Goal: Task Accomplishment & Management: Manage account settings

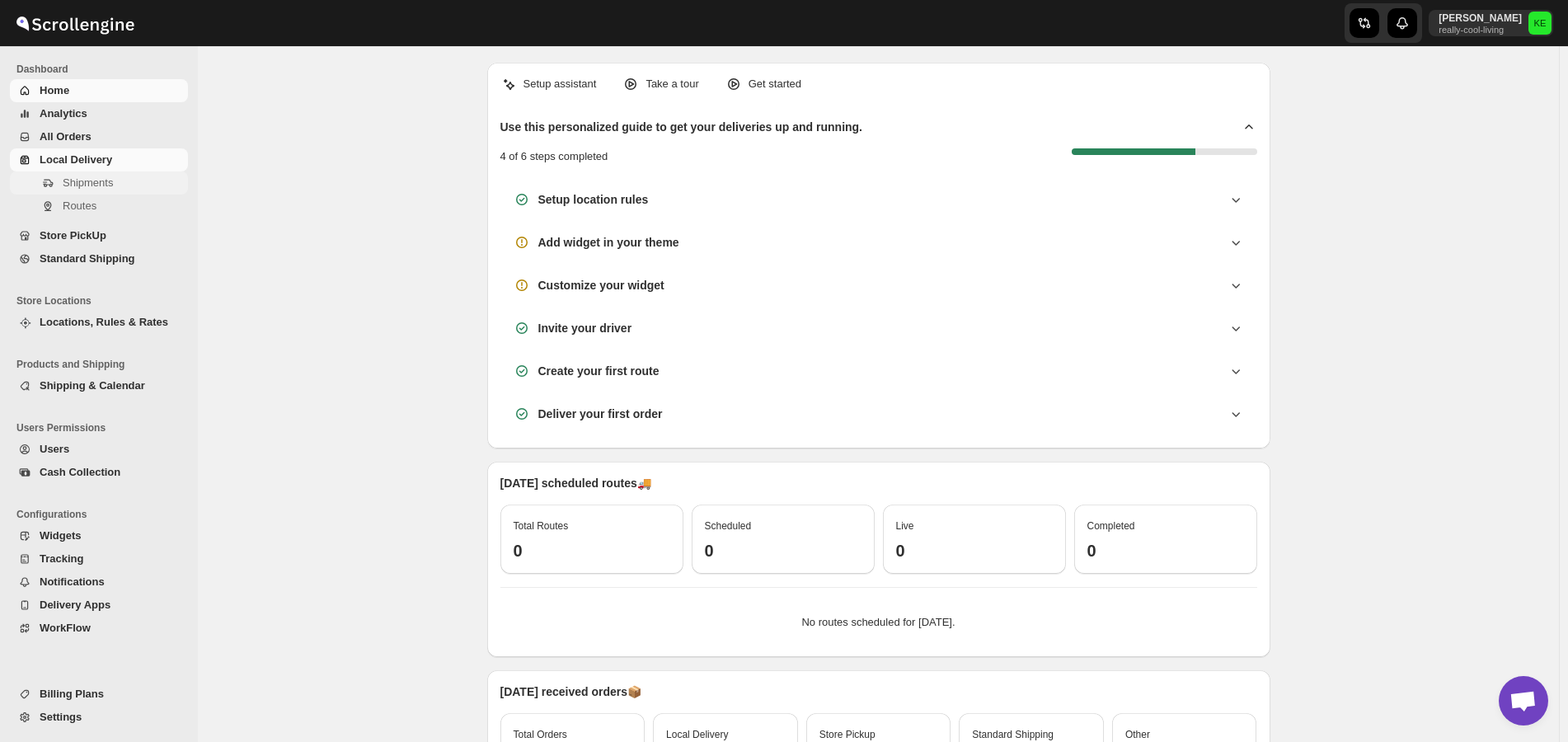
click at [98, 182] on span "Shipments" at bounding box center [87, 182] width 50 height 13
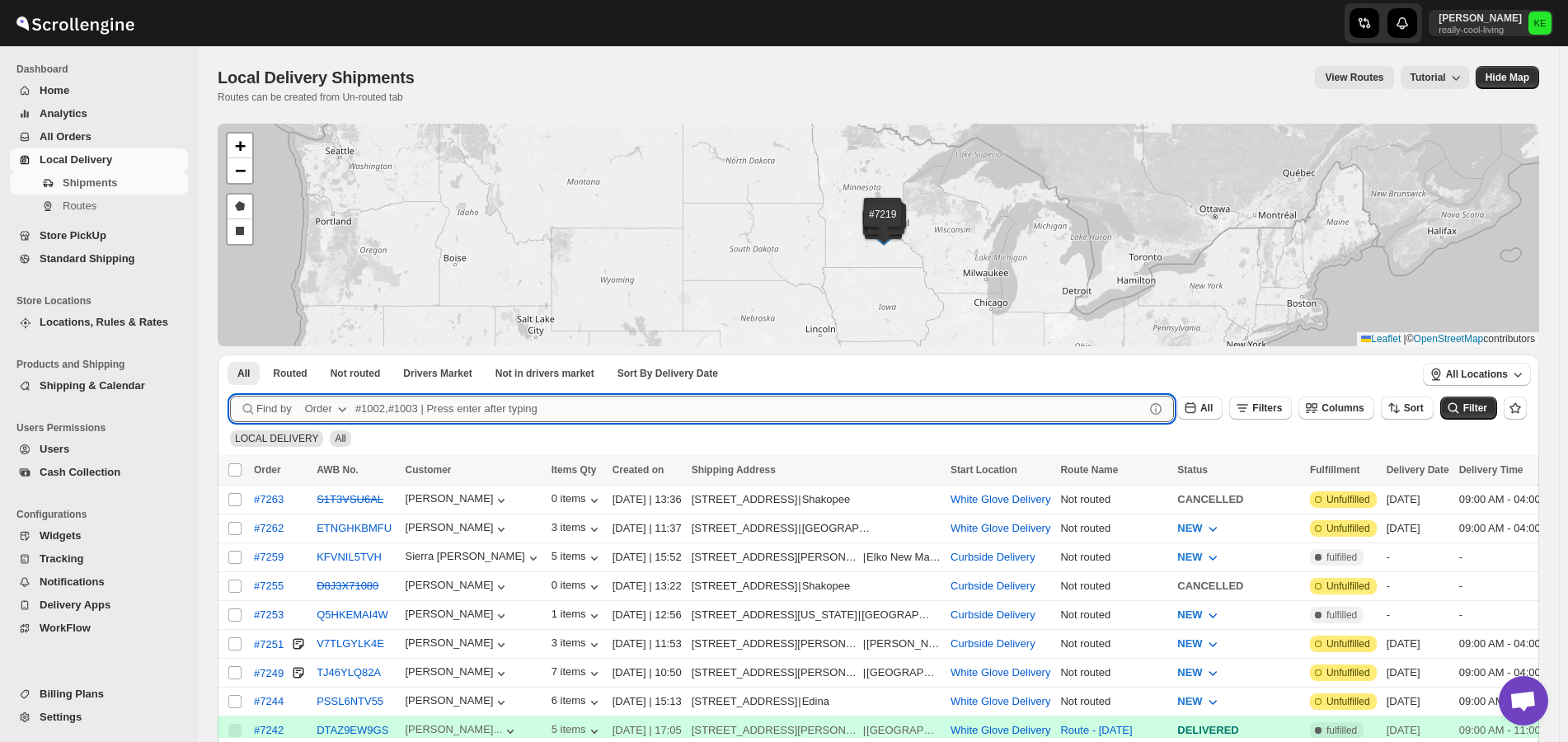
click at [461, 407] on input "text" at bounding box center [749, 408] width 788 height 26
type input "7244,7249,7262"
click at [230, 354] on button "Submit" at bounding box center [254, 363] width 47 height 18
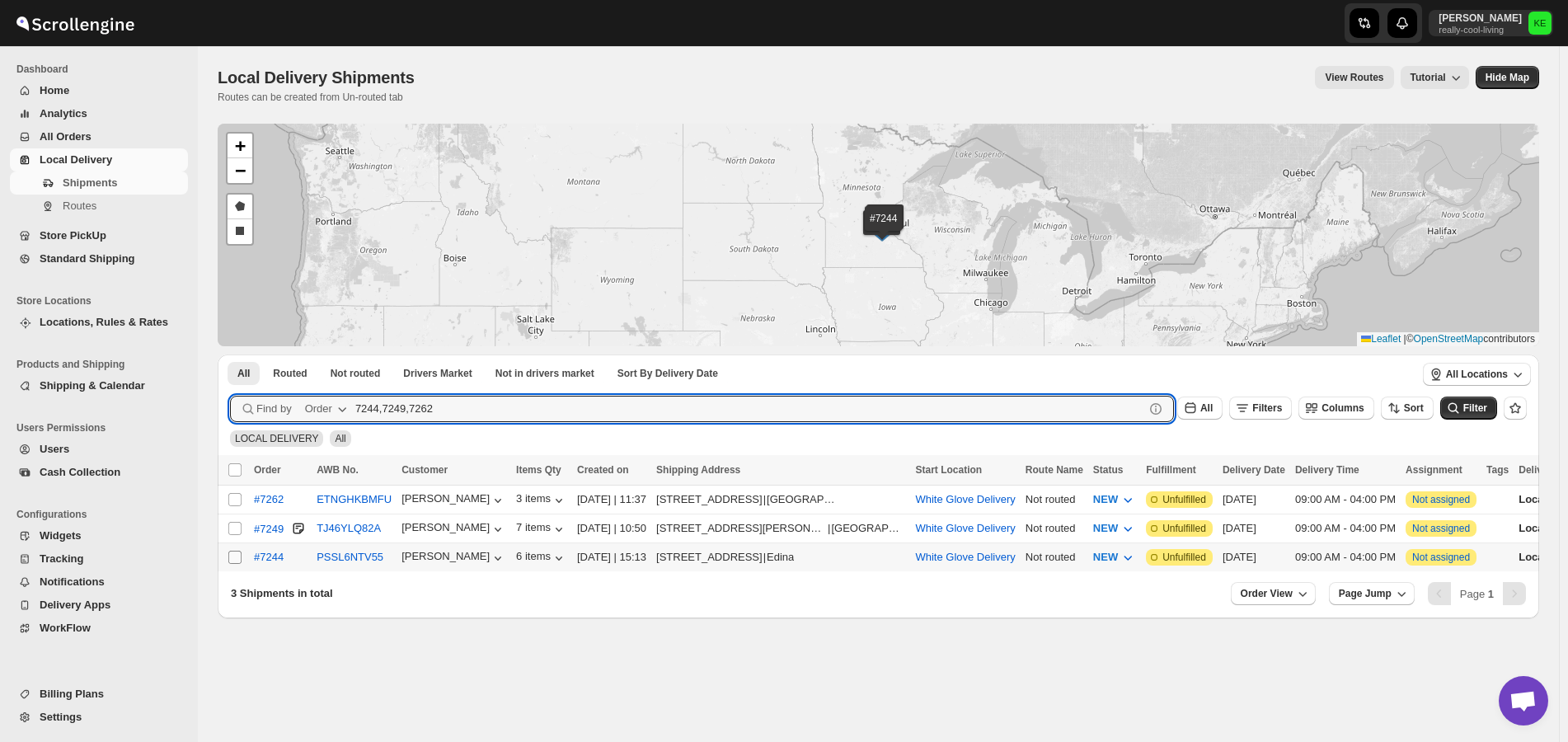
click at [239, 555] on input "Select shipment" at bounding box center [234, 556] width 13 height 13
checkbox input "true"
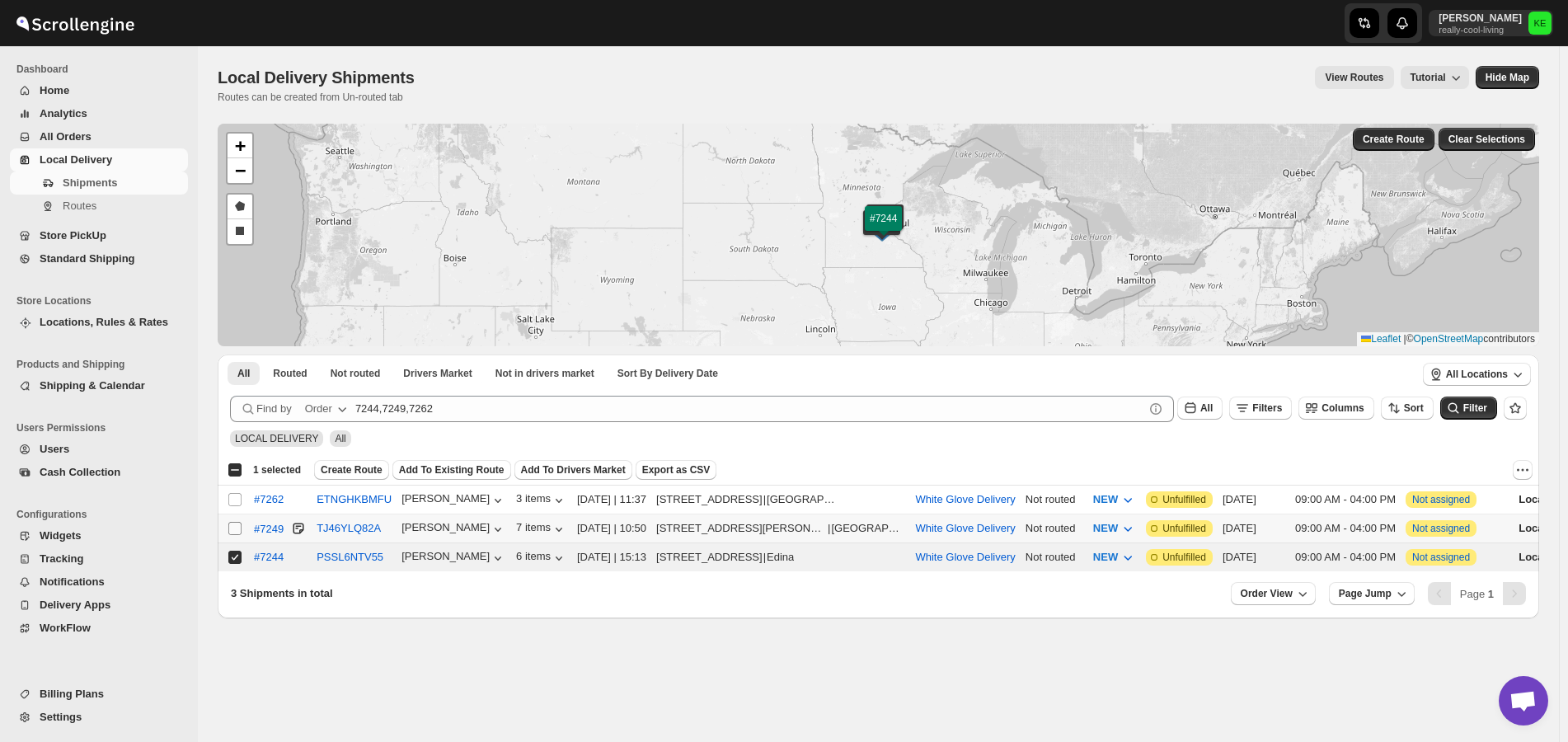
click at [234, 525] on input "Select shipment" at bounding box center [234, 527] width 13 height 13
checkbox input "true"
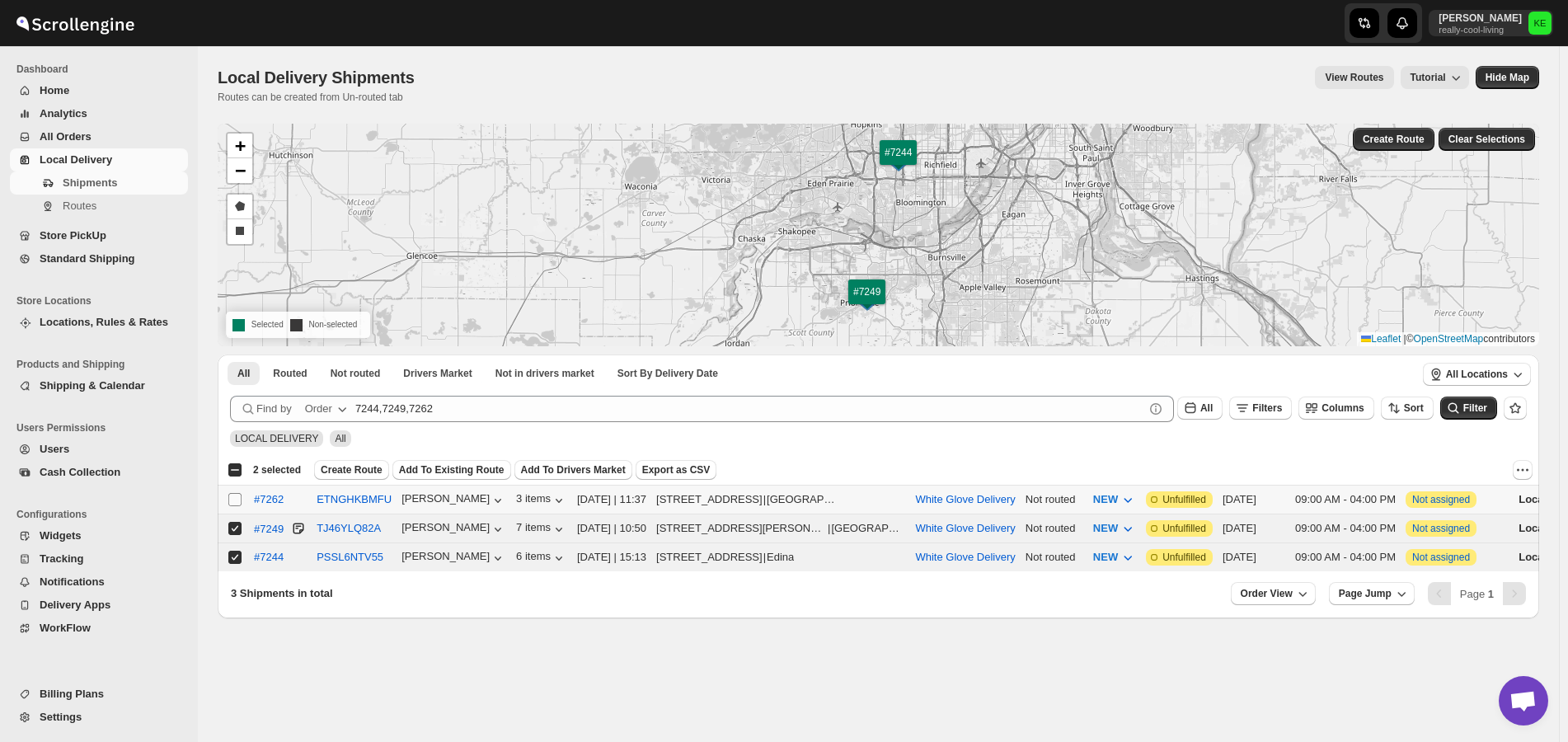
click at [235, 501] on input "Select shipment" at bounding box center [234, 499] width 13 height 13
checkbox input "true"
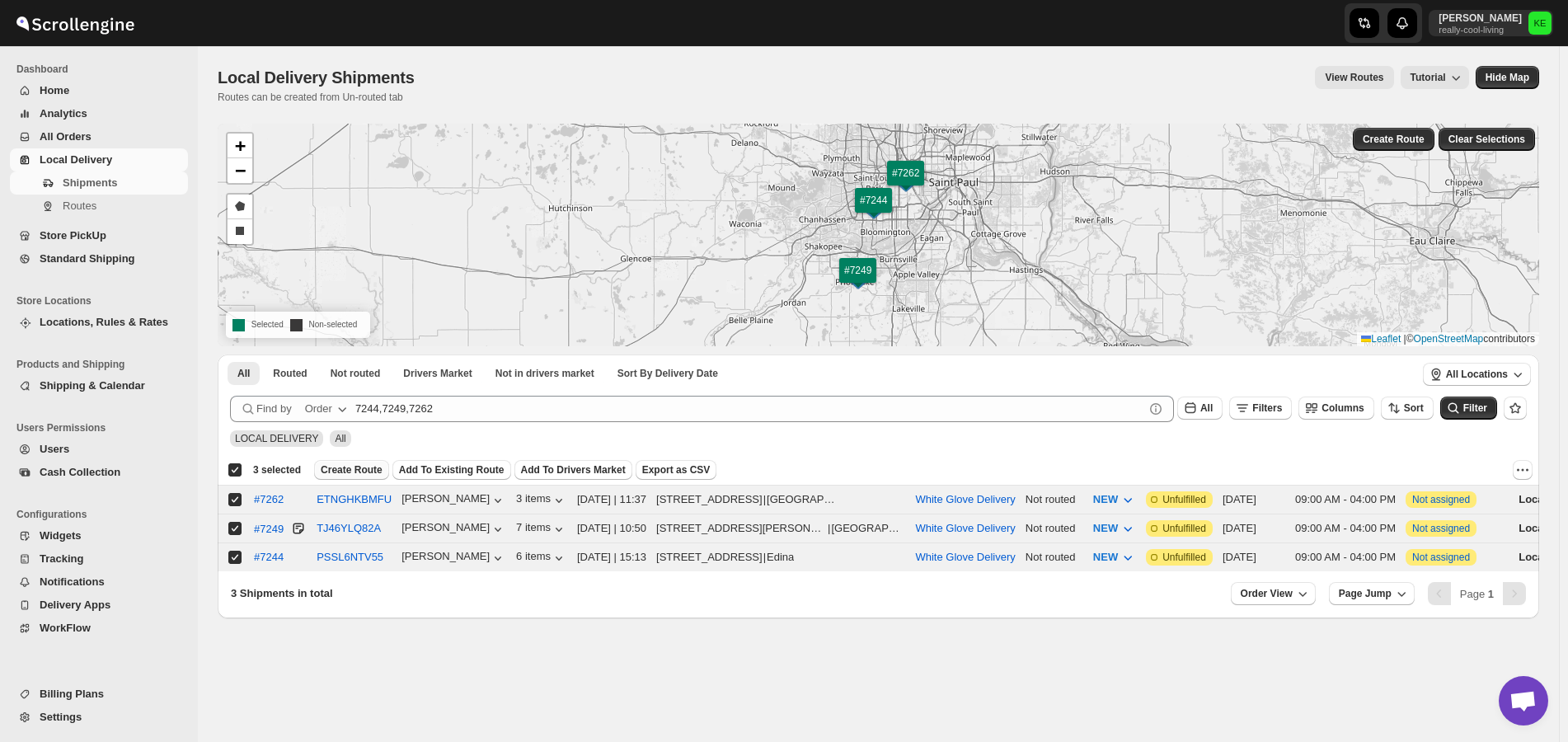
click at [341, 472] on span "Create Route" at bounding box center [351, 469] width 62 height 13
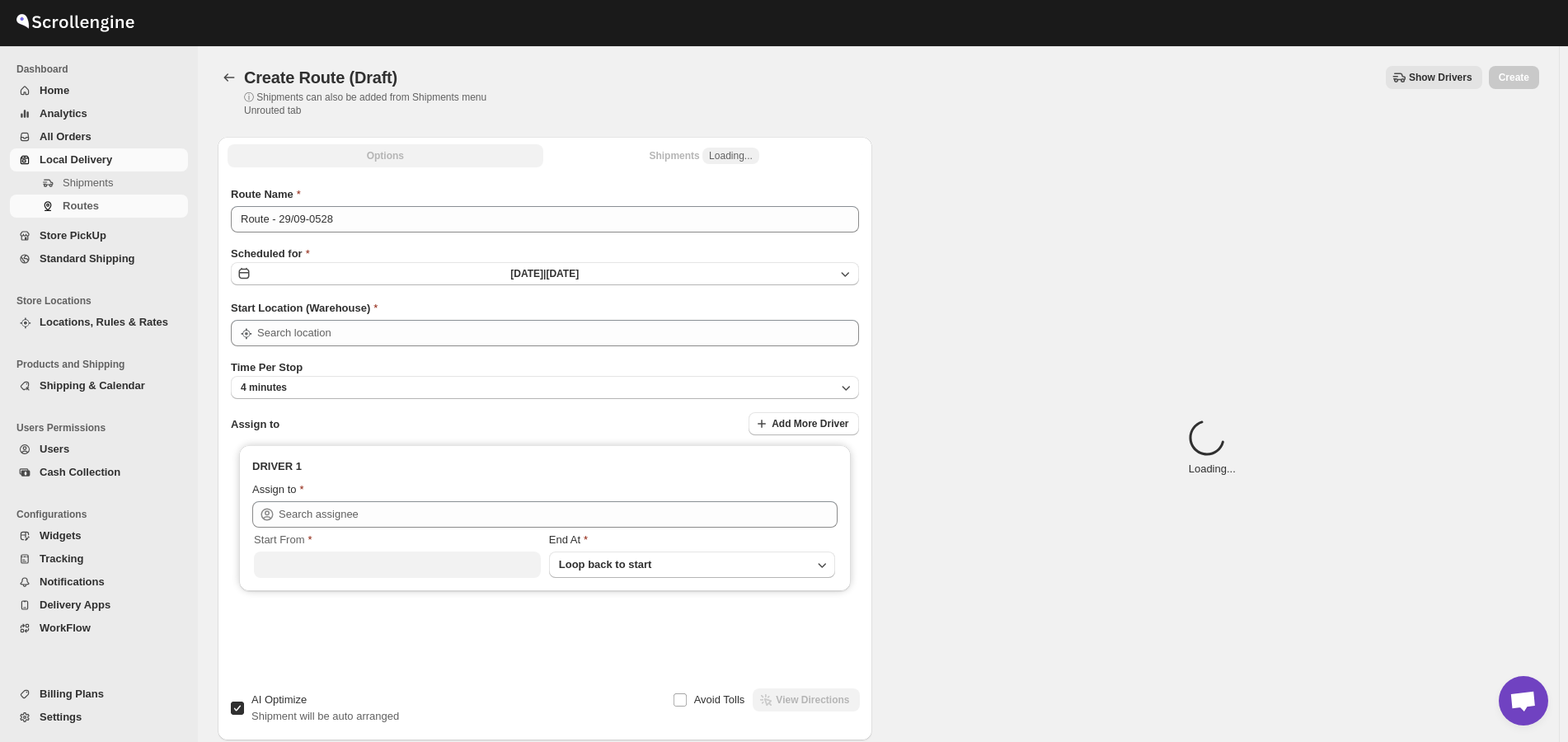
type input "White Glove Delivery"
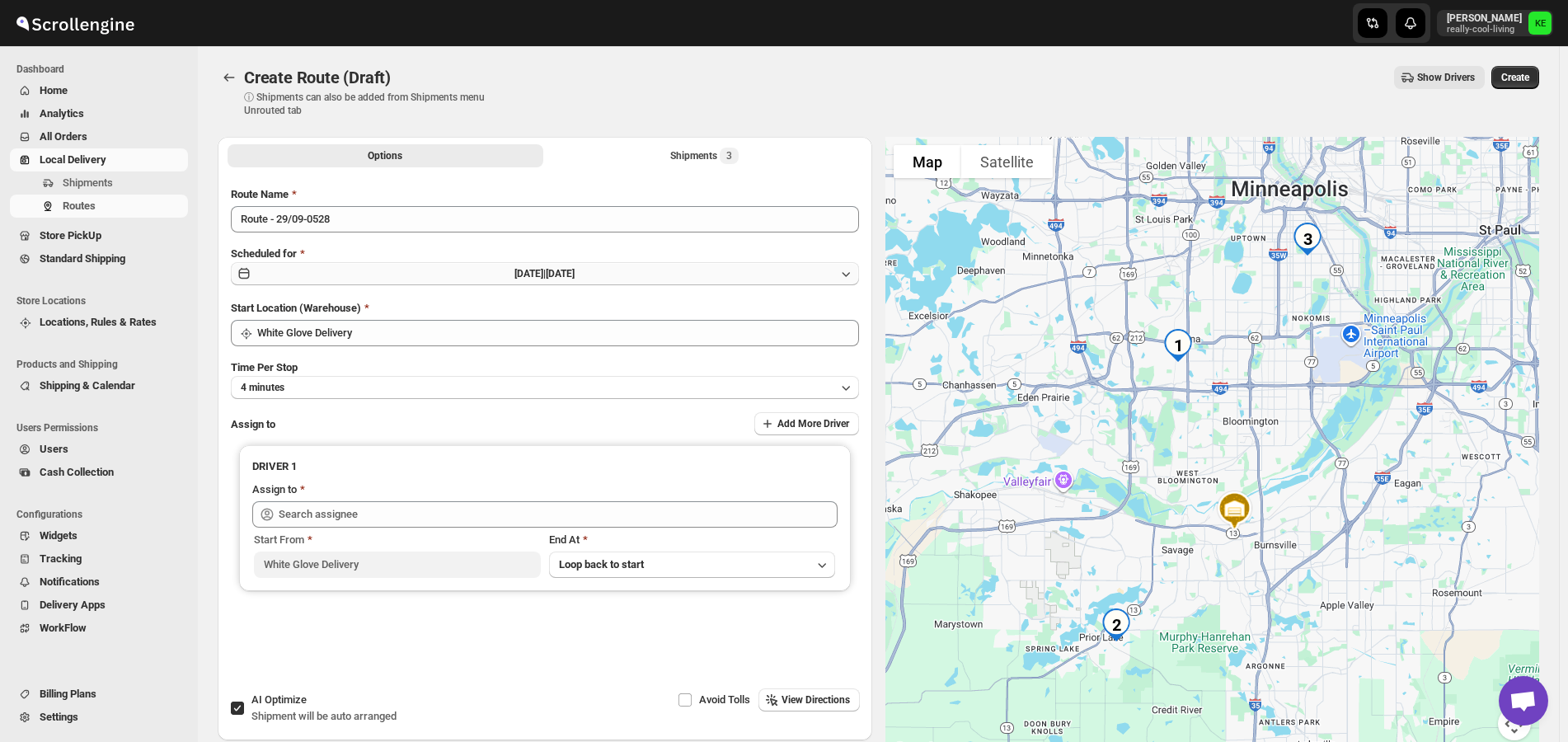
click at [850, 273] on icon "button" at bounding box center [845, 273] width 17 height 17
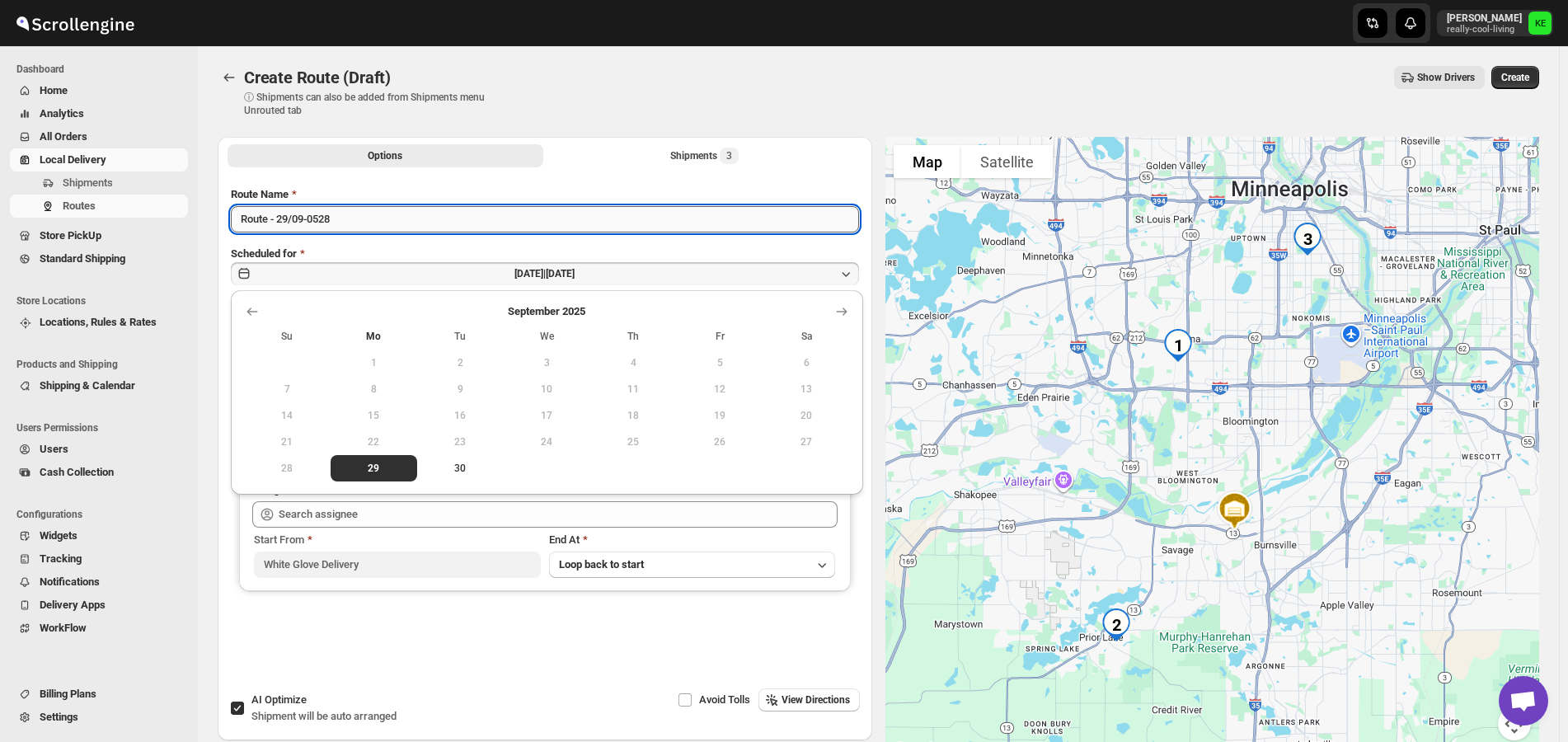
click at [363, 218] on input "Route - 29/09-0528" at bounding box center [544, 219] width 629 height 26
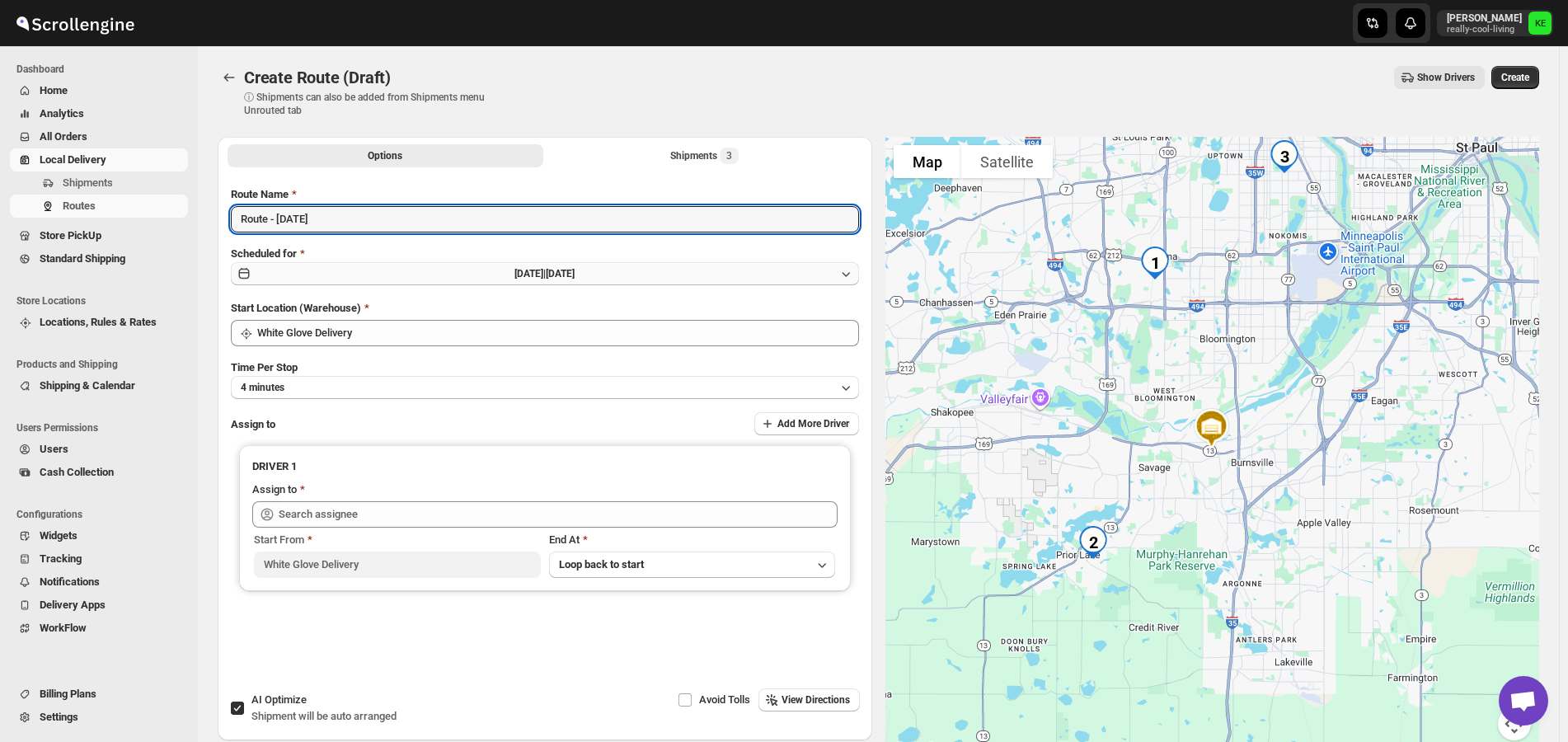
type input "Route - [DATE]"
click at [846, 272] on icon "button" at bounding box center [845, 273] width 17 height 17
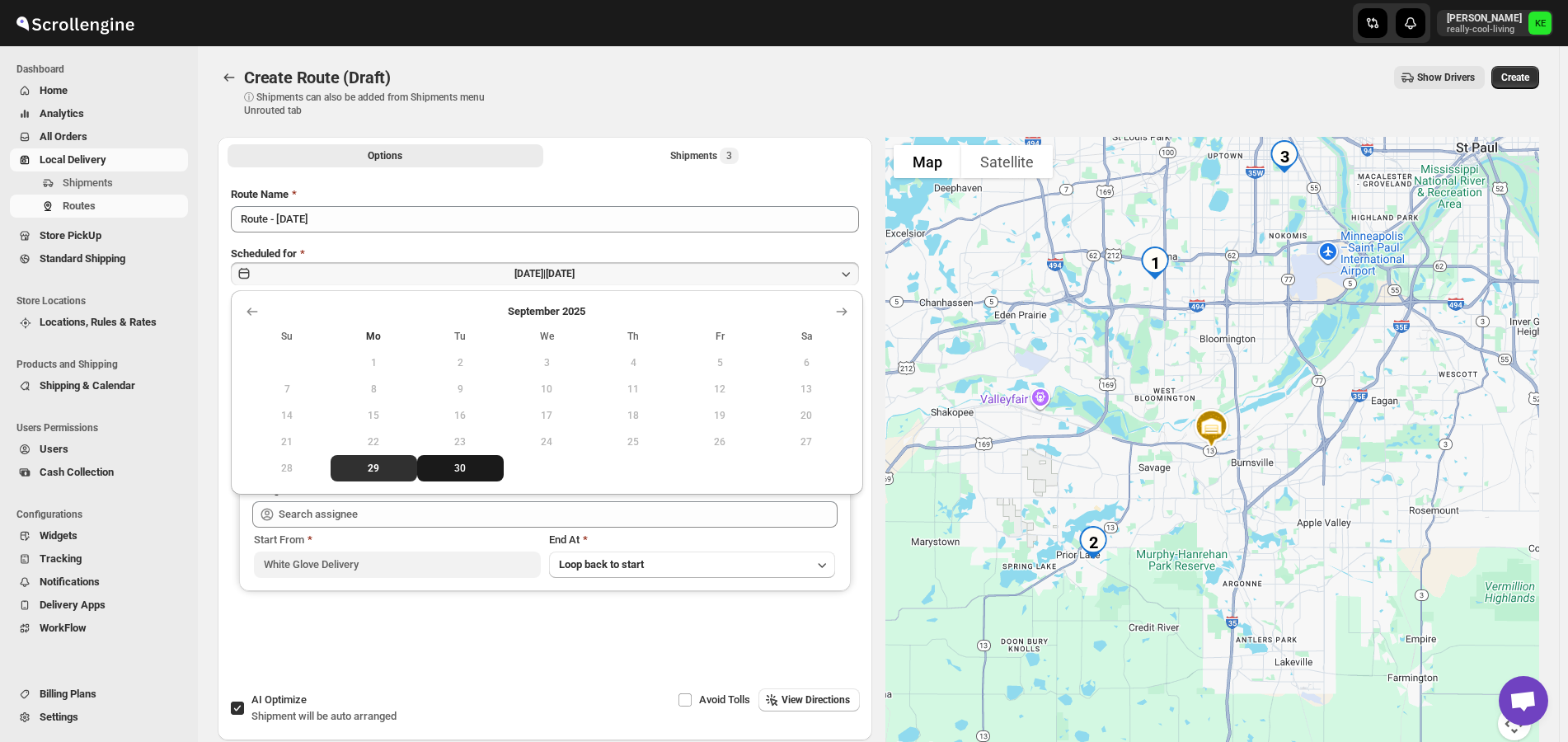
click at [460, 467] on span "30" at bounding box center [460, 468] width 74 height 13
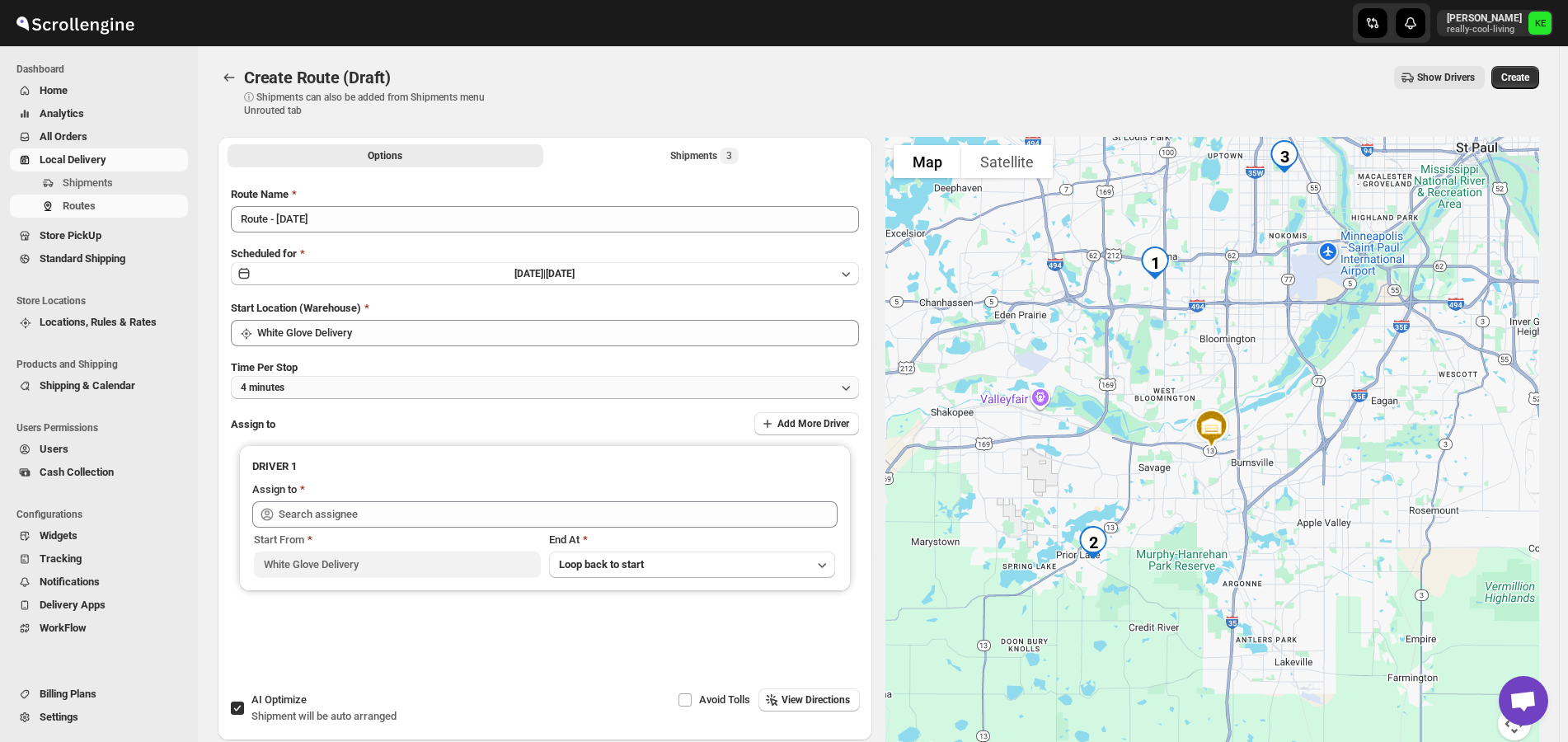
click at [851, 388] on icon "button" at bounding box center [845, 387] width 17 height 17
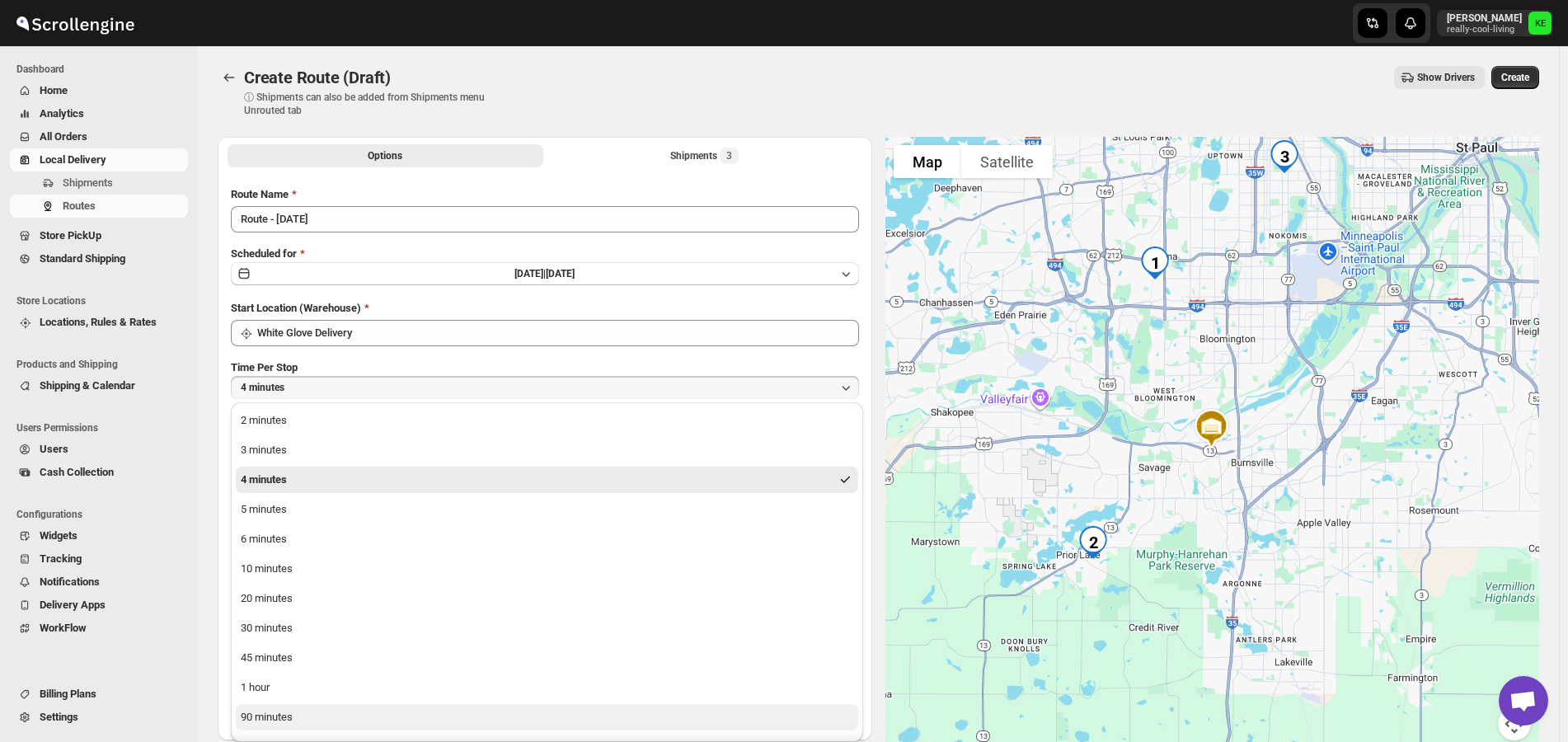
click at [265, 717] on div "90 minutes" at bounding box center [266, 717] width 52 height 17
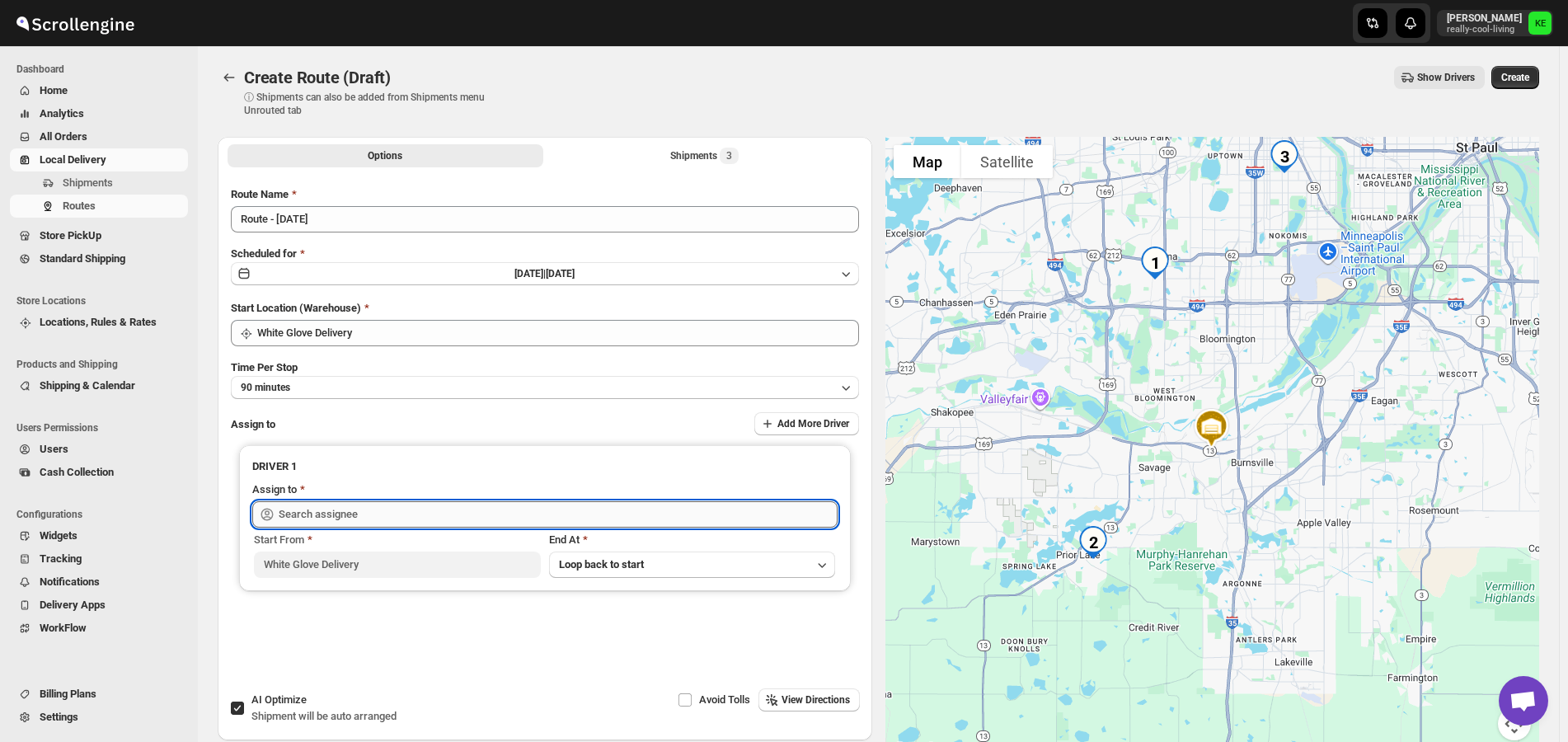
click at [773, 515] on input "text" at bounding box center [558, 514] width 559 height 26
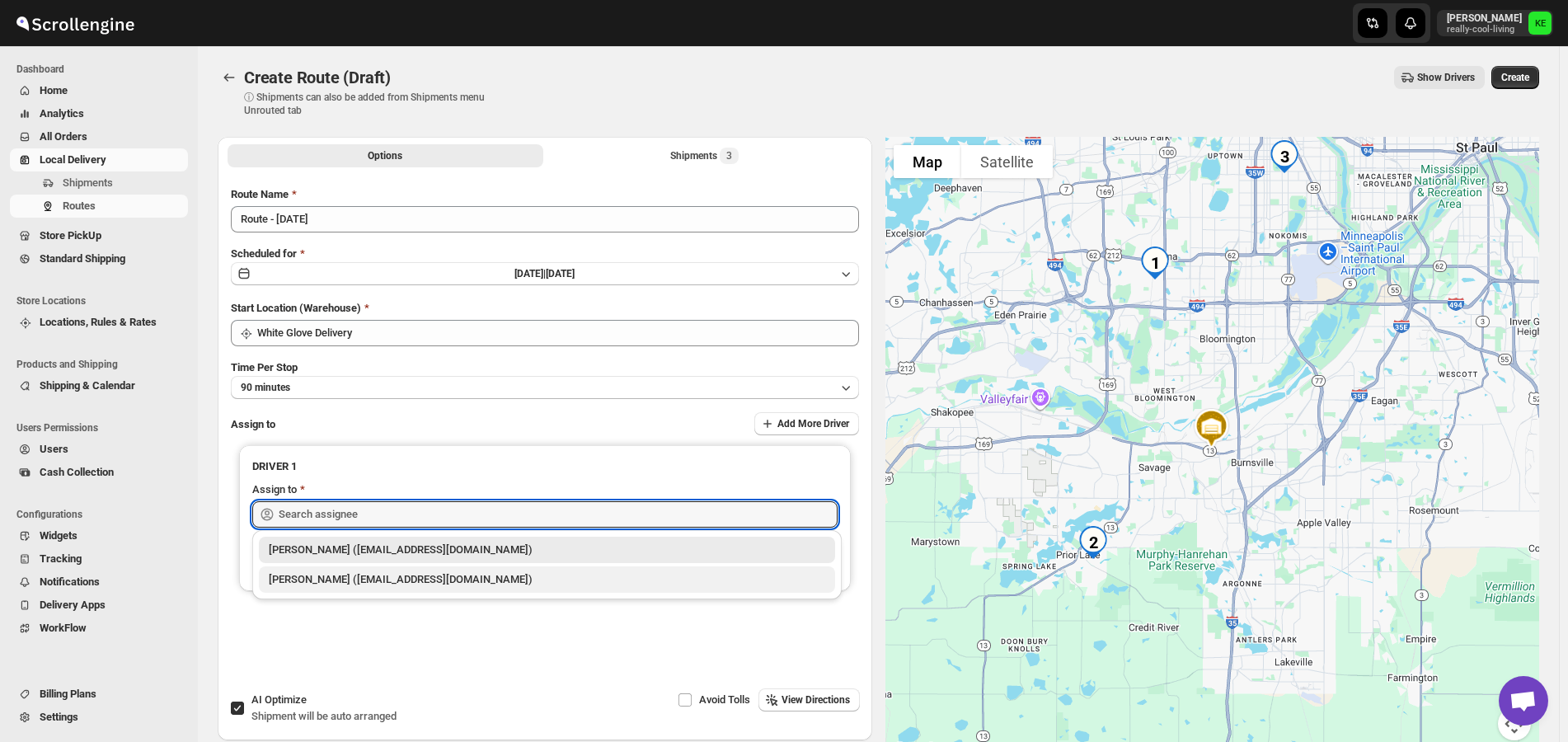
click at [390, 580] on div "[PERSON_NAME] ([EMAIL_ADDRESS][DOMAIN_NAME])" at bounding box center [546, 579] width 556 height 17
type input "[PERSON_NAME] ([EMAIL_ADDRESS][DOMAIN_NAME])"
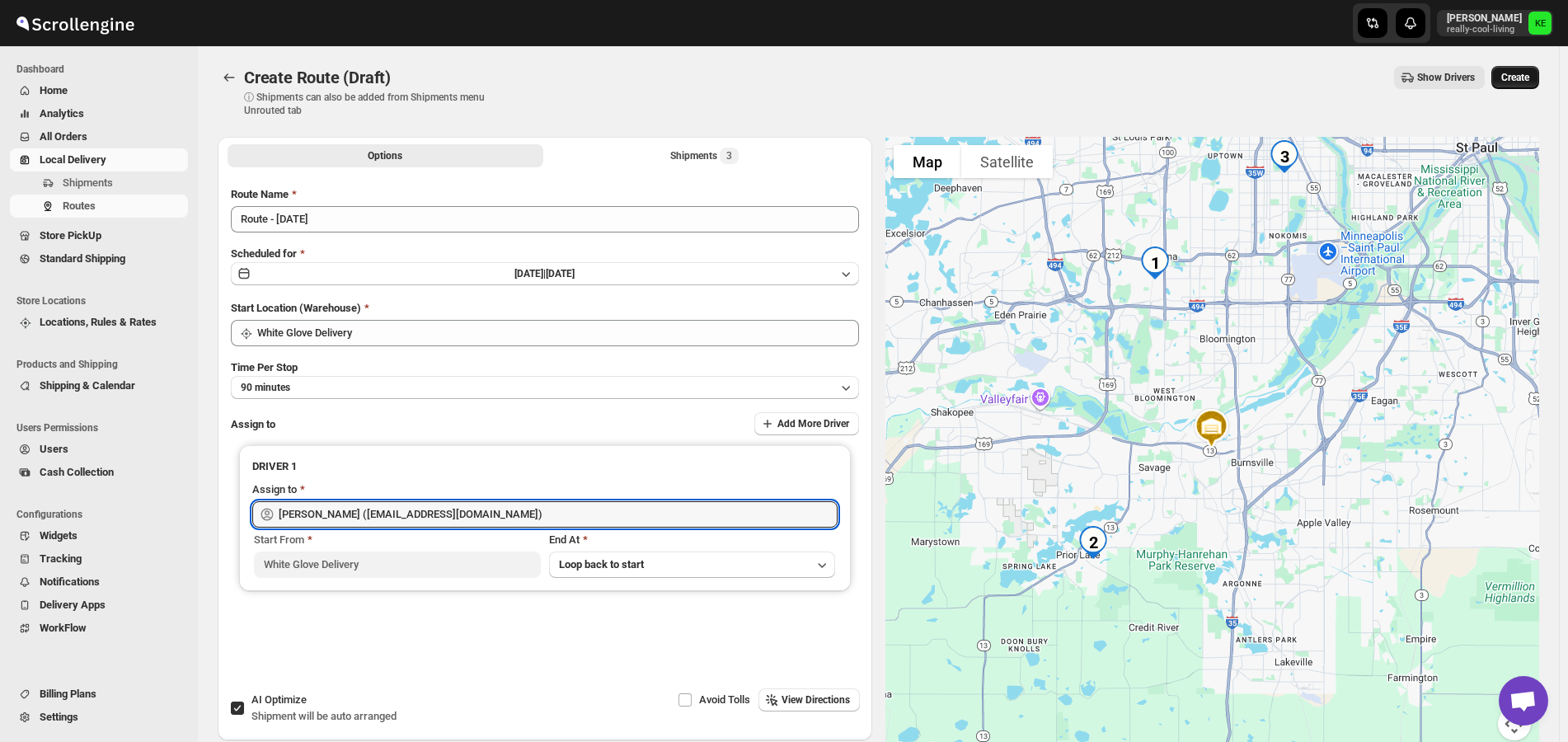
click at [1529, 80] on span "Create" at bounding box center [1515, 76] width 28 height 13
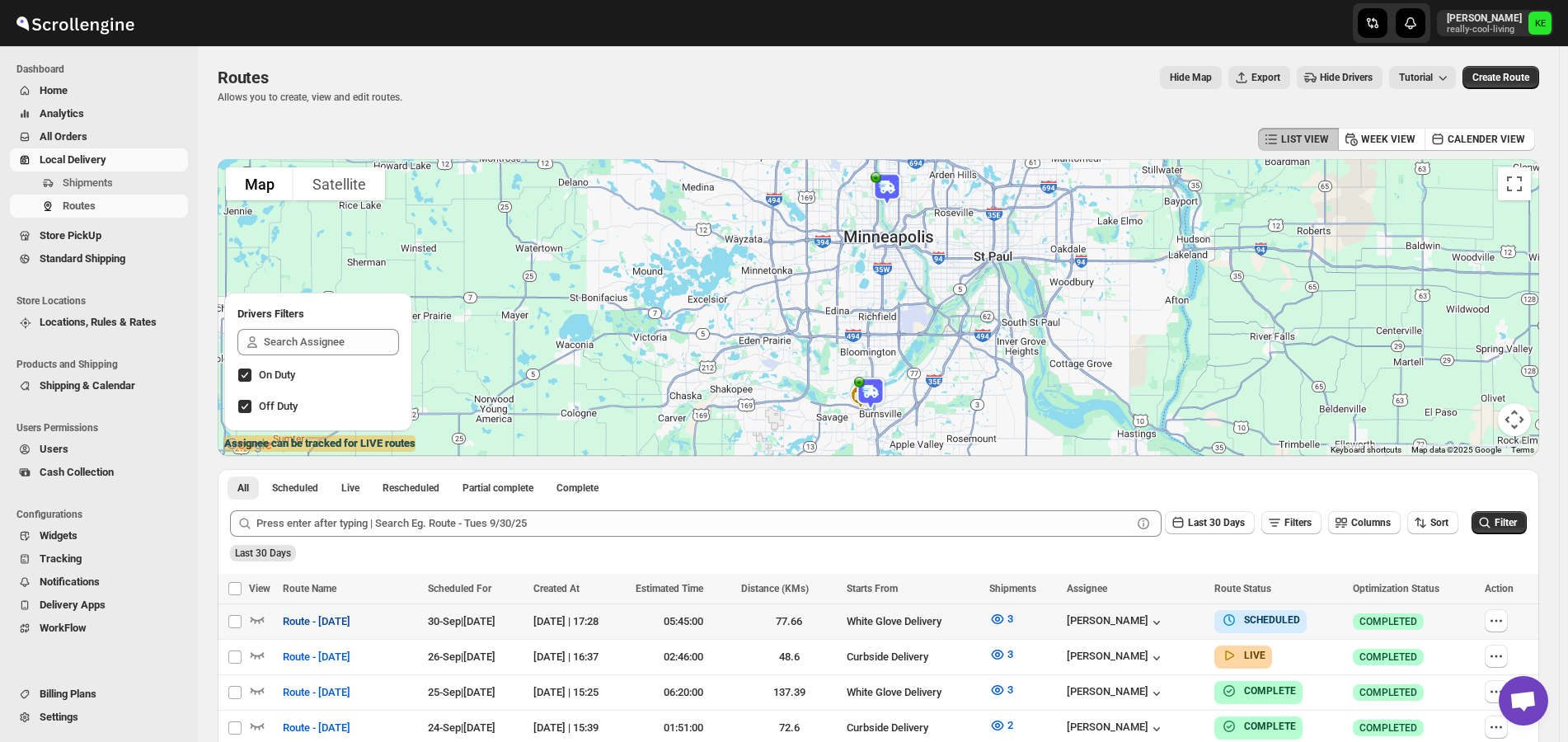
click at [350, 626] on span "Route - [DATE]" at bounding box center [316, 620] width 68 height 17
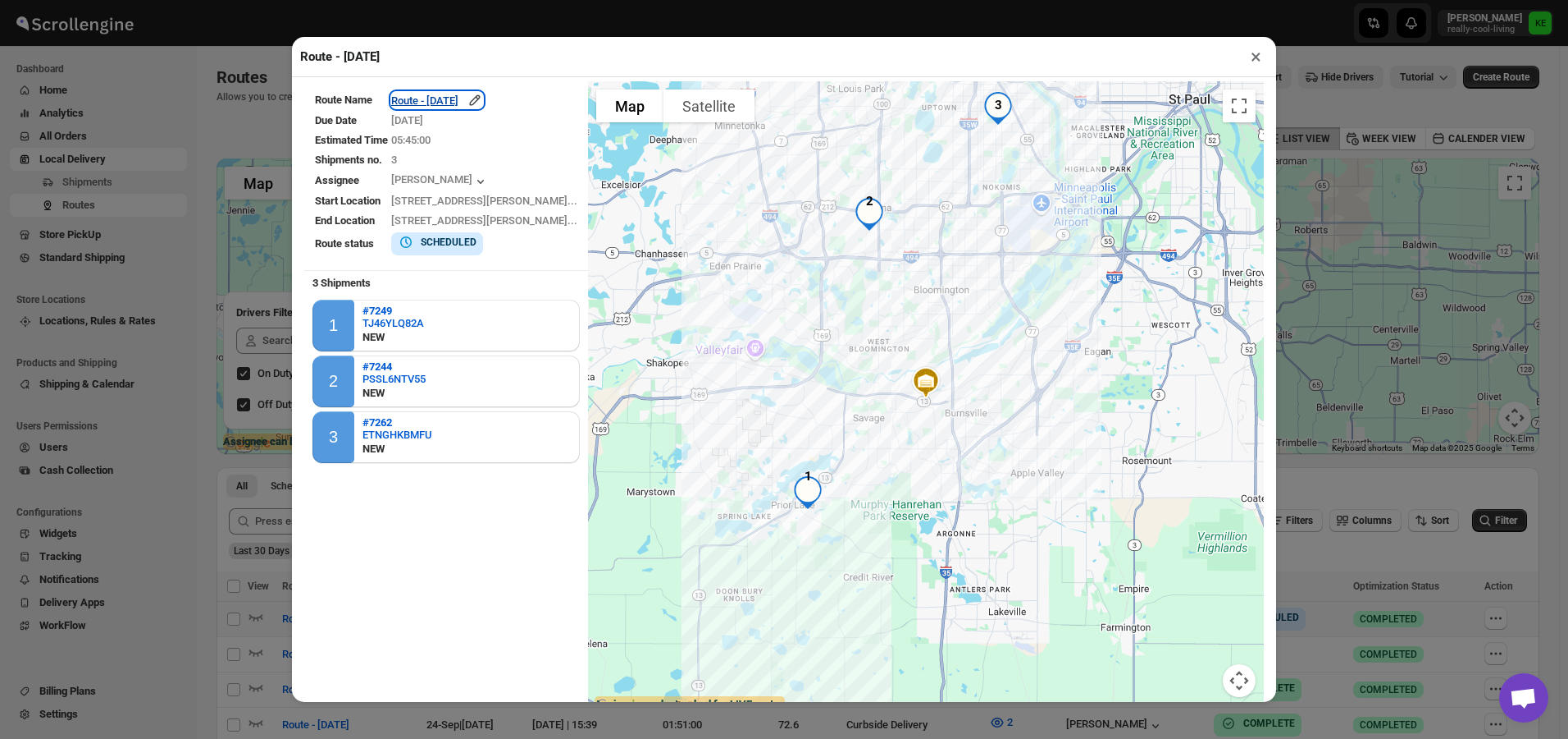
click at [479, 106] on div "Route - [DATE]" at bounding box center [437, 100] width 92 height 17
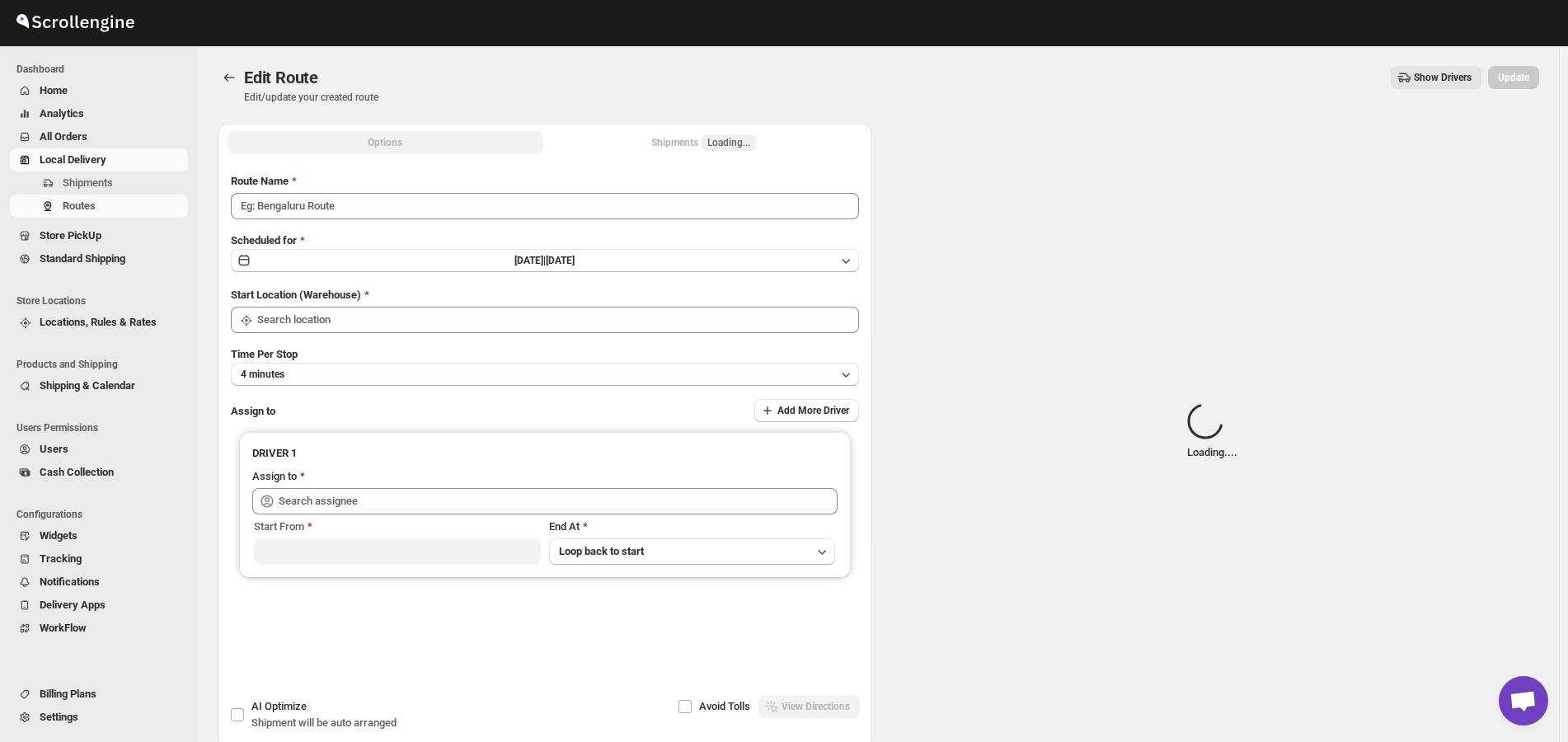
type input "Route - [DATE]"
type input "White Glove Delivery"
type input "[PERSON_NAME] ([EMAIL_ADDRESS][DOMAIN_NAME])"
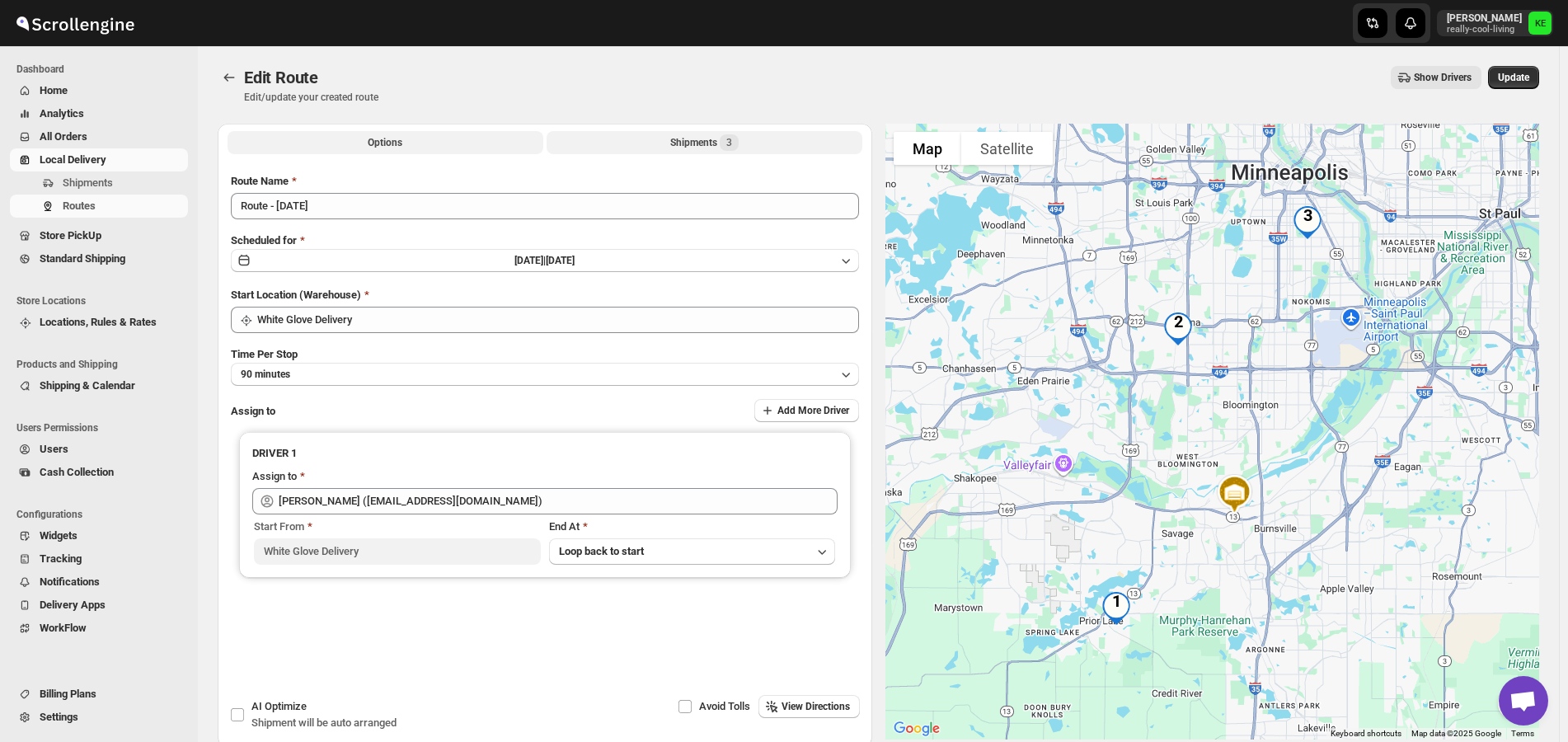
click at [688, 147] on div "Shipments 3" at bounding box center [704, 142] width 69 height 17
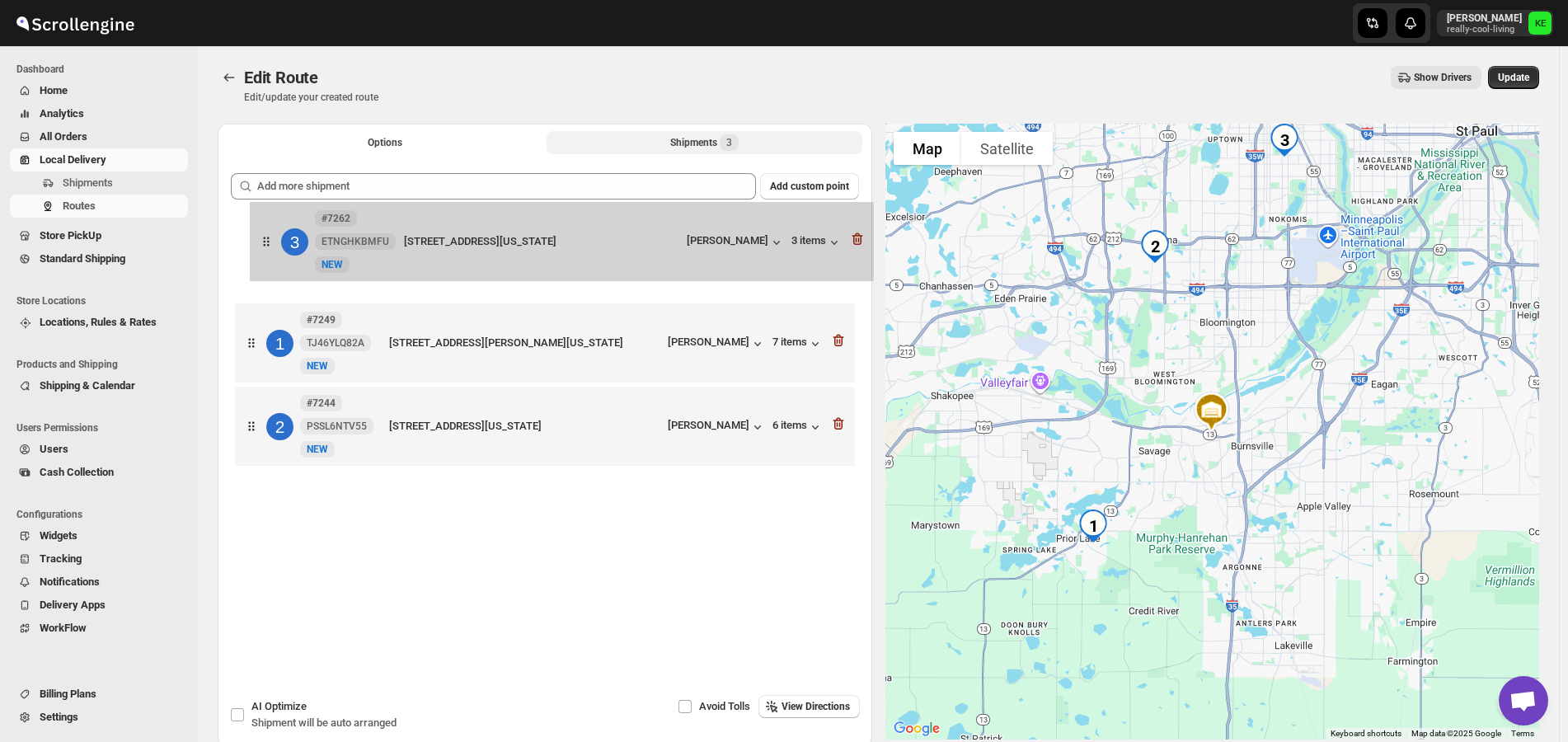
drag, startPoint x: 554, startPoint y: 439, endPoint x: 572, endPoint y: 249, distance: 190.9
click at [572, 249] on div "1 #7249 TJ46YLQ82A New NEW [STREET_ADDRESS][PERSON_NAME][US_STATE] [PERSON_NAME…" at bounding box center [544, 344] width 629 height 258
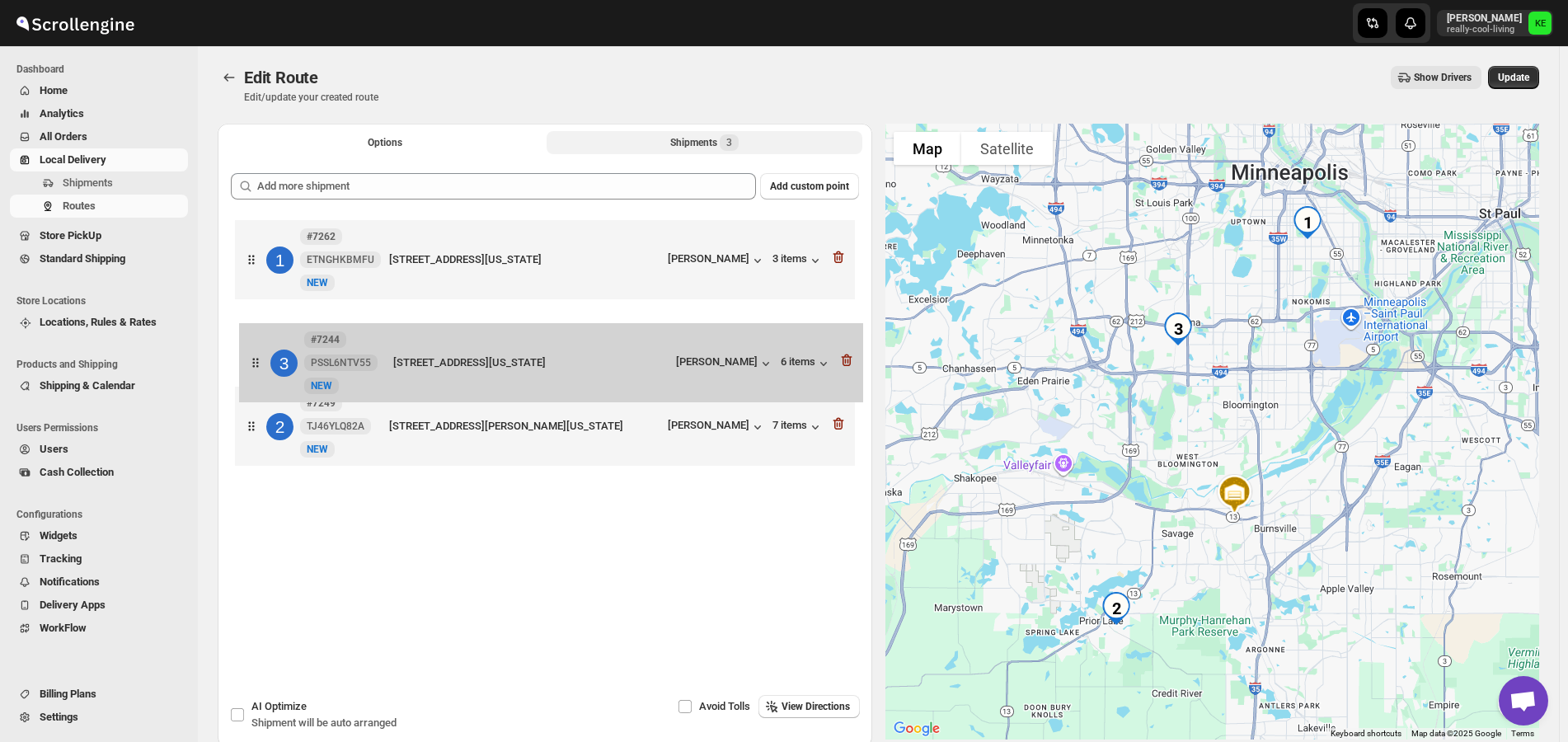
drag, startPoint x: 541, startPoint y: 428, endPoint x: 545, endPoint y: 360, distance: 68.1
click at [545, 360] on div "1 #7262 ETNGHKBMFU New NEW [STREET_ADDRESS][US_STATE] [PERSON_NAME] 3 items 2 #…" at bounding box center [544, 344] width 629 height 258
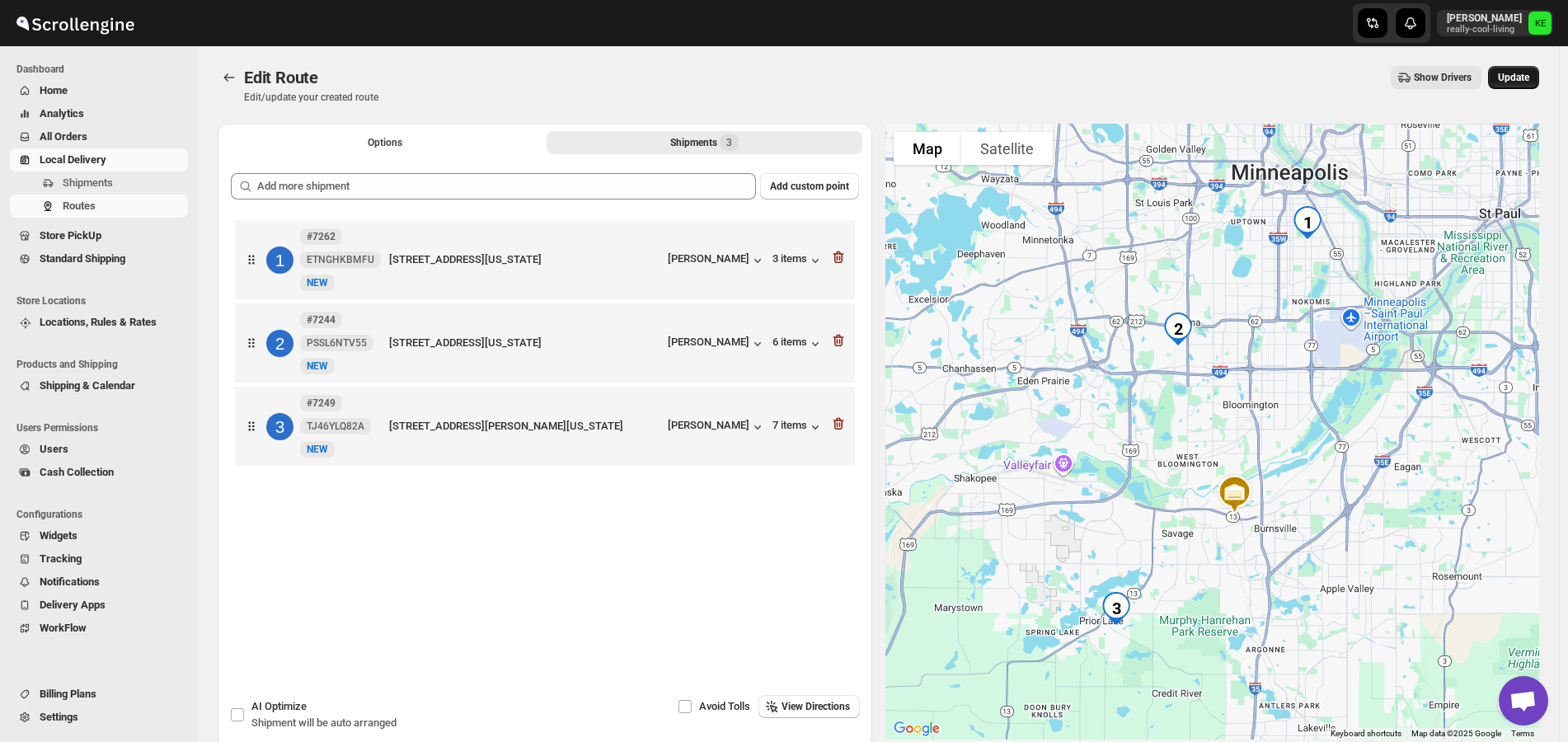
click at [1519, 80] on span "Update" at bounding box center [1513, 76] width 31 height 13
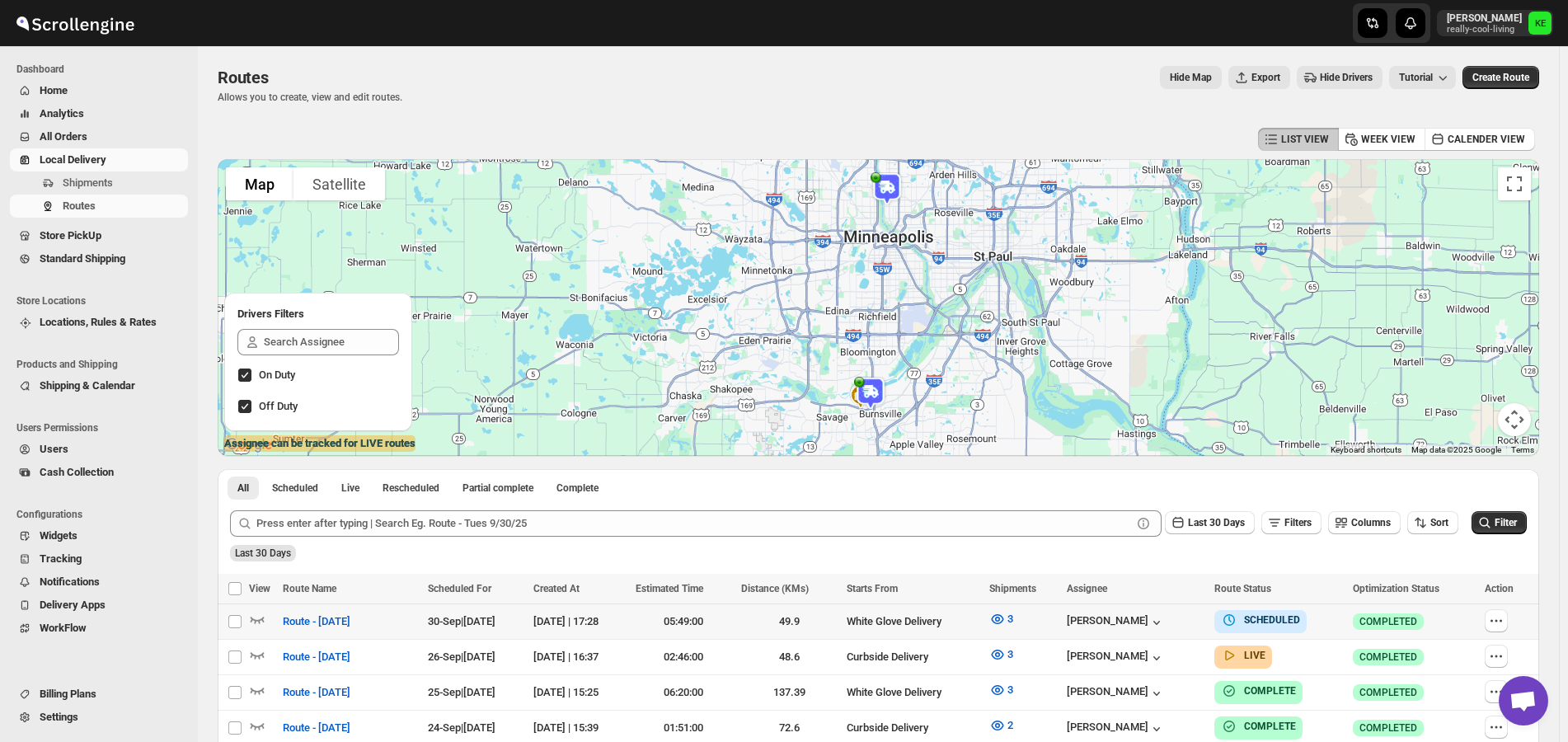
click at [490, 618] on span "30-Sep | [DATE]" at bounding box center [461, 620] width 68 height 13
click at [342, 622] on span "Route - [DATE]" at bounding box center [316, 620] width 68 height 17
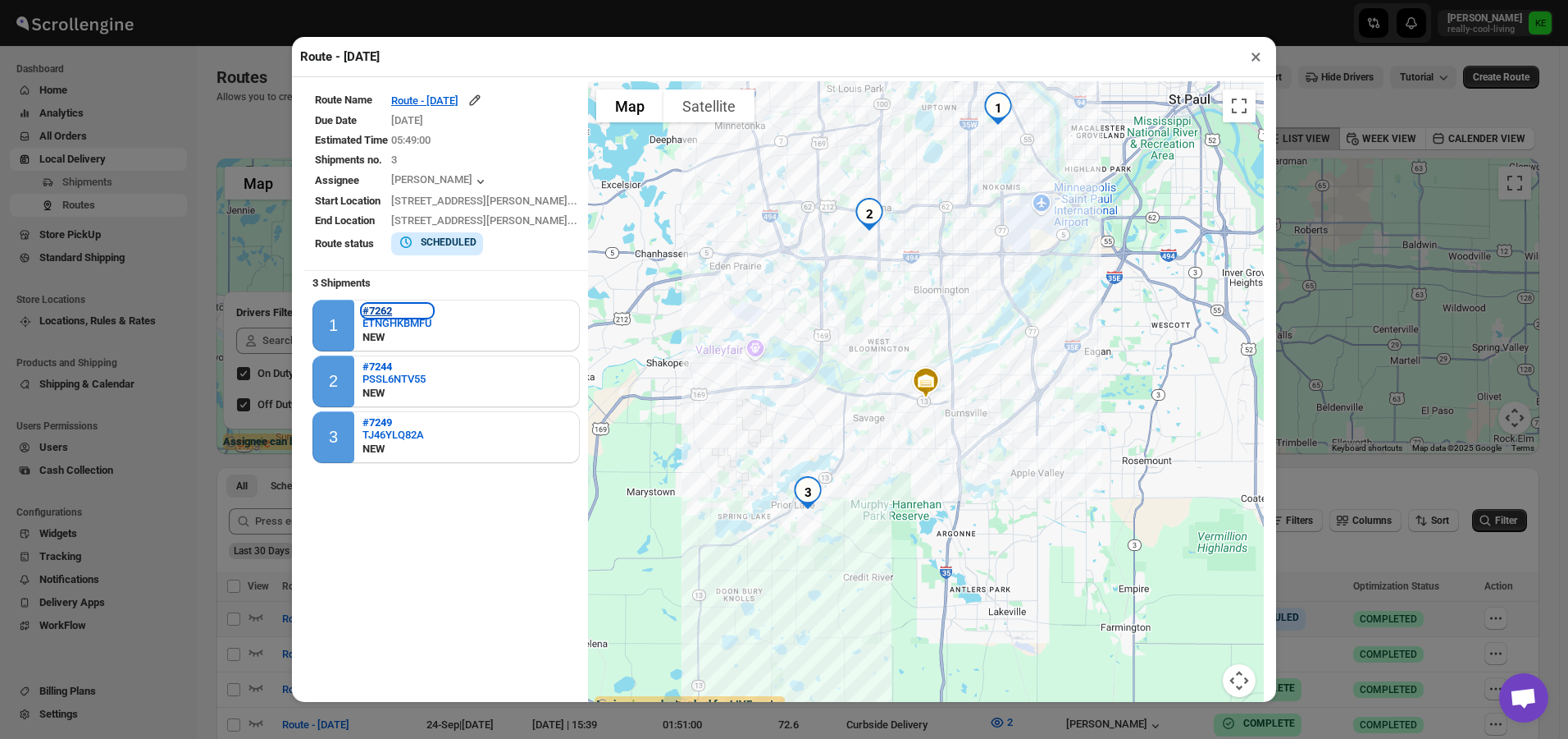
click at [376, 312] on b "#7262" at bounding box center [378, 310] width 29 height 13
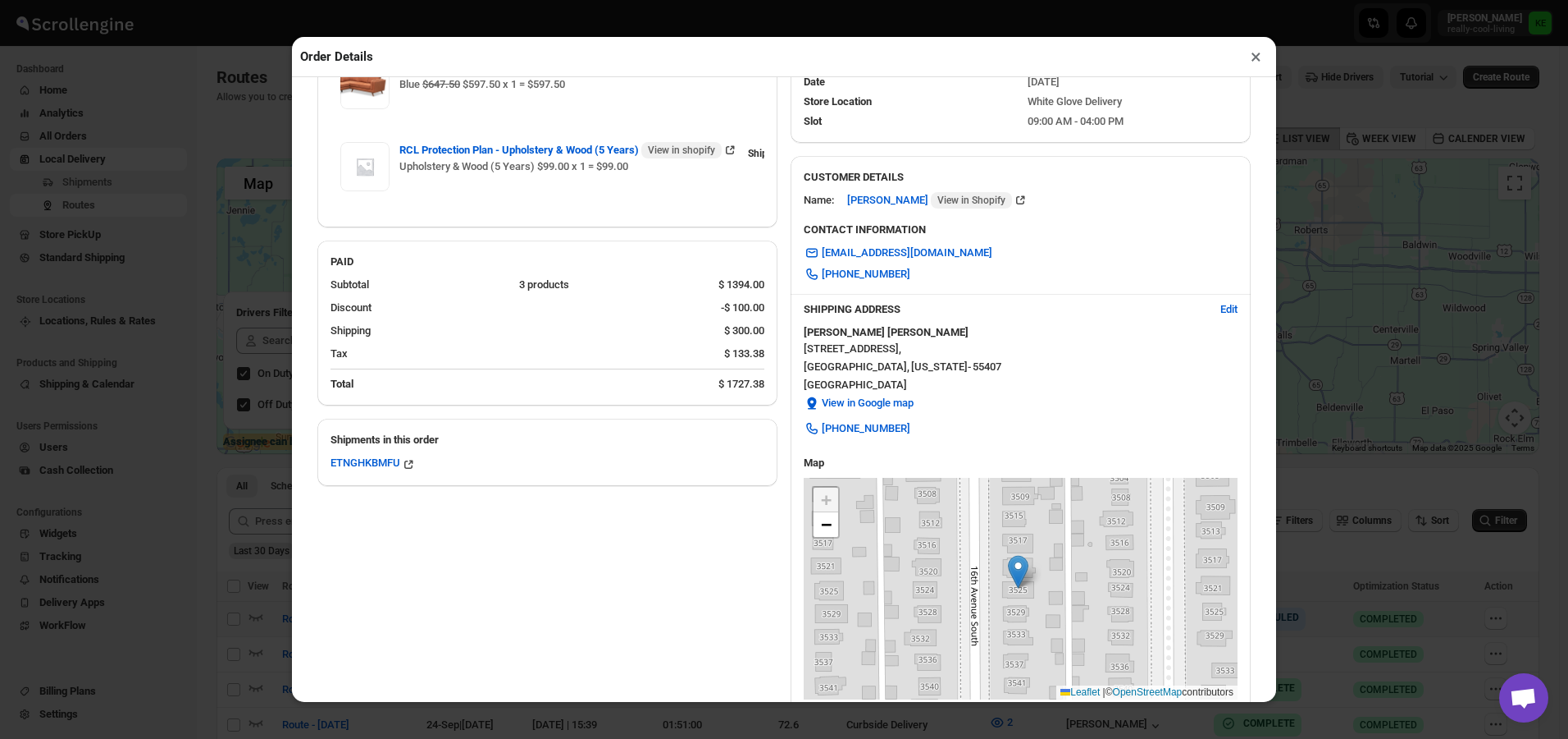
scroll to position [164, 0]
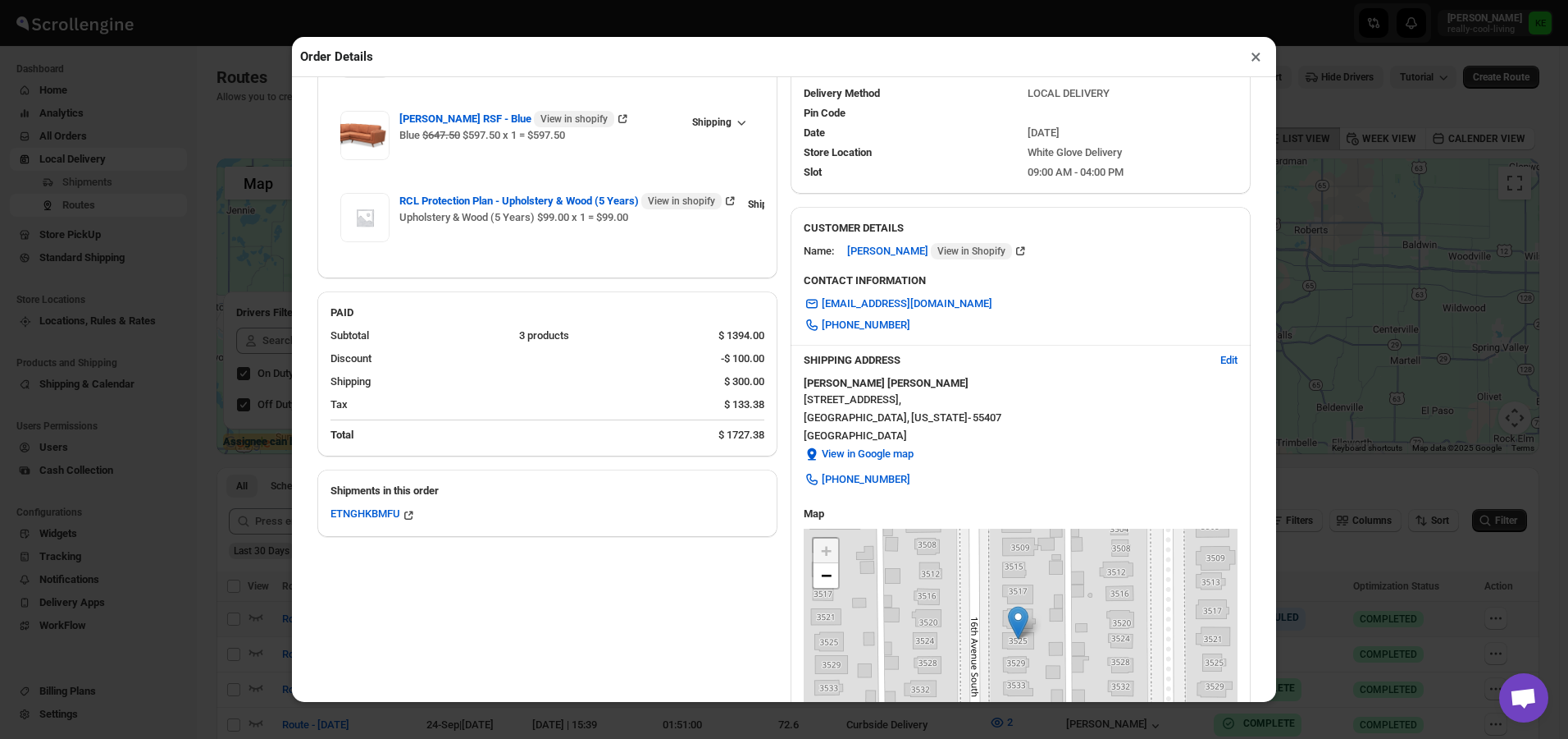
click at [1258, 61] on button "×" at bounding box center [1256, 57] width 23 height 23
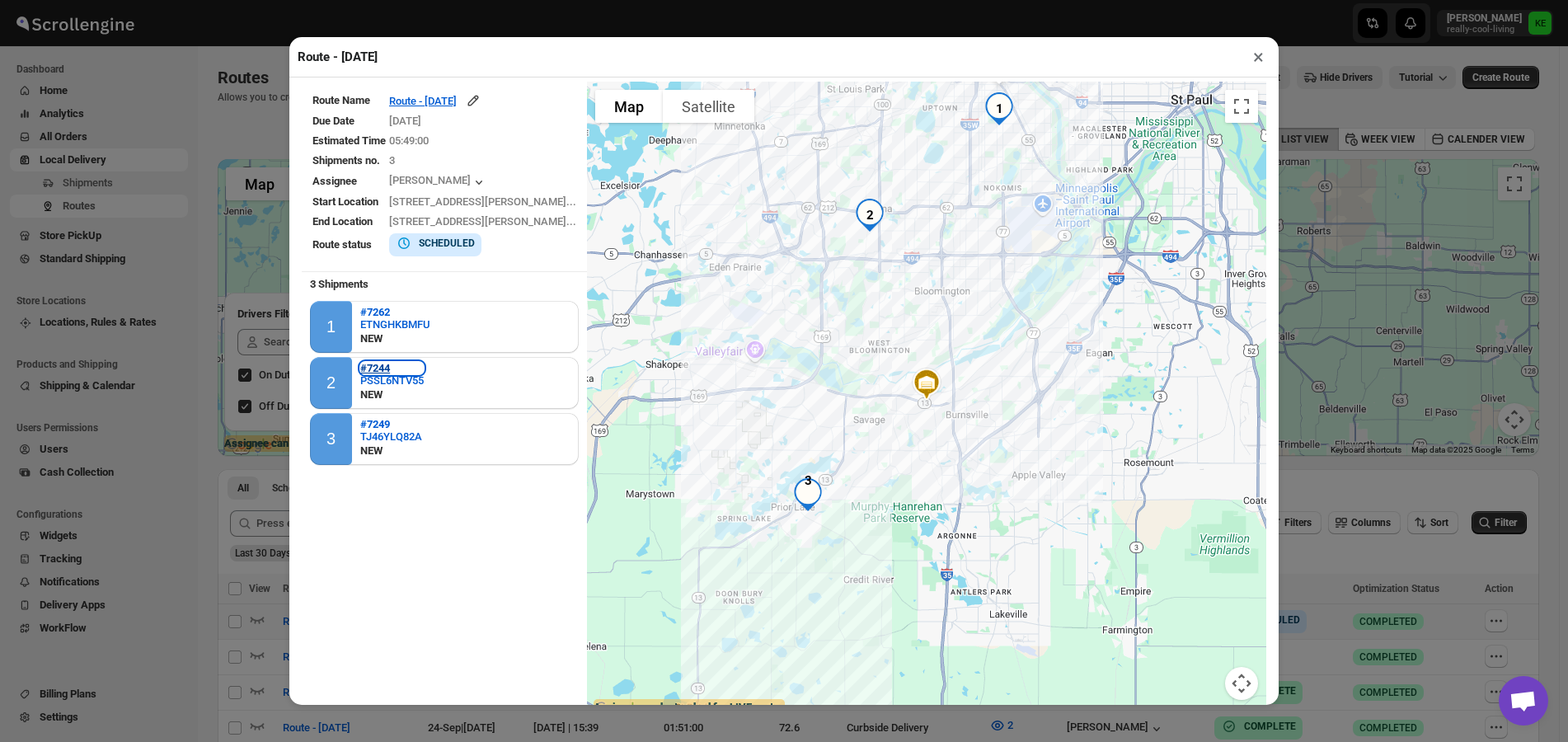
click at [380, 372] on b "#7244" at bounding box center [375, 368] width 29 height 13
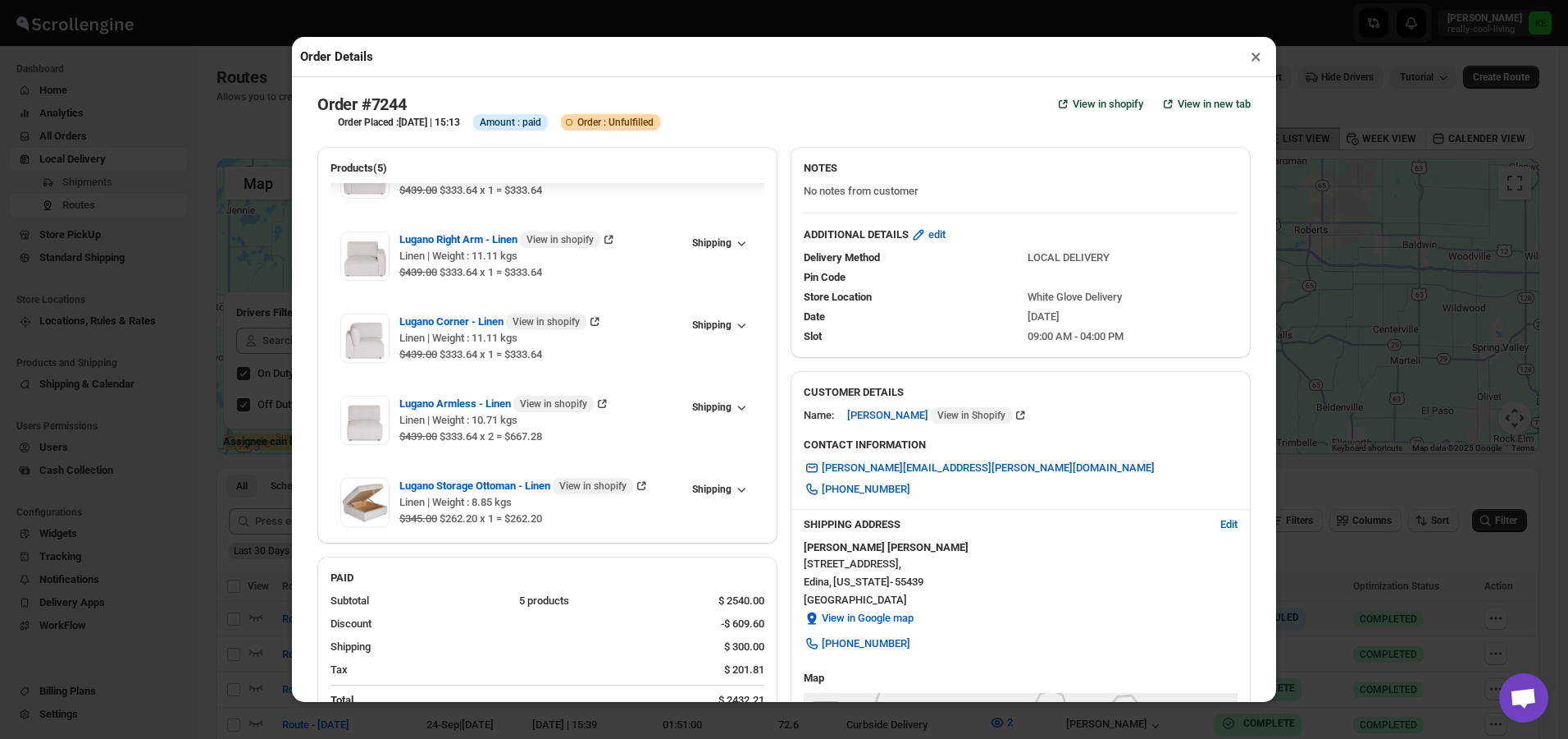
scroll to position [63, 0]
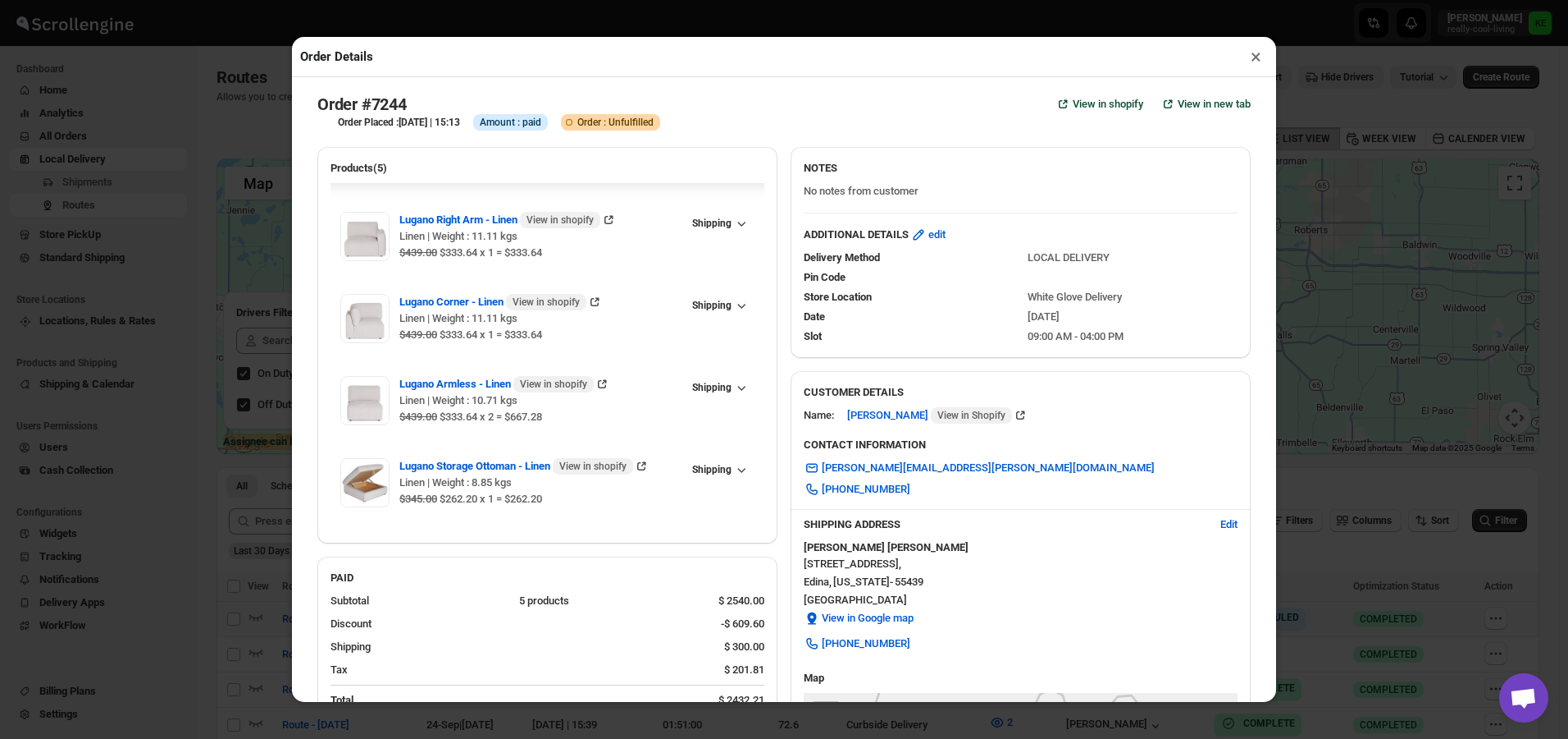
click at [1255, 56] on button "×" at bounding box center [1256, 57] width 23 height 23
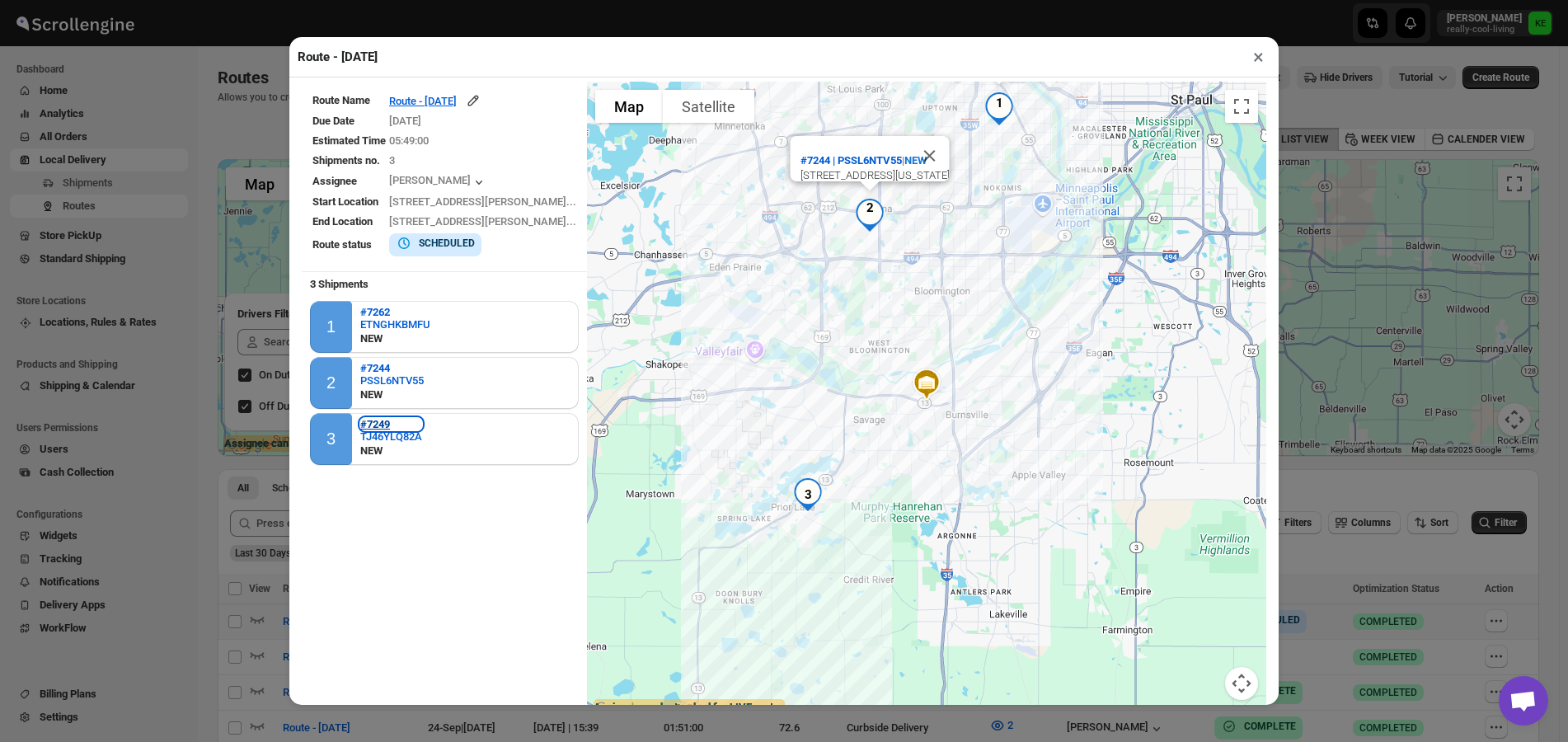
click at [379, 423] on b "#7249" at bounding box center [375, 423] width 29 height 13
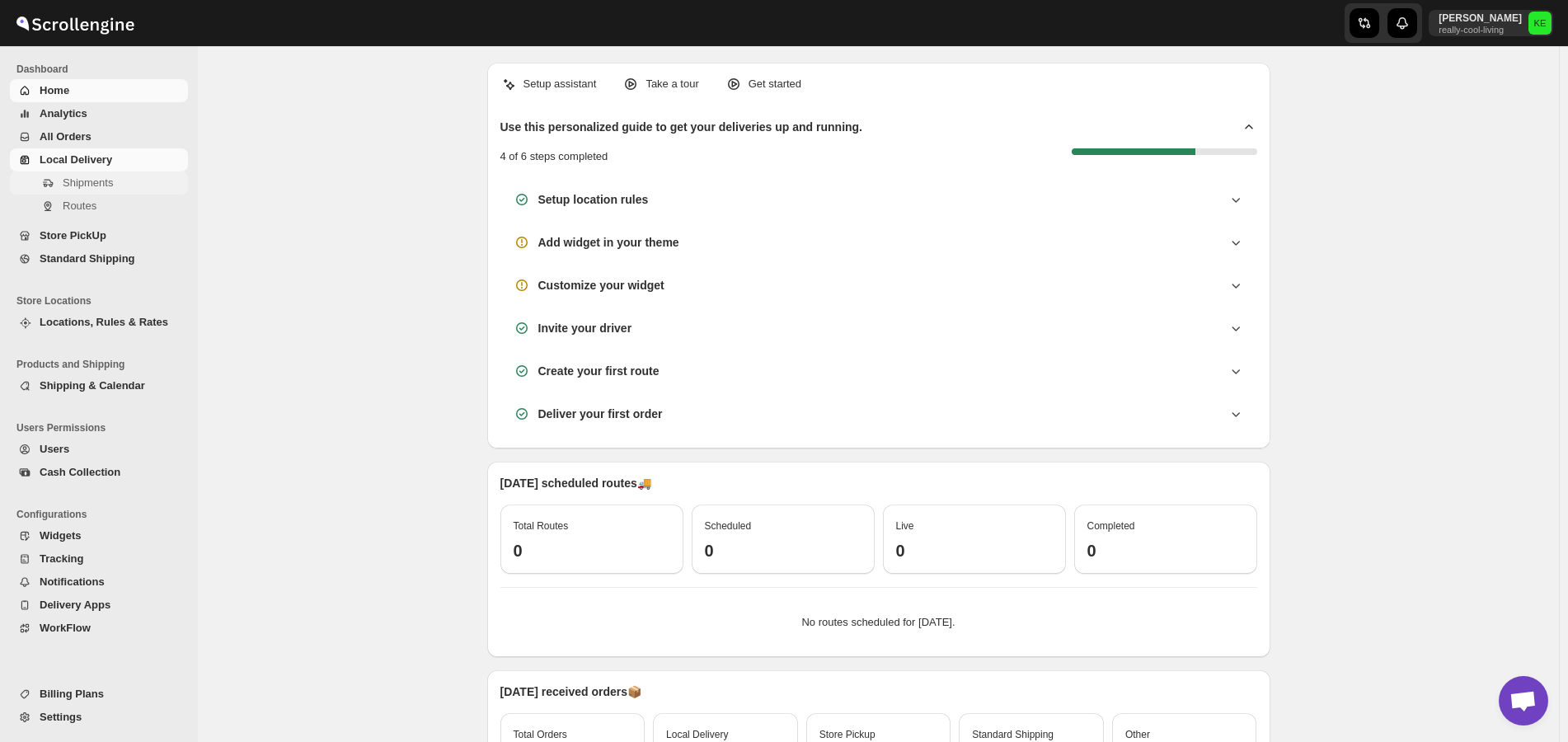
click at [80, 183] on span "Shipments" at bounding box center [87, 182] width 50 height 13
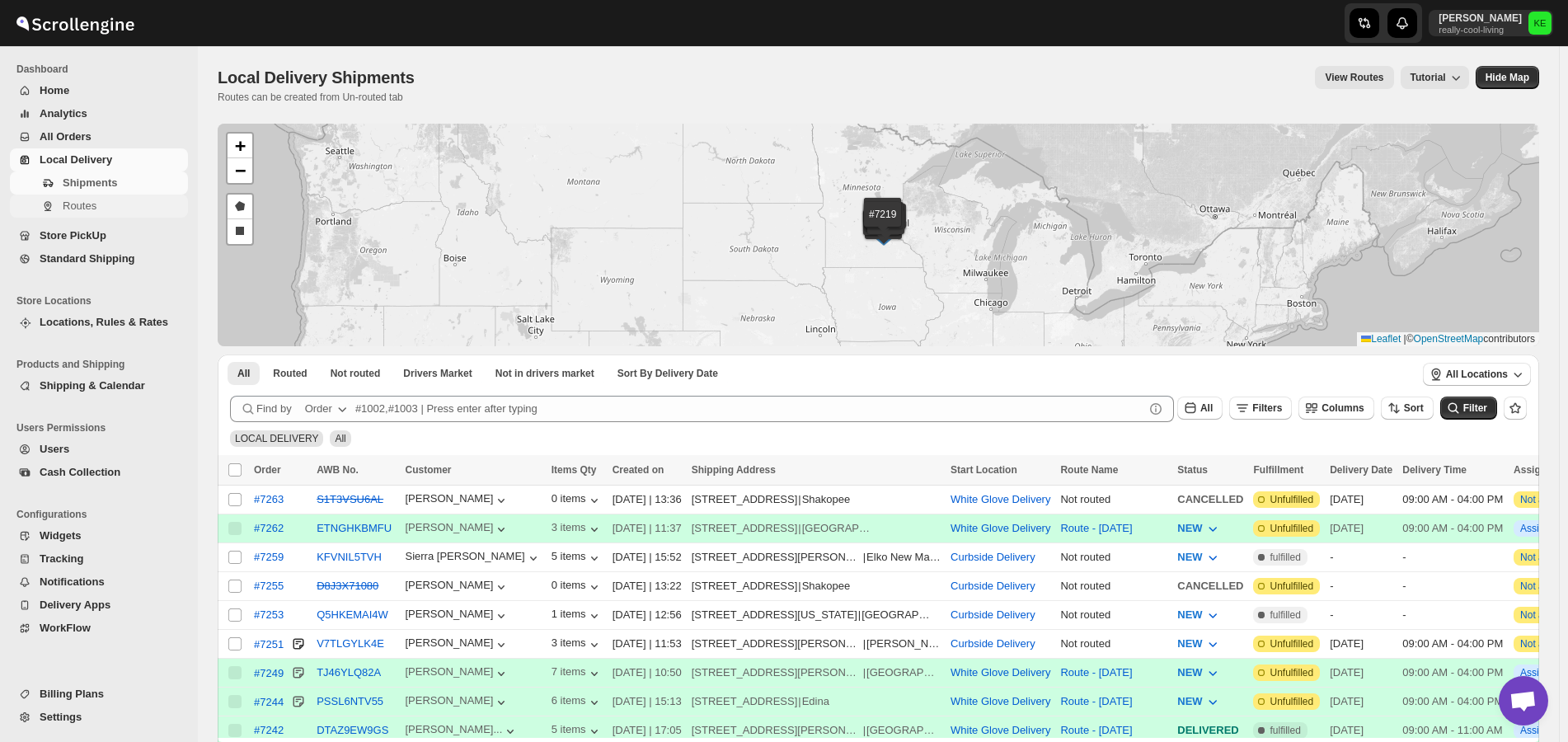
click at [76, 209] on span "Routes" at bounding box center [79, 205] width 33 height 13
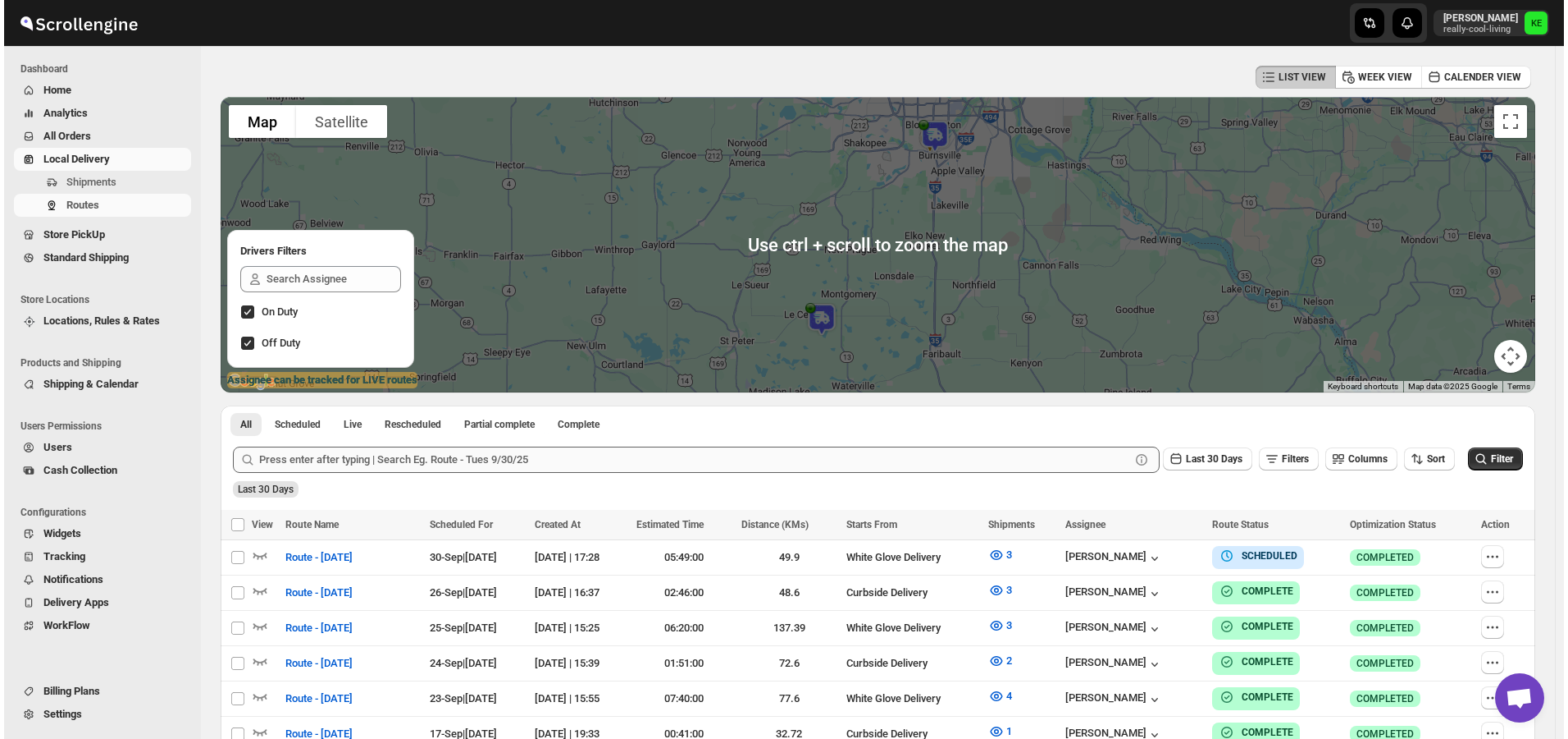
scroll to position [164, 0]
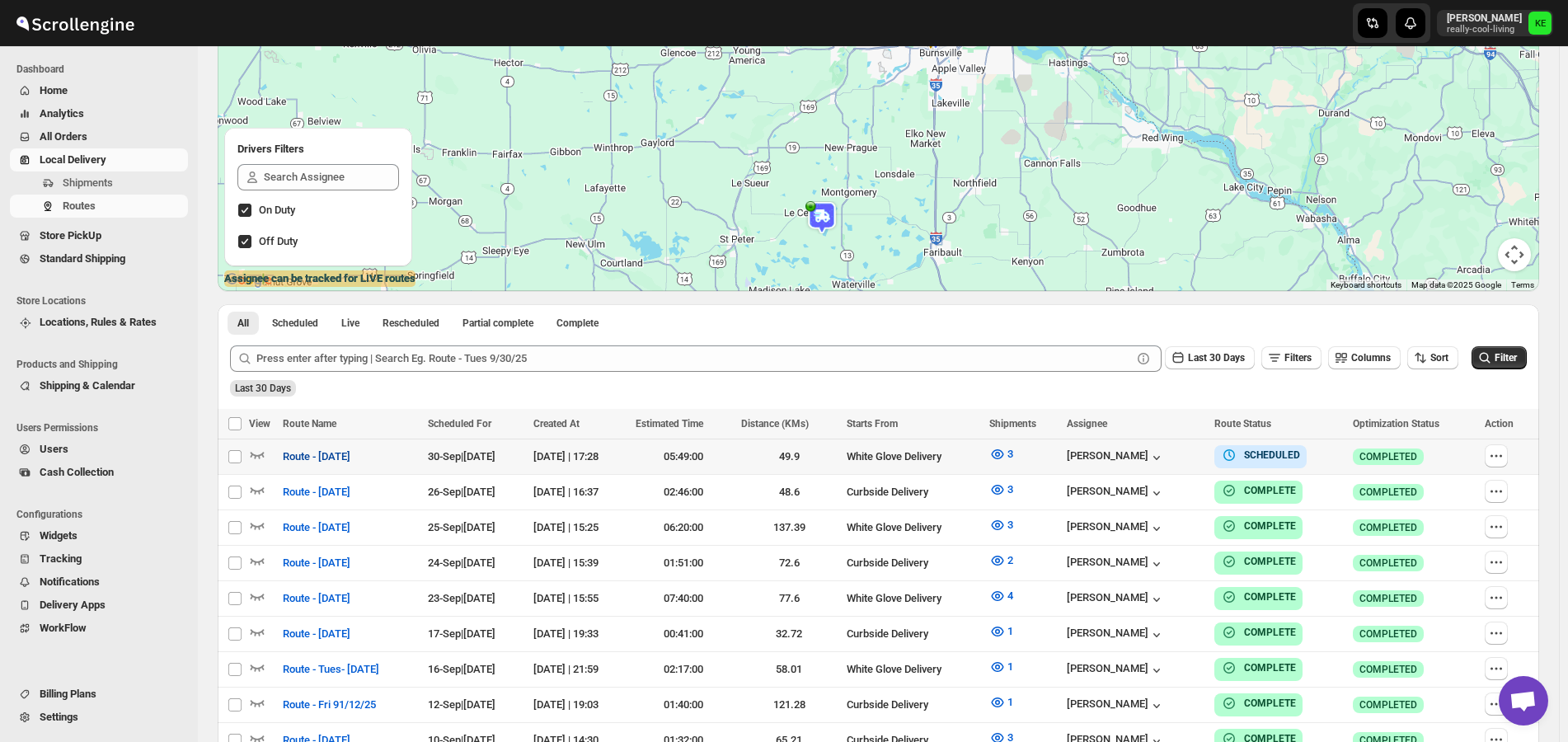
click at [348, 459] on span "Route - [DATE]" at bounding box center [316, 456] width 68 height 17
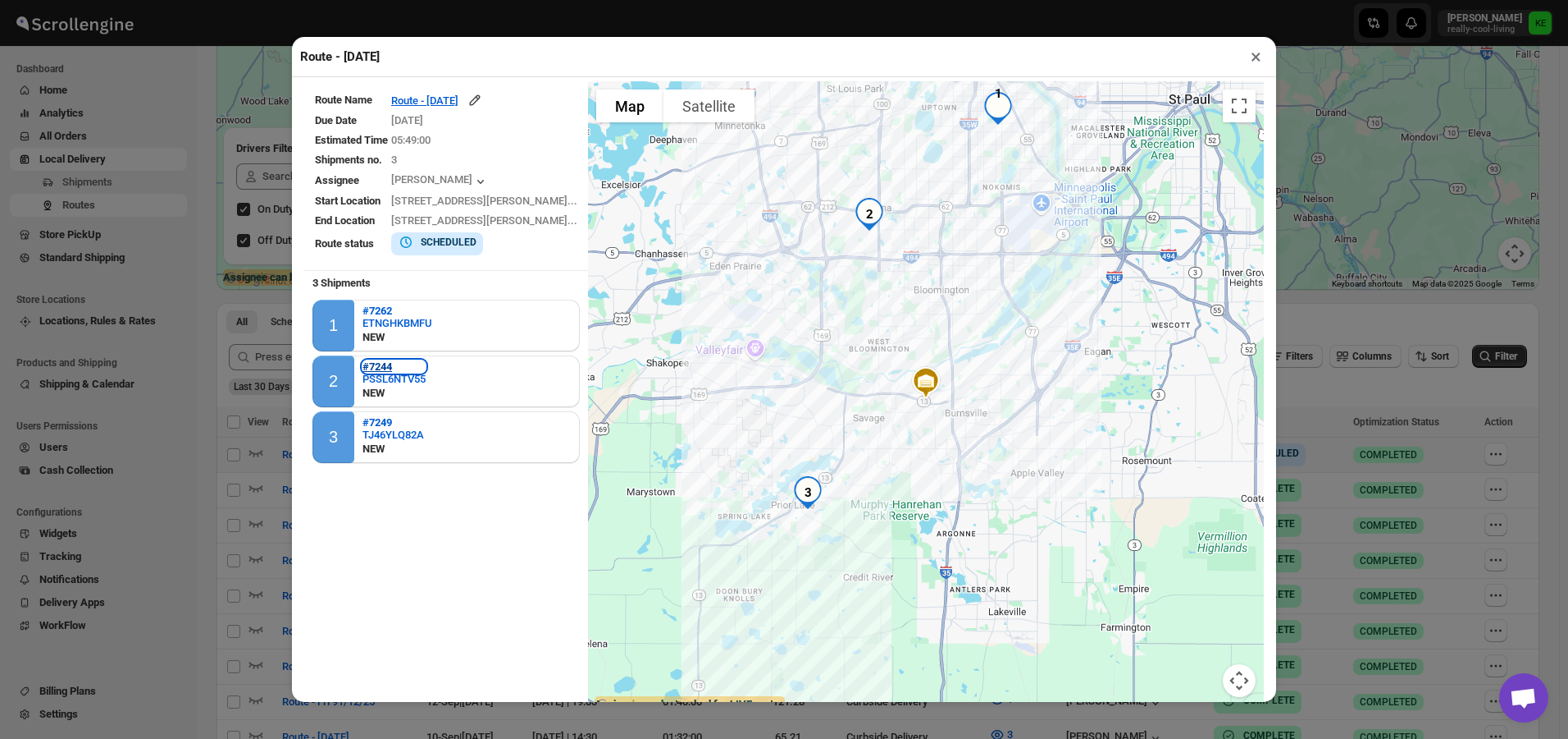
click at [383, 368] on b "#7244" at bounding box center [378, 366] width 29 height 13
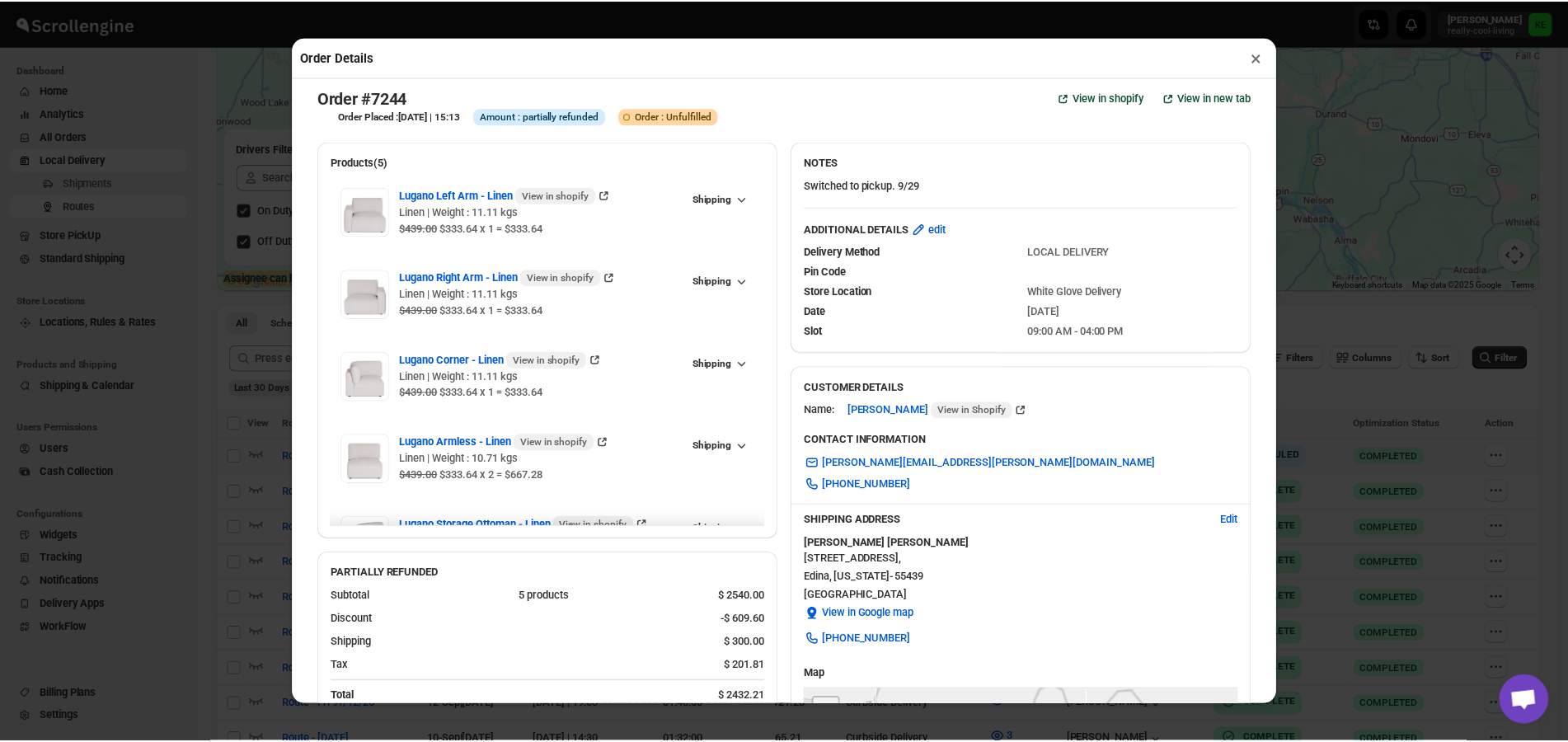
scroll to position [0, 0]
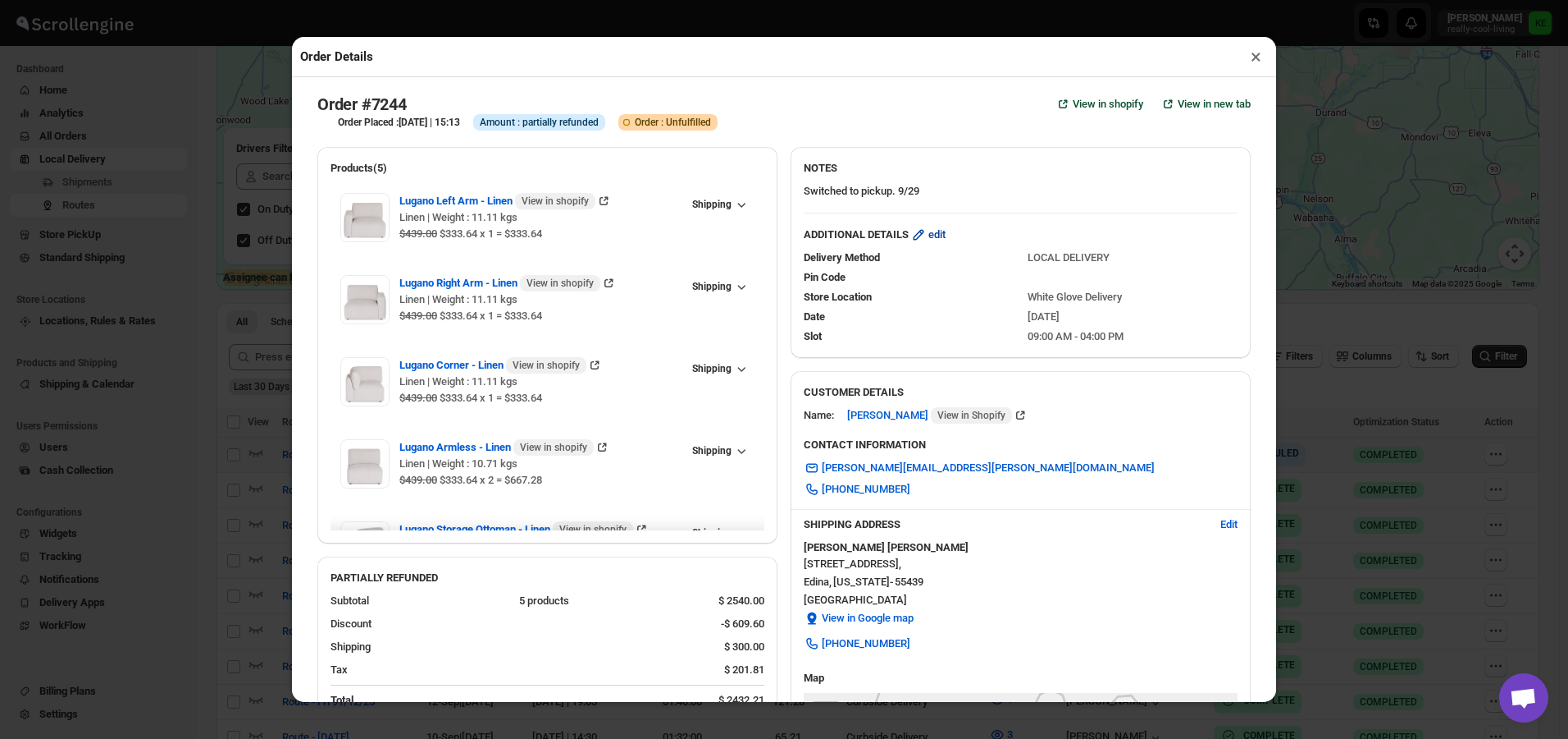
click at [938, 237] on span "edit" at bounding box center [938, 234] width 18 height 17
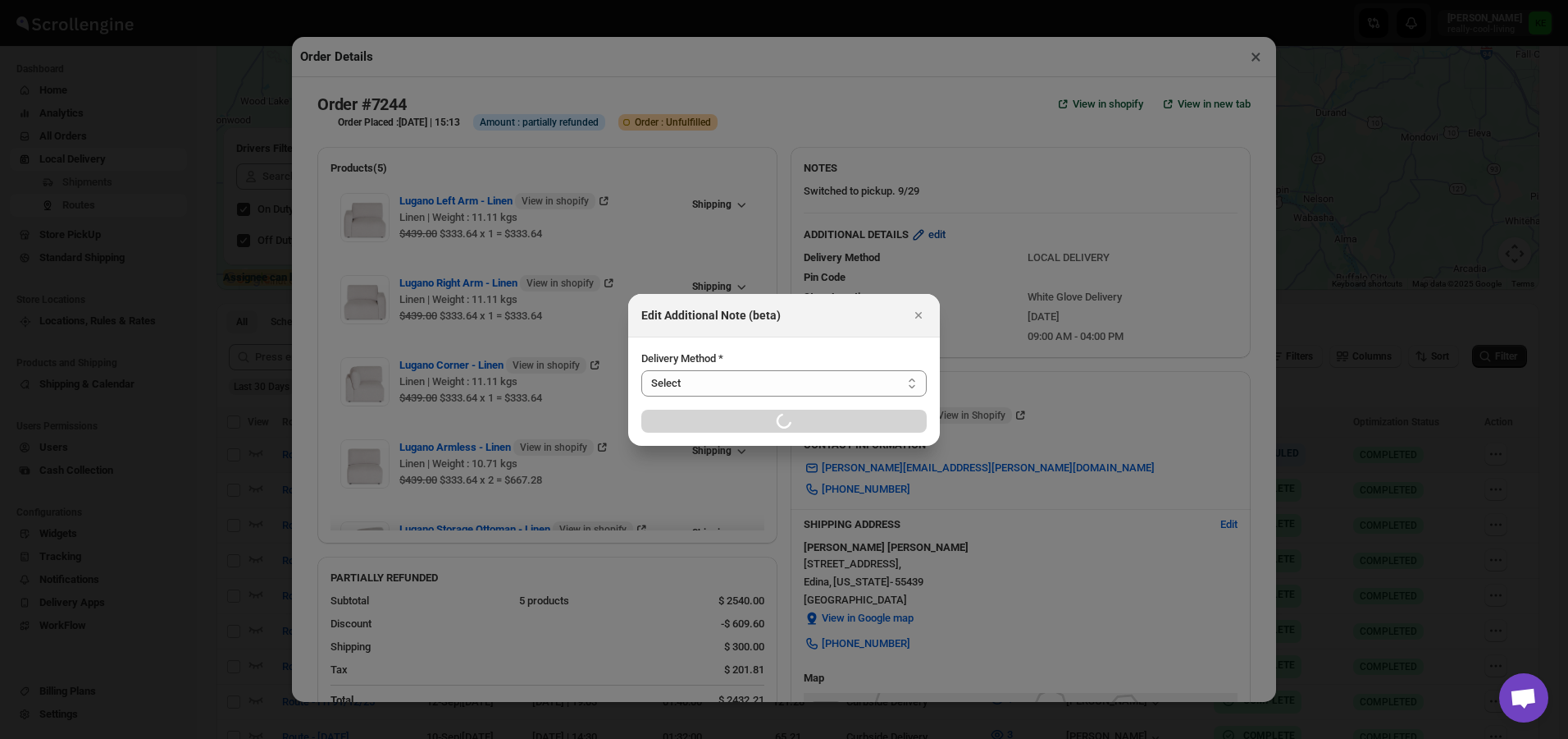
select select "LOCAL_DELIVERY"
select select "LOCATION_BASES"
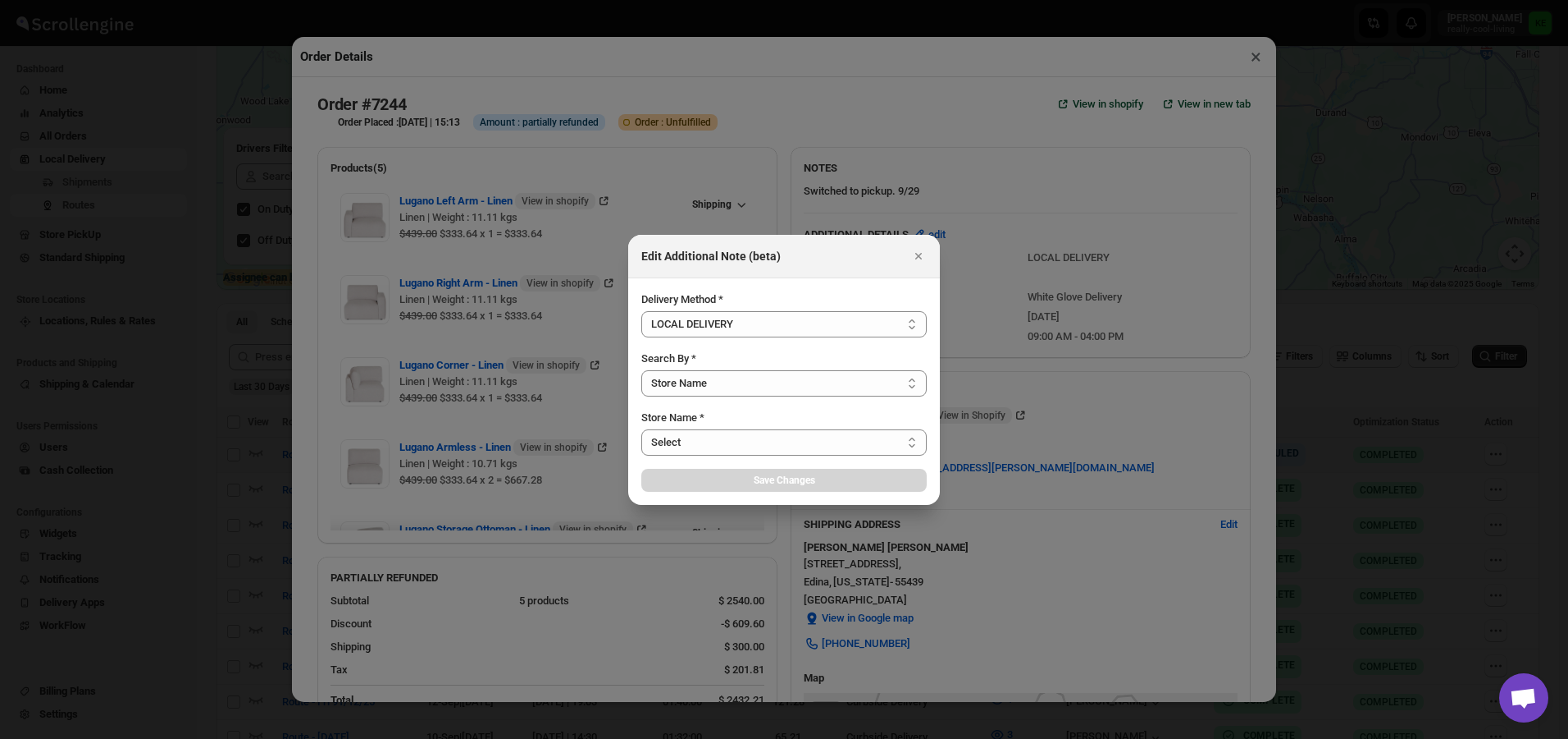
select select "656744df154a64d9bb065b6e"
select select "[DATE]"
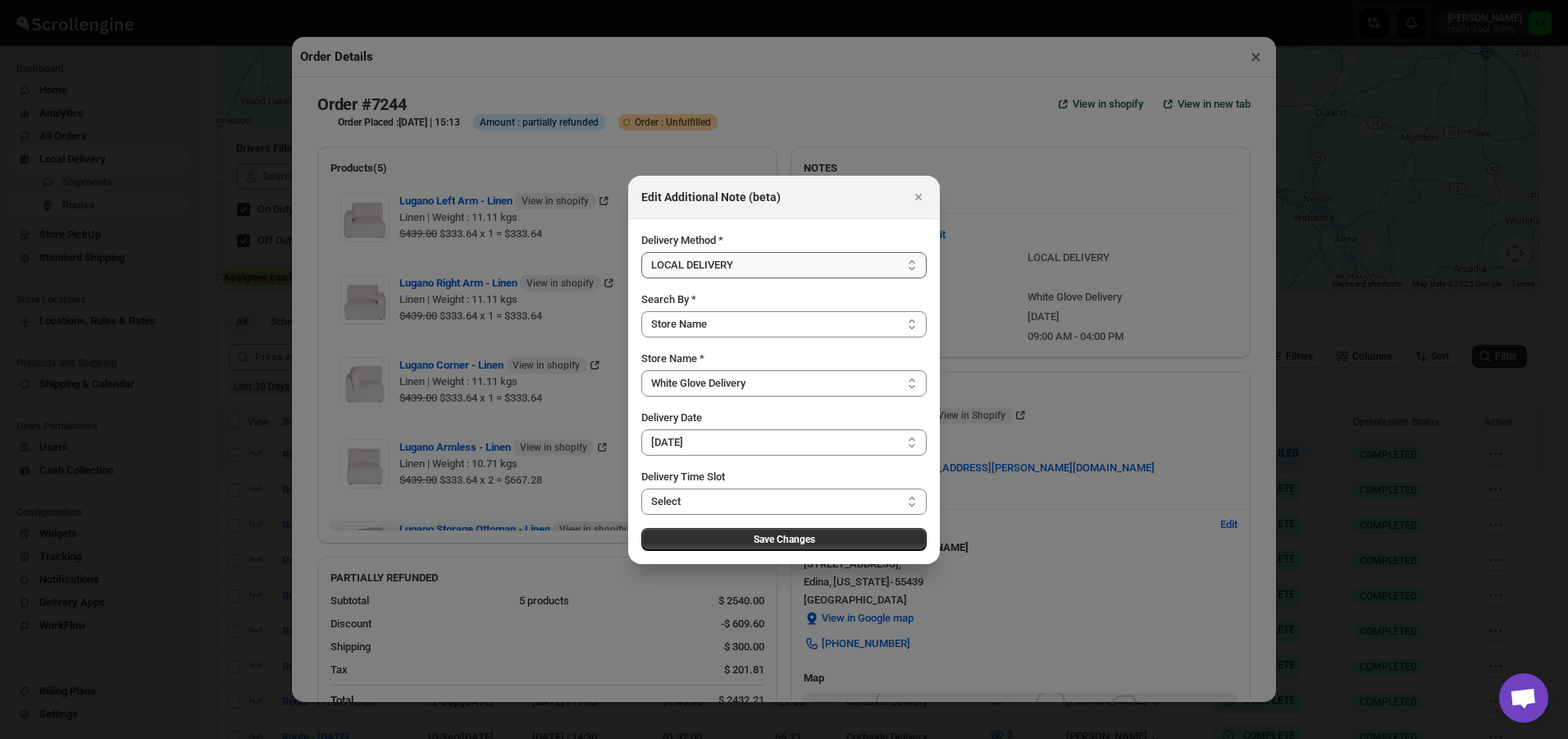
click at [915, 264] on select "Select LOCAL DELIVERY STORE PICKUP STANDARD SHIPPING" at bounding box center [784, 265] width 286 height 26
select select "STORE_PICKUP"
click at [641, 278] on select "Select LOCAL DELIVERY STORE PICKUP STANDARD SHIPPING" at bounding box center [784, 265] width 286 height 26
select select ":rtr:"
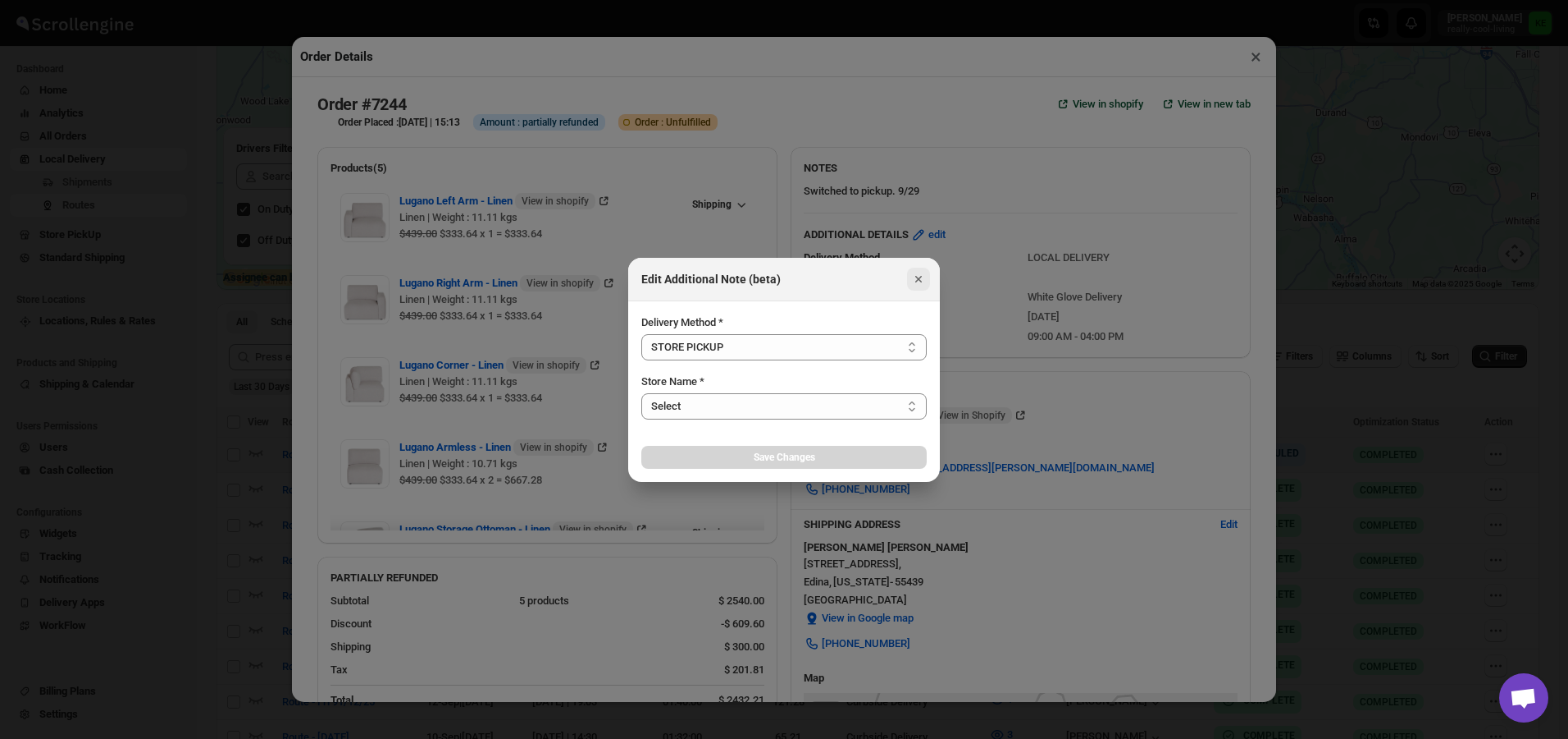
click at [918, 277] on icon "Close" at bounding box center [918, 278] width 17 height 17
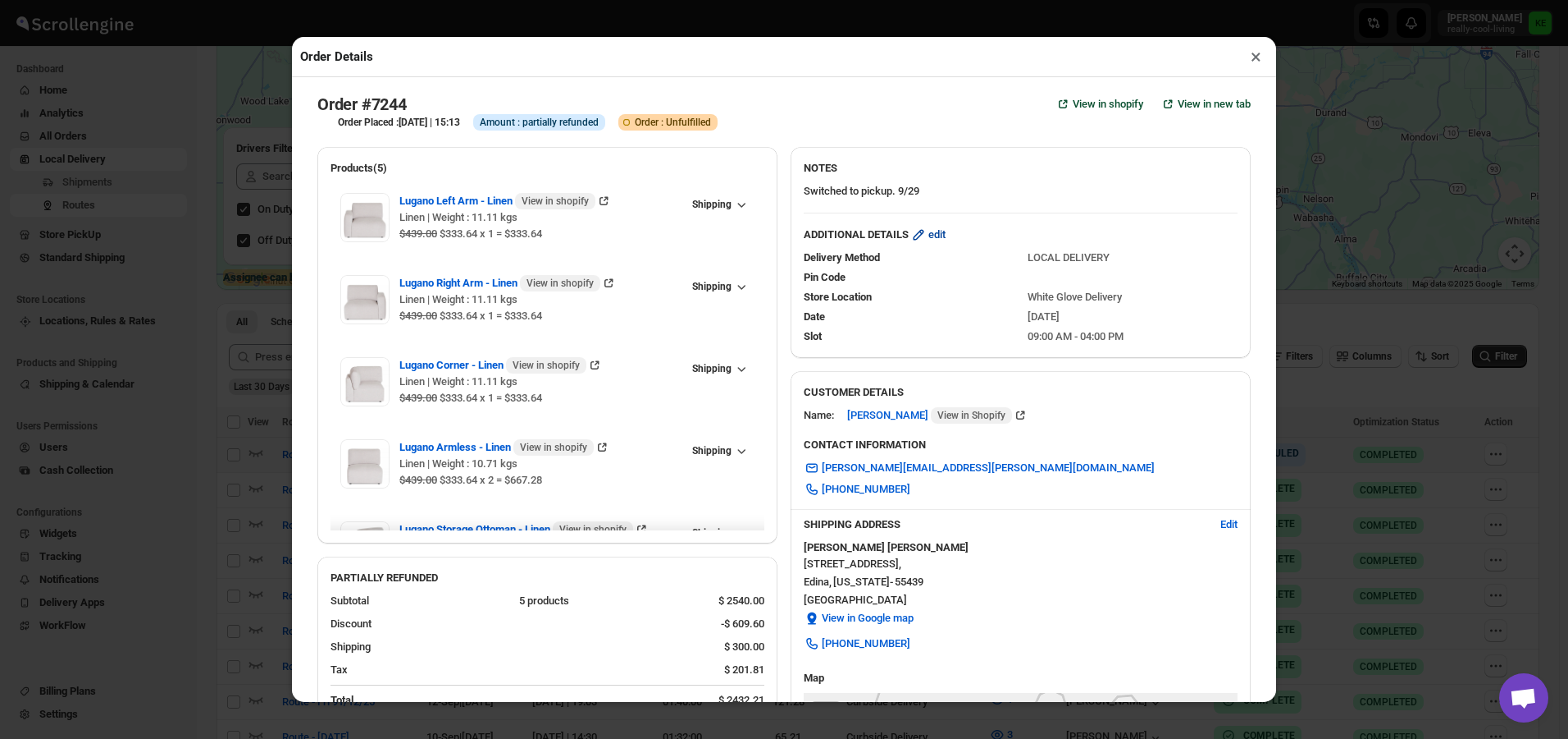
click at [934, 239] on span "edit" at bounding box center [938, 234] width 18 height 17
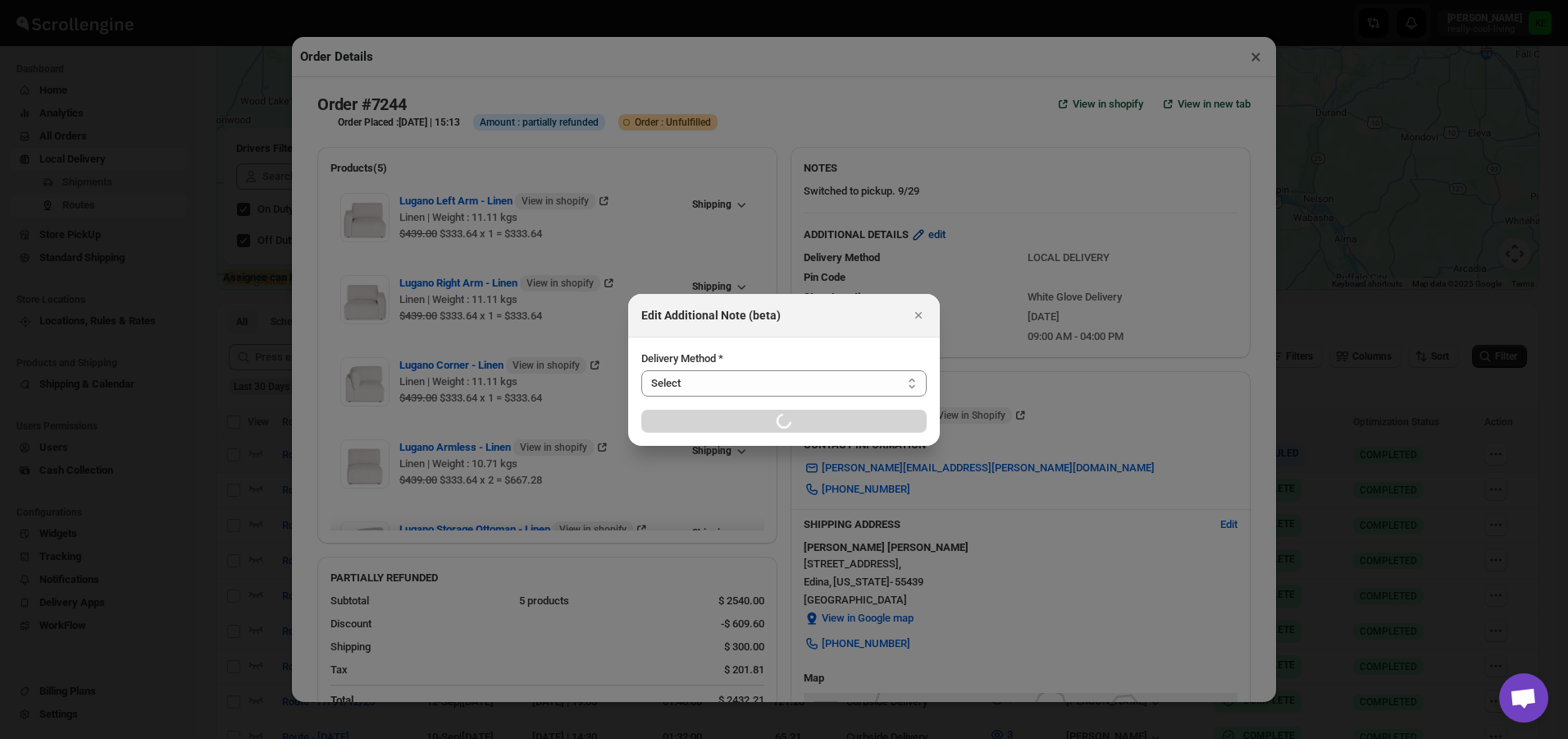
select select "LOCAL_DELIVERY"
select select "LOCATION_BASES"
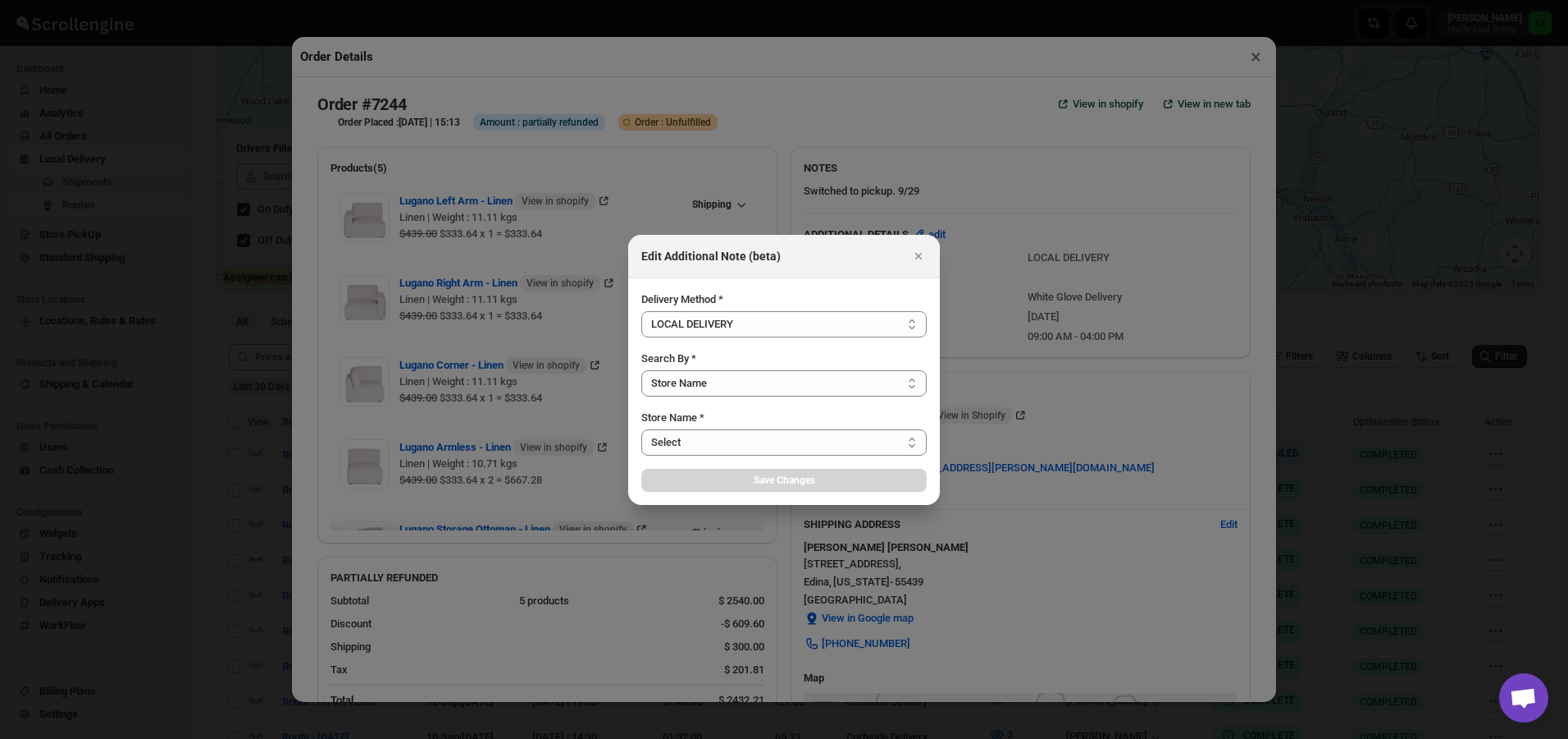
select select "656744df154a64d9bb065b6e"
select select "[DATE]"
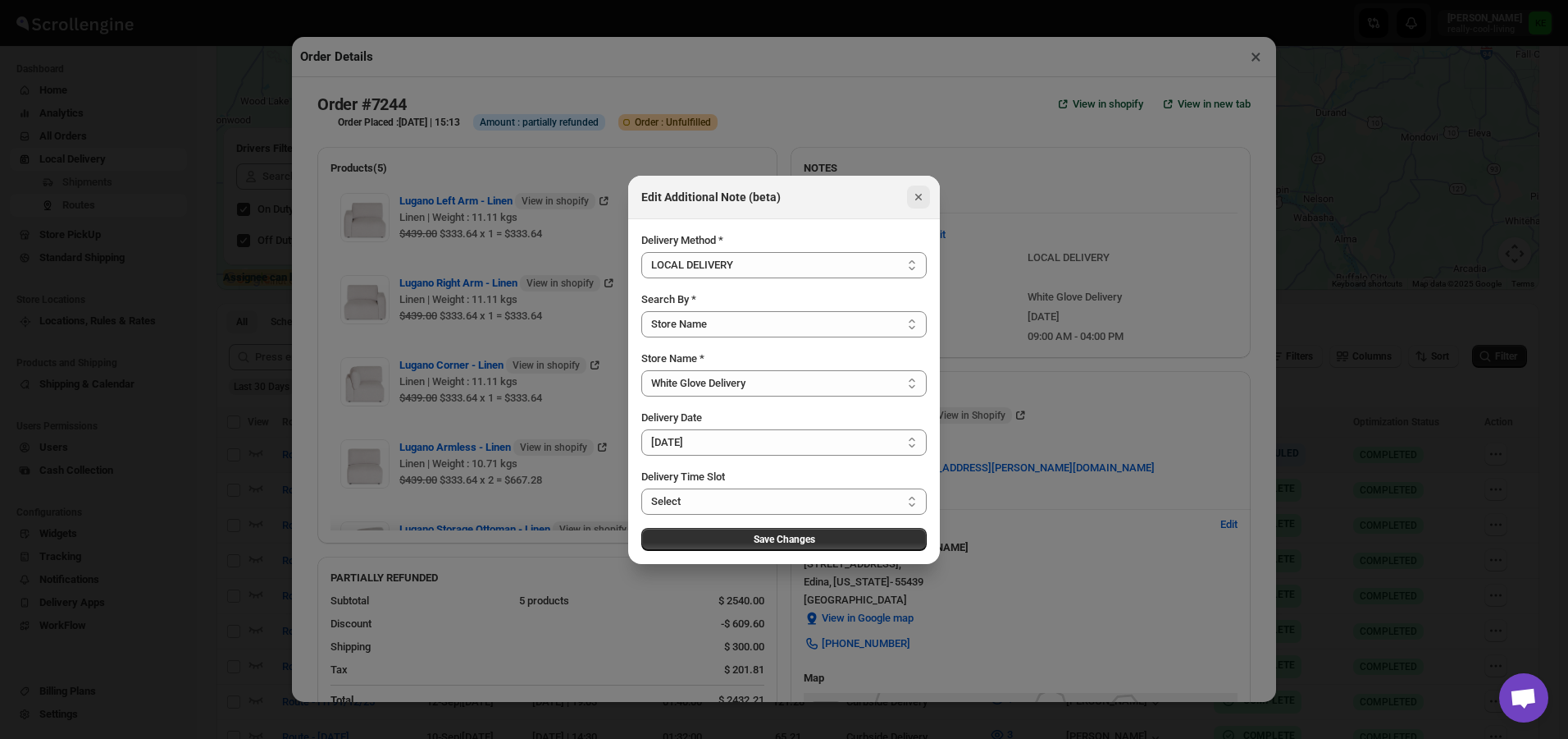
click at [920, 195] on icon "Close" at bounding box center [918, 196] width 7 height 7
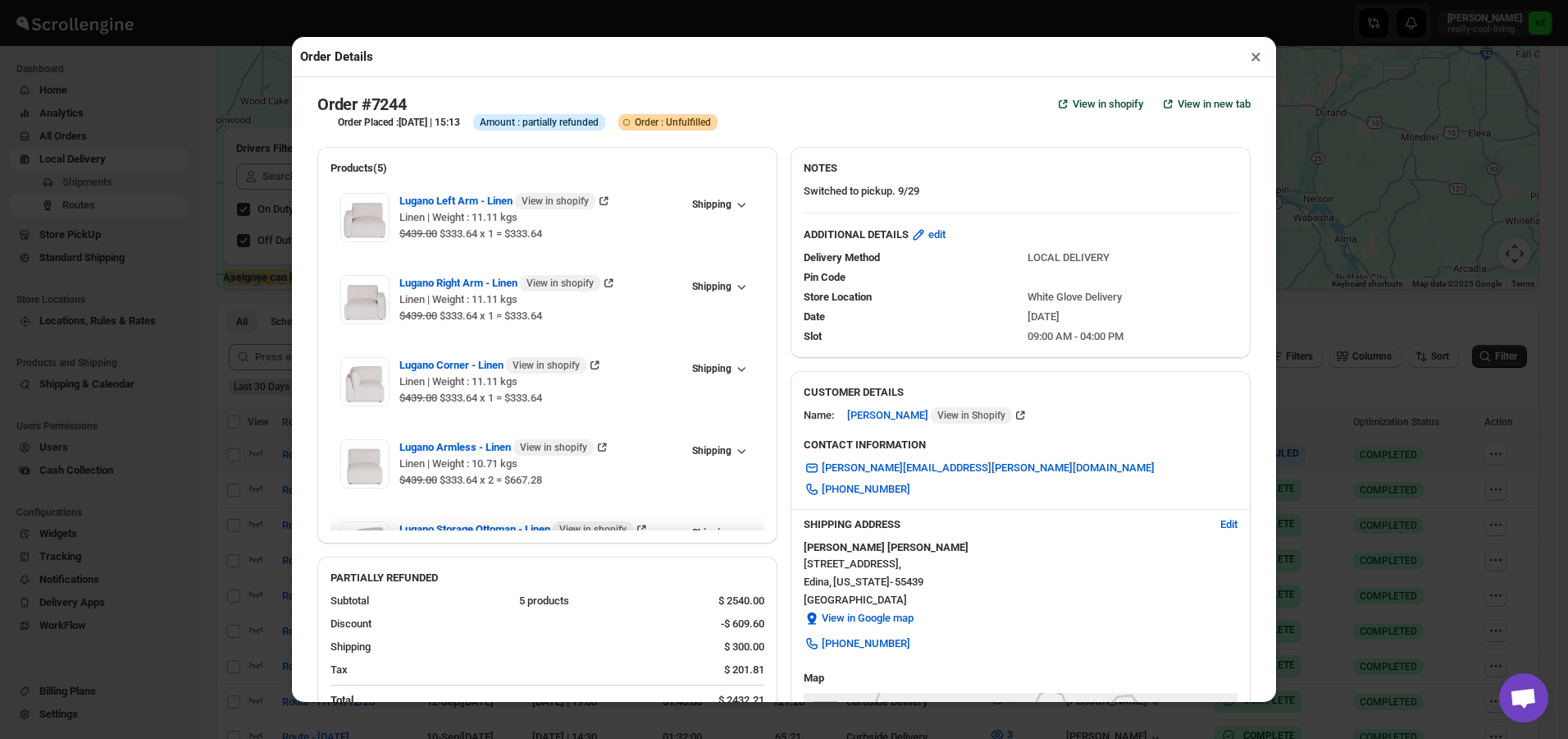
click at [1253, 62] on button "×" at bounding box center [1256, 57] width 23 height 23
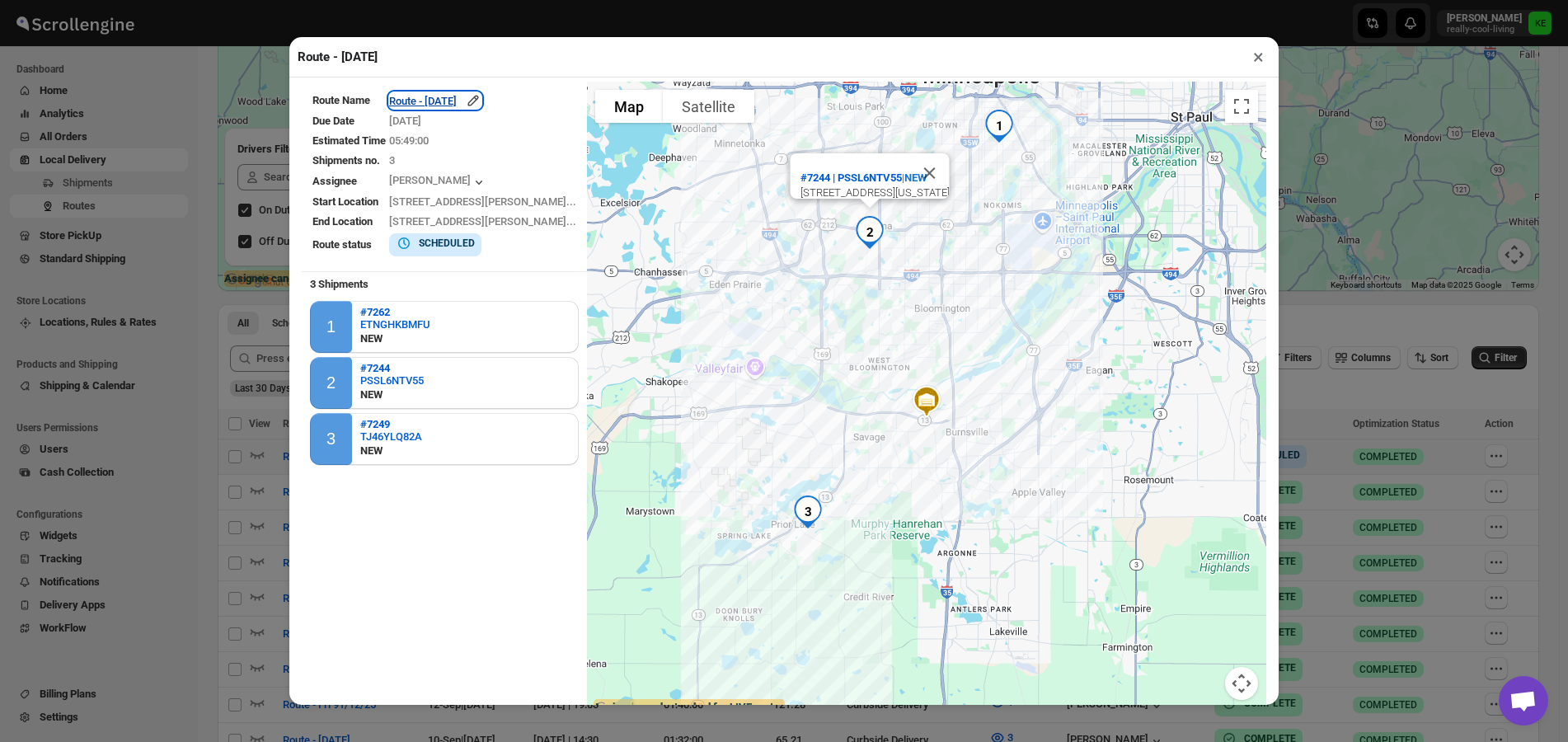
click at [481, 106] on div "Route - [DATE]" at bounding box center [435, 100] width 92 height 17
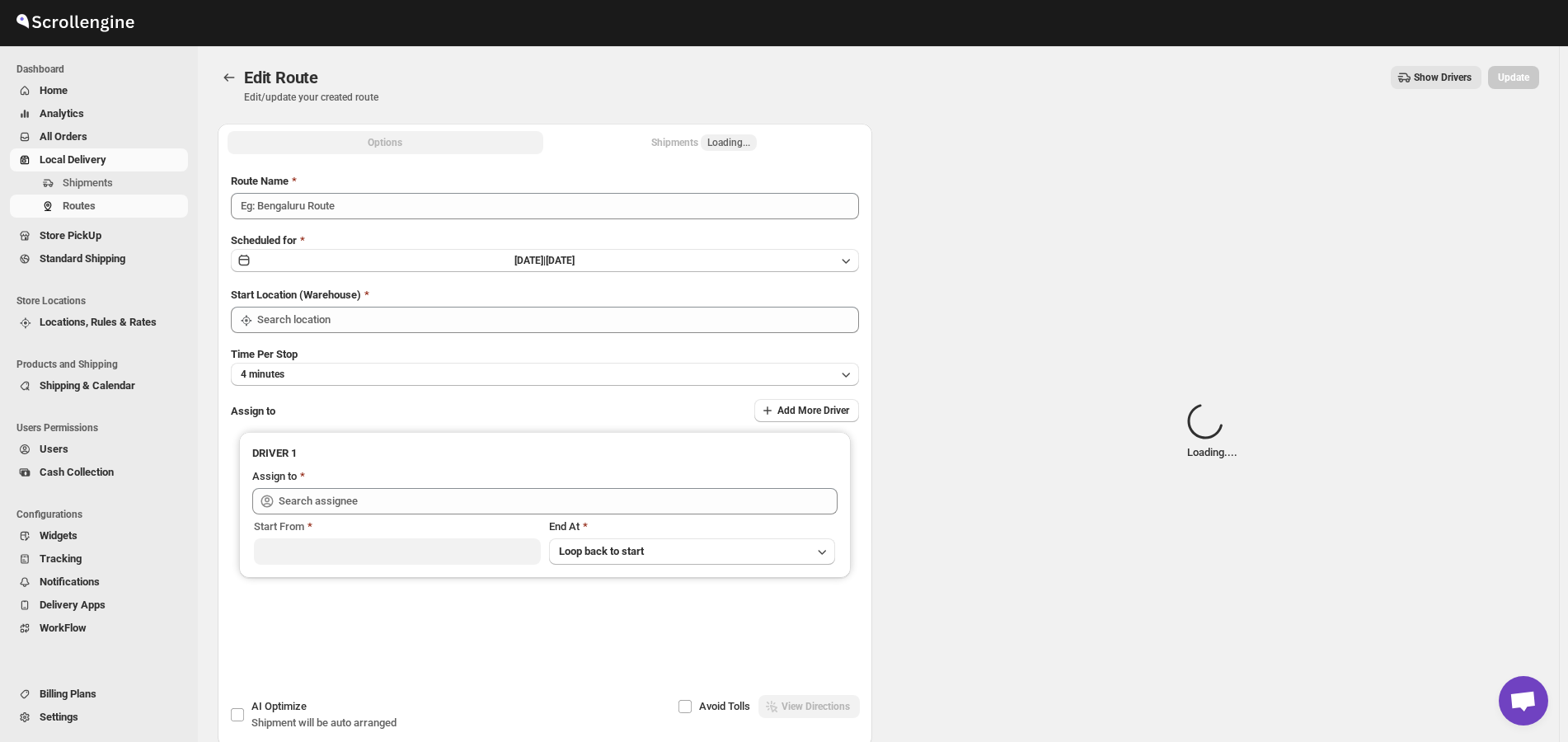
type input "Route - [DATE]"
type input "White Glove Delivery"
type input "[PERSON_NAME] ([EMAIL_ADDRESS][DOMAIN_NAME])"
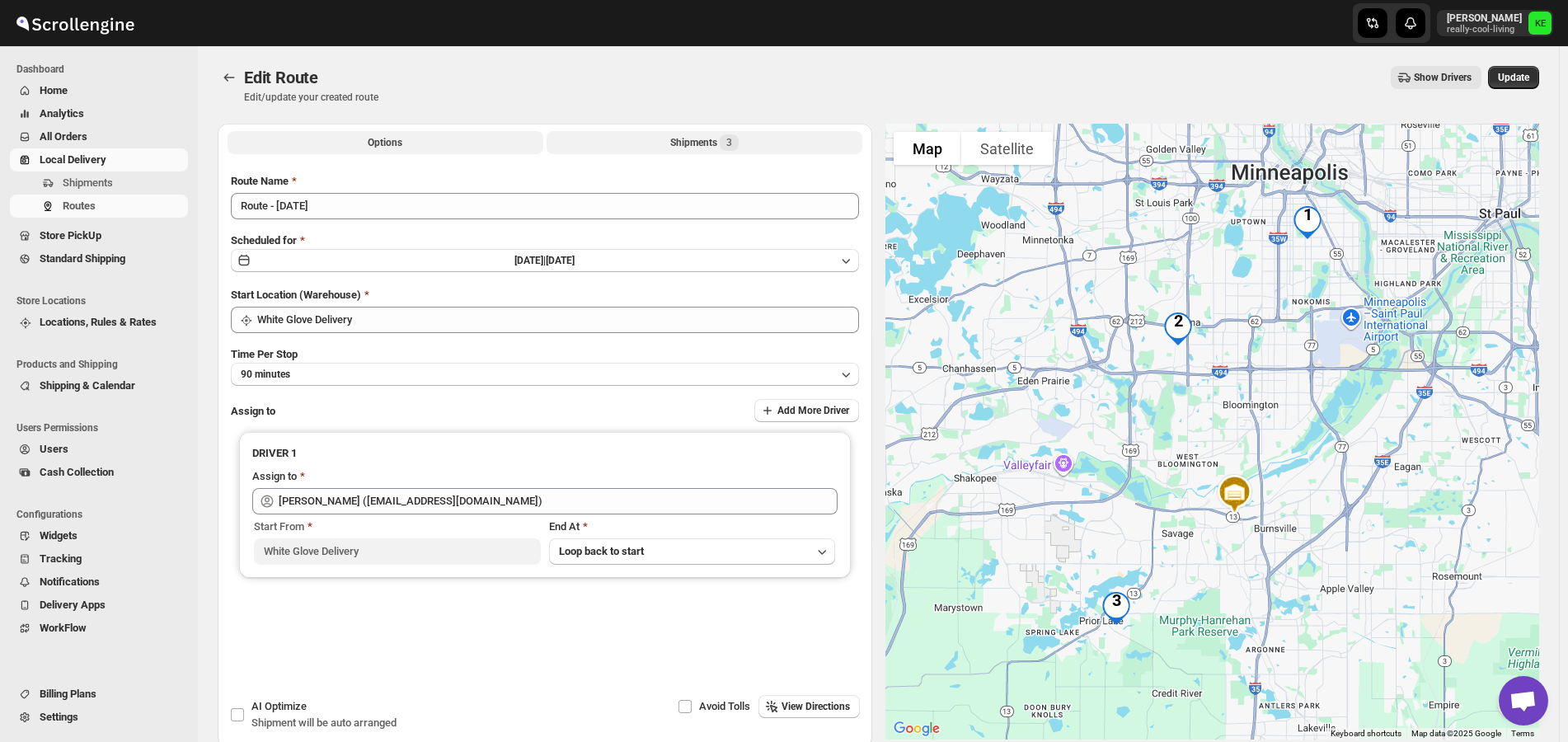
click at [701, 146] on div "Shipments 3" at bounding box center [704, 142] width 69 height 17
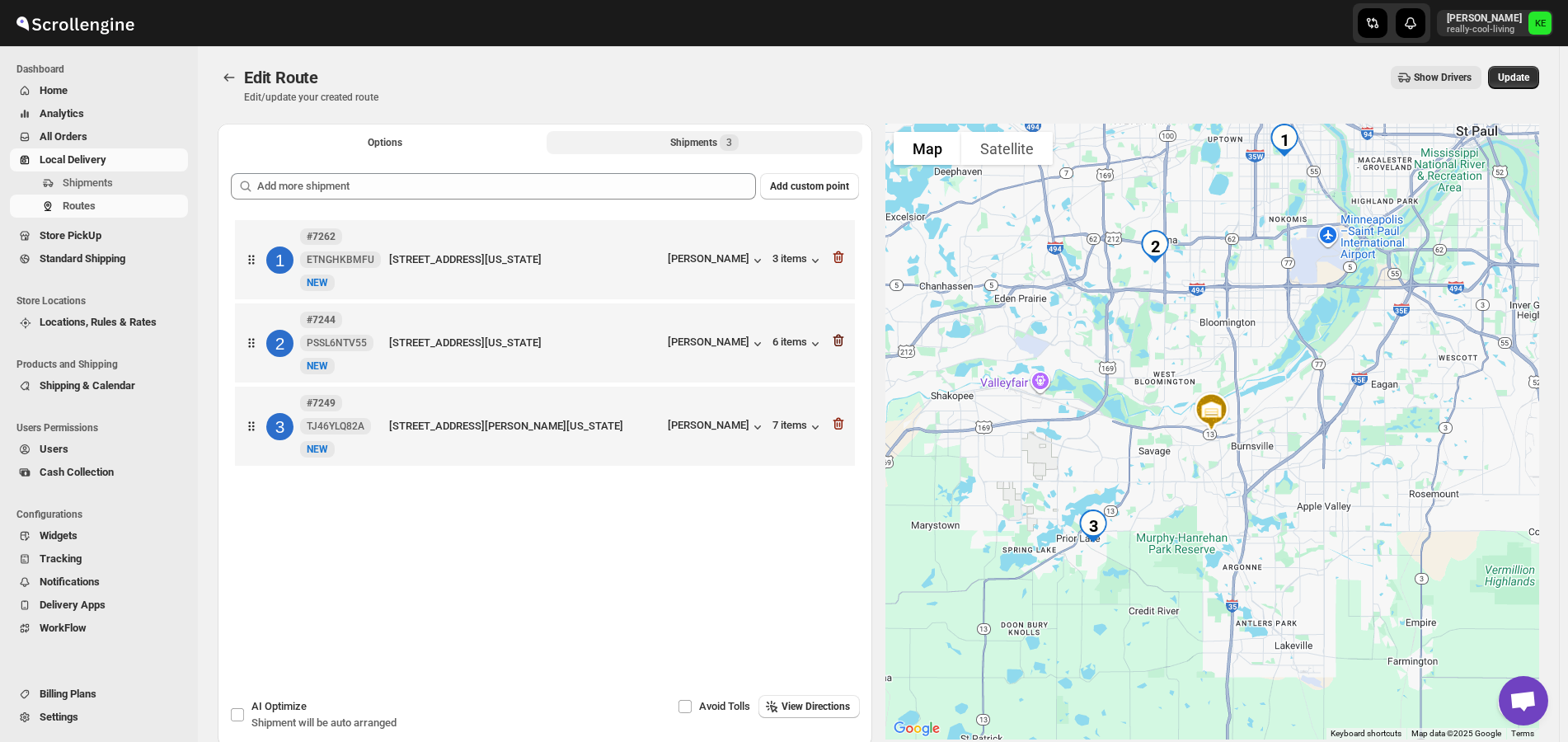
click at [839, 345] on icon "button" at bounding box center [837, 340] width 11 height 13
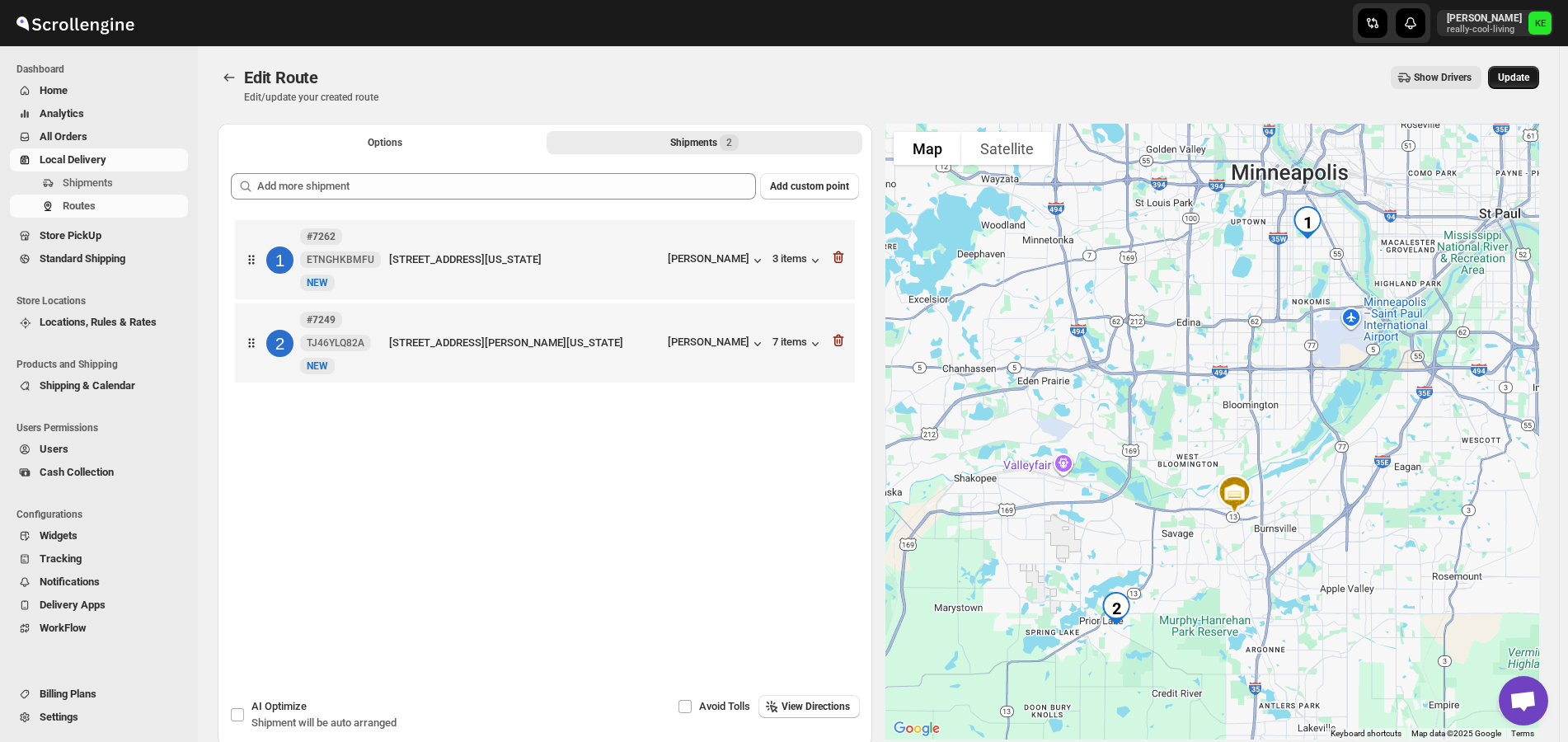
click at [1526, 74] on span "Update" at bounding box center [1513, 76] width 31 height 13
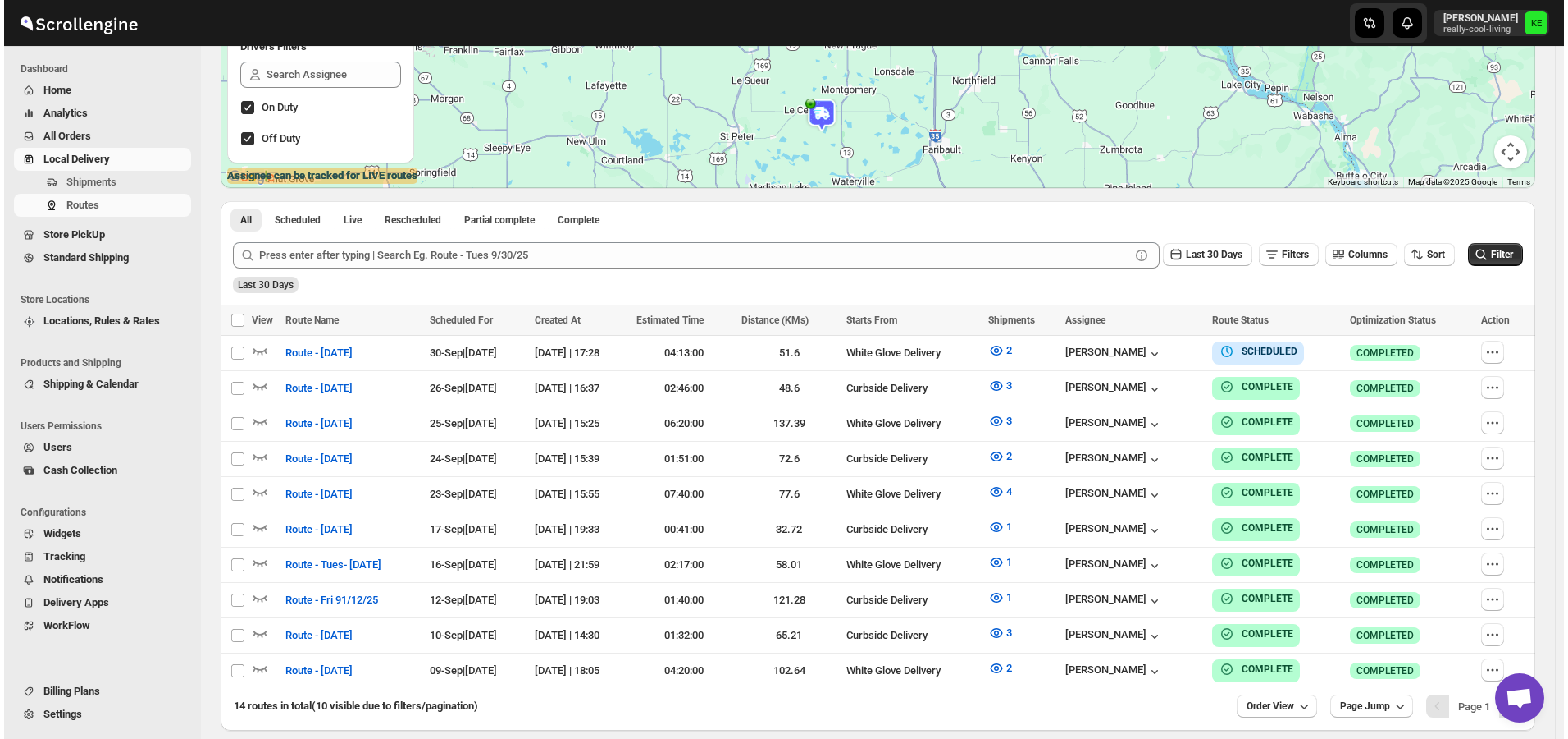
scroll to position [167, 0]
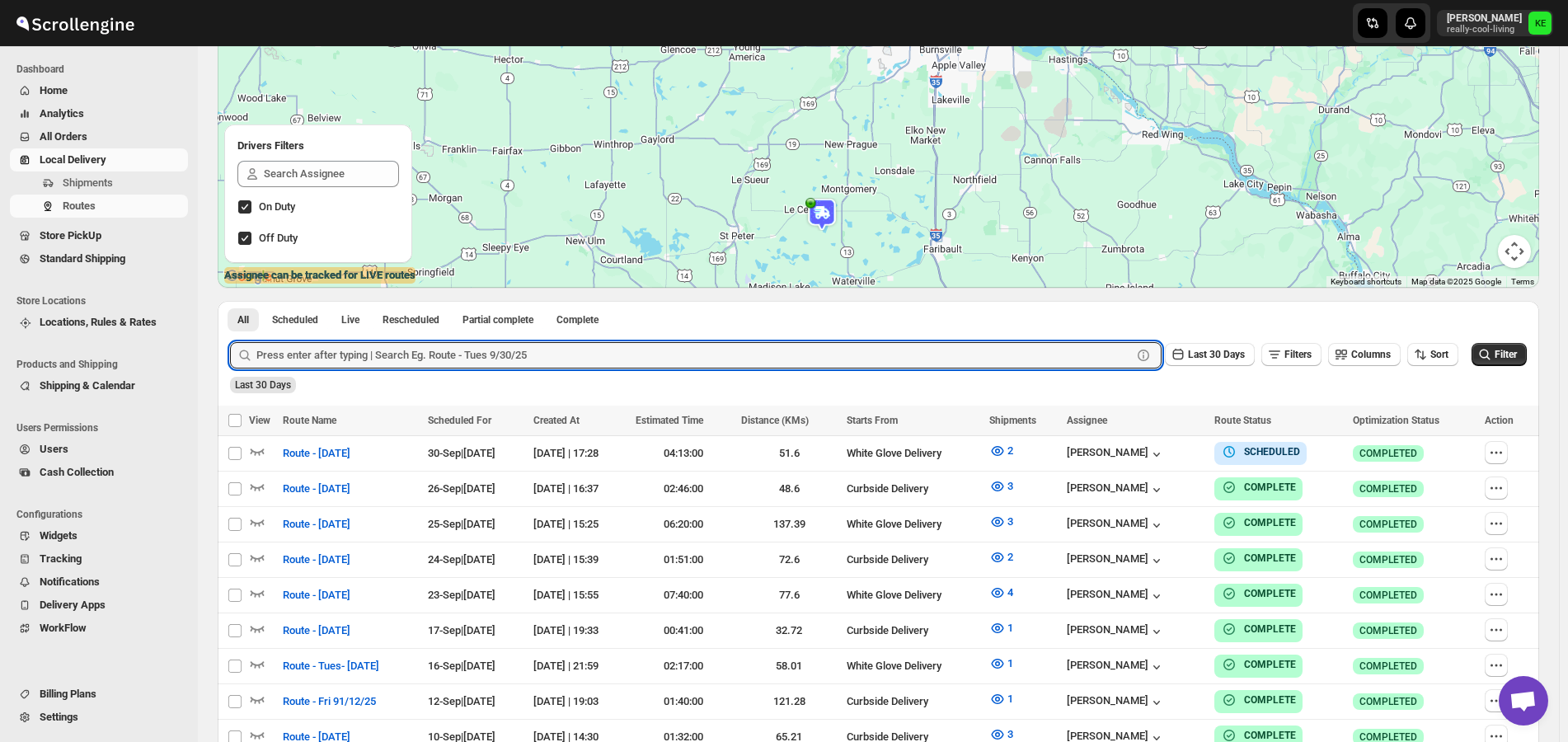
click at [882, 370] on form "Submit Last 30 Days Filters Columns Sort Filter Last 30 Days" at bounding box center [879, 361] width 1296 height 65
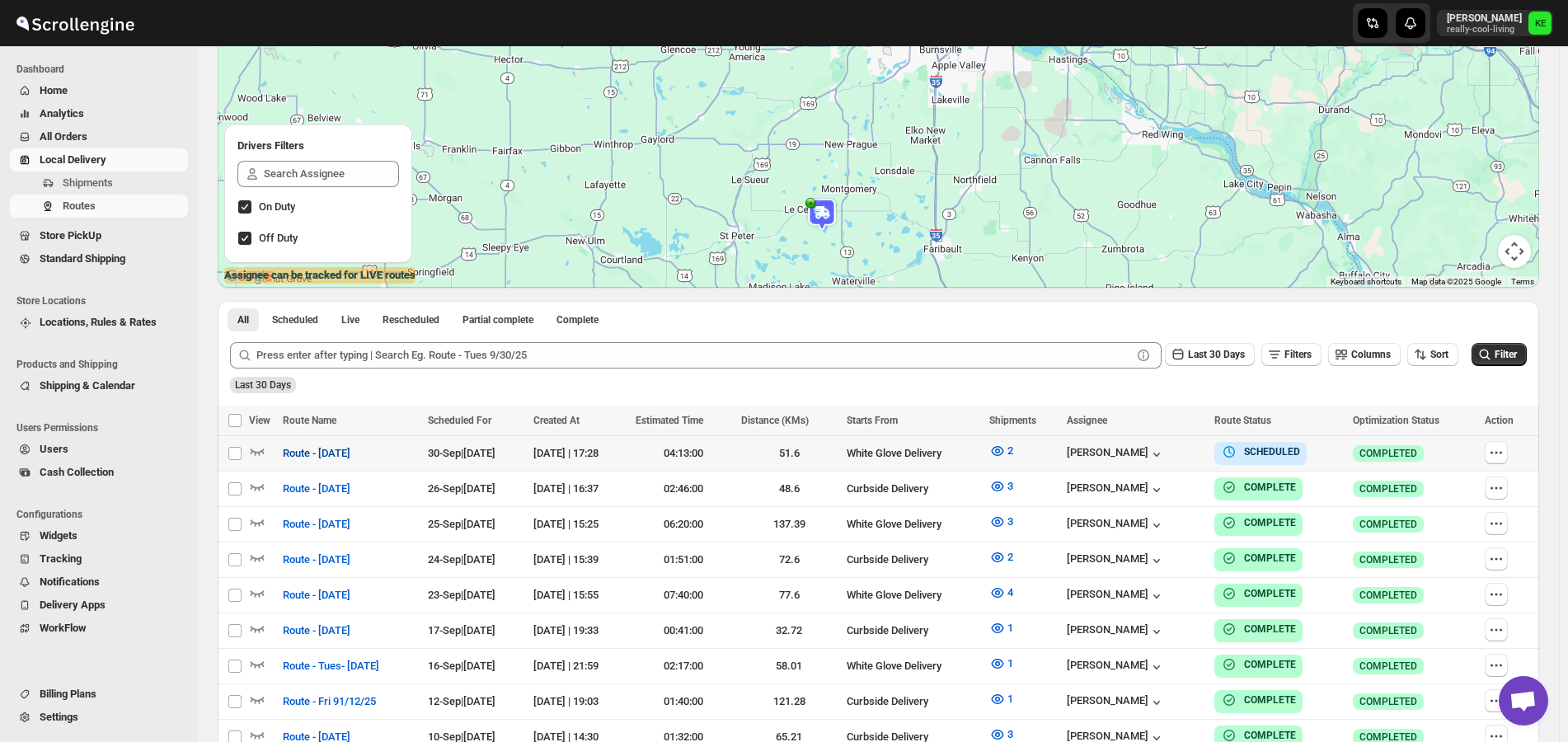
click at [350, 453] on span "Route - [DATE]" at bounding box center [316, 453] width 68 height 17
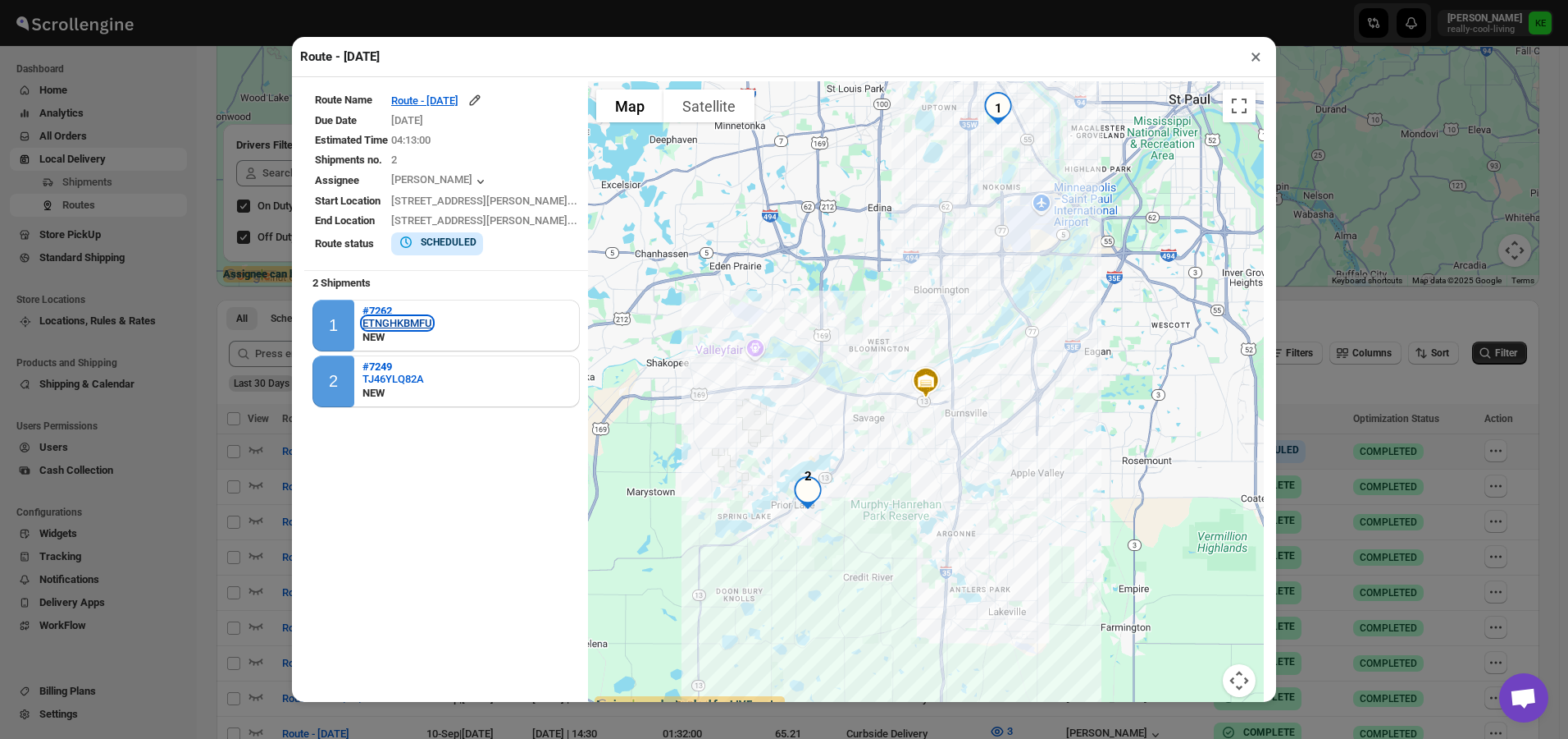
click at [387, 325] on div "ETNGHKBMFU" at bounding box center [397, 322] width 69 height 13
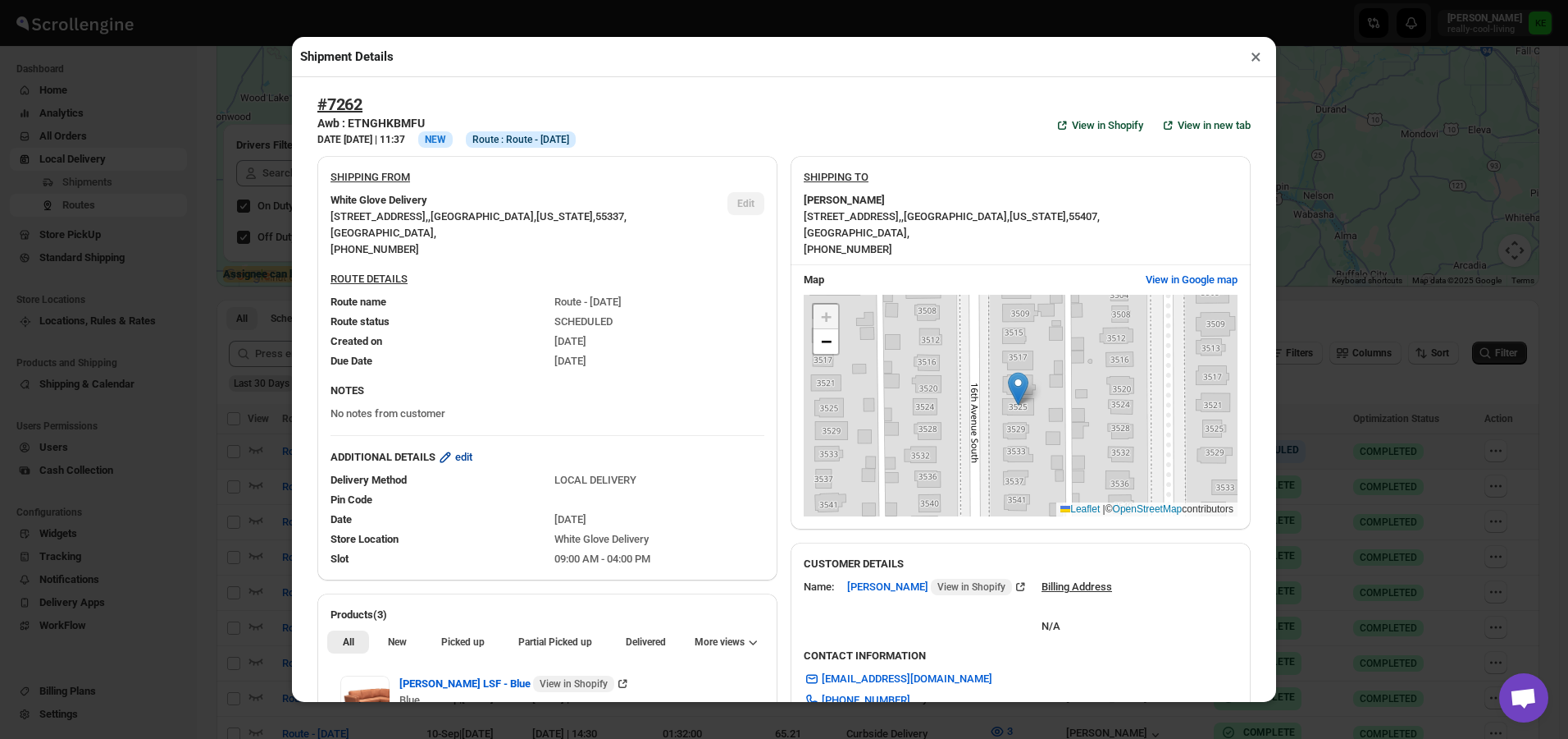
click at [464, 461] on span "edit" at bounding box center [464, 457] width 18 height 17
click at [470, 461] on span "edit" at bounding box center [464, 457] width 18 height 17
select select "LOCAL_DELIVERY"
select select "LOCATION_BASES"
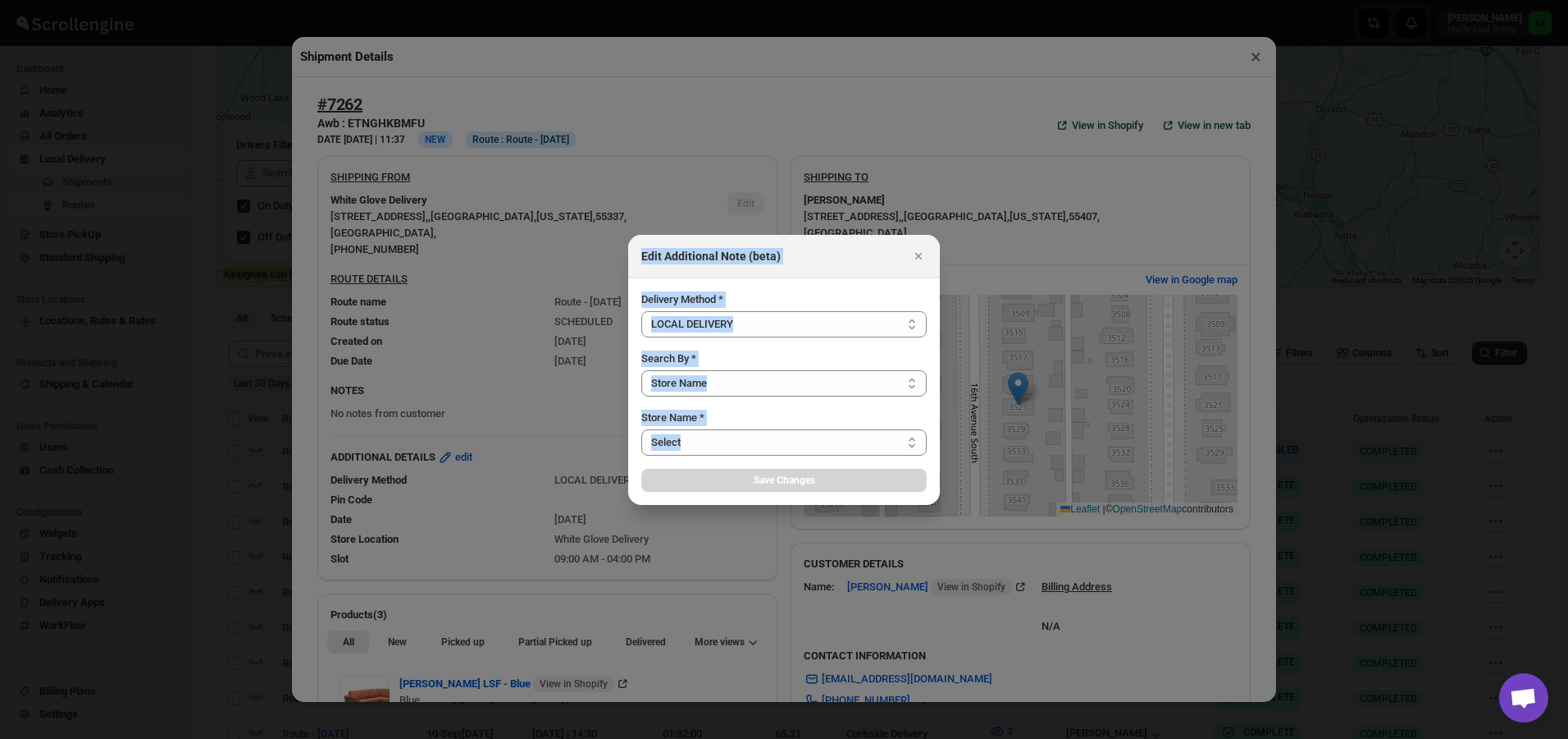
select select "656744df154a64d9bb065b6e"
select select "[DATE]"
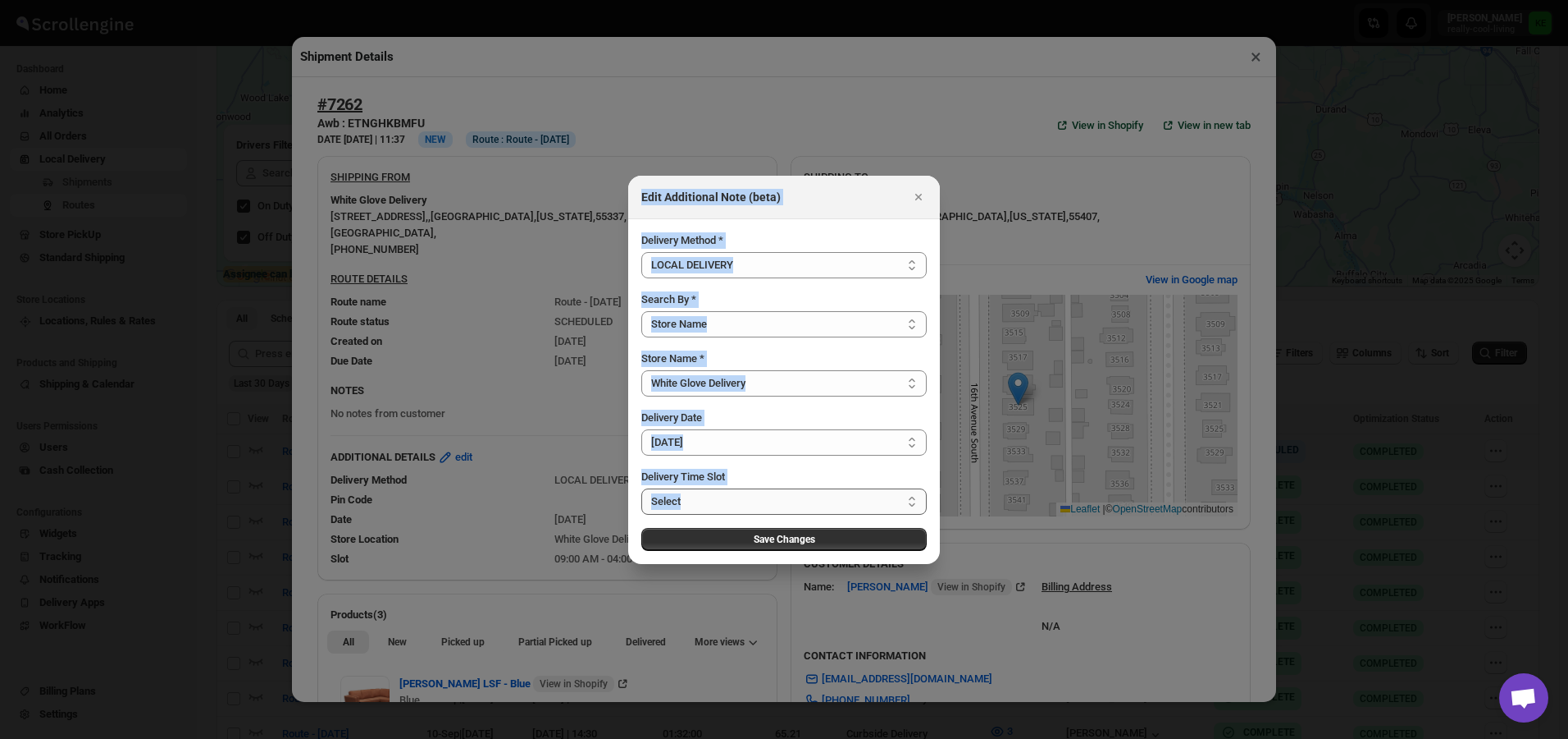
click at [911, 500] on select "Select 09:00 AM - 04:00 PM 09:00 AM - 12:00 PM 10:00 AM - 01:00 PM 11:00 AM - 0…" at bounding box center [784, 501] width 286 height 26
select select "67cf0f8b676fe980bfd59e0e"
click at [641, 488] on select "Select 09:00 AM - 04:00 PM 09:00 AM - 12:00 PM 10:00 AM - 01:00 PM 11:00 AM - 0…" at bounding box center [784, 501] width 286 height 26
click at [779, 545] on span "Save Changes" at bounding box center [784, 539] width 61 height 13
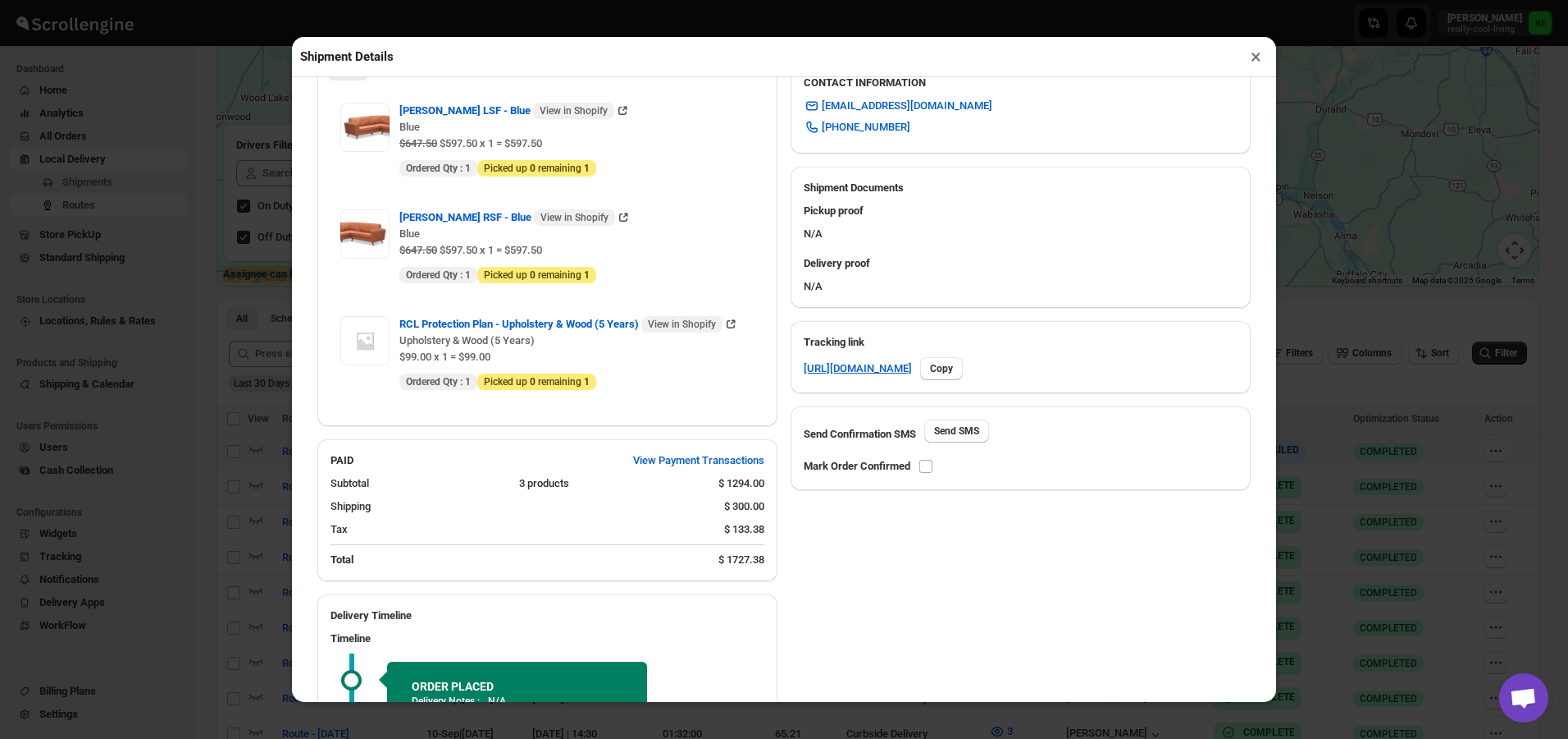
scroll to position [574, 0]
click at [930, 466] on input "checkbox" at bounding box center [925, 464] width 13 height 13
checkbox input "true"
click at [1253, 62] on button "×" at bounding box center [1256, 57] width 23 height 23
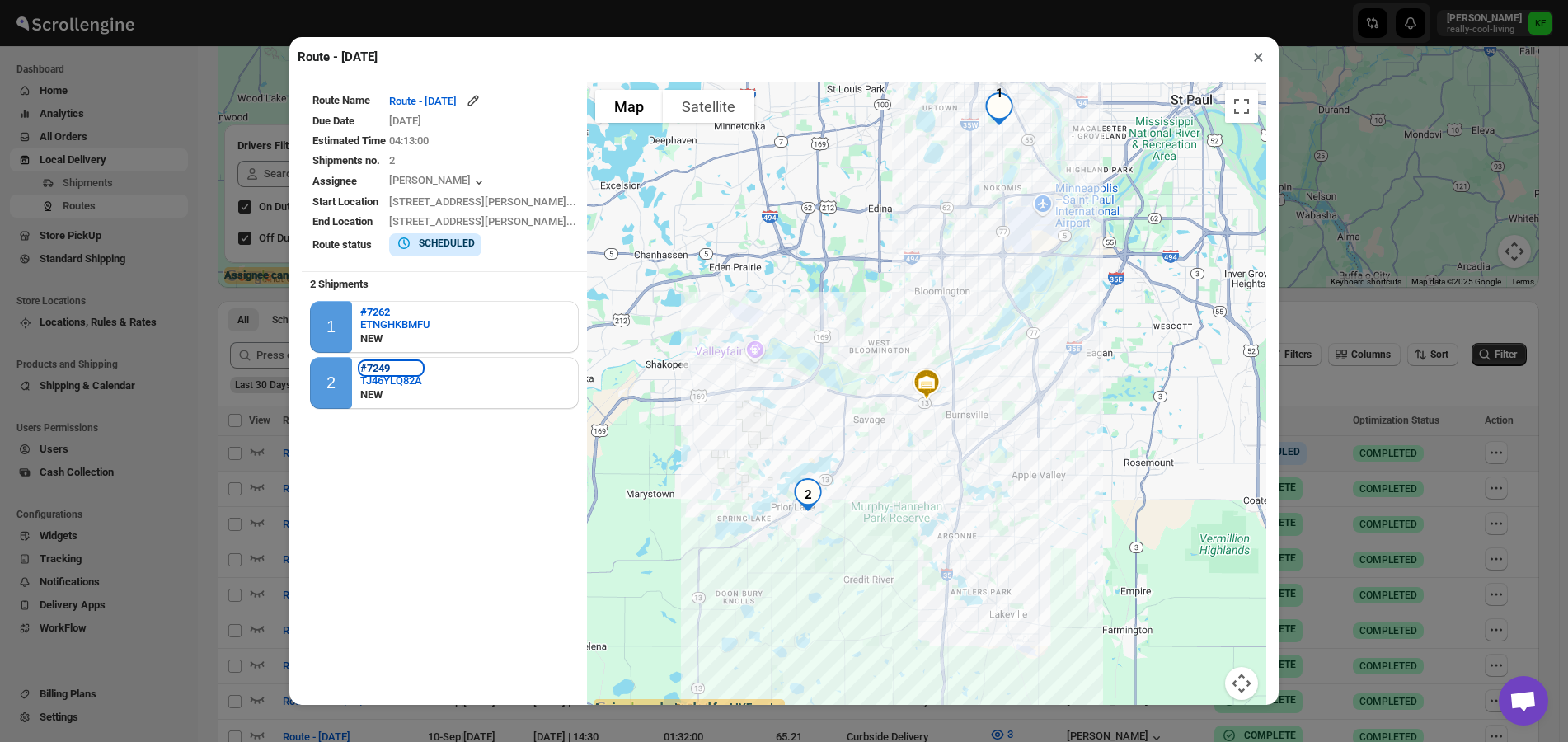
click at [381, 366] on b "#7249" at bounding box center [375, 368] width 29 height 13
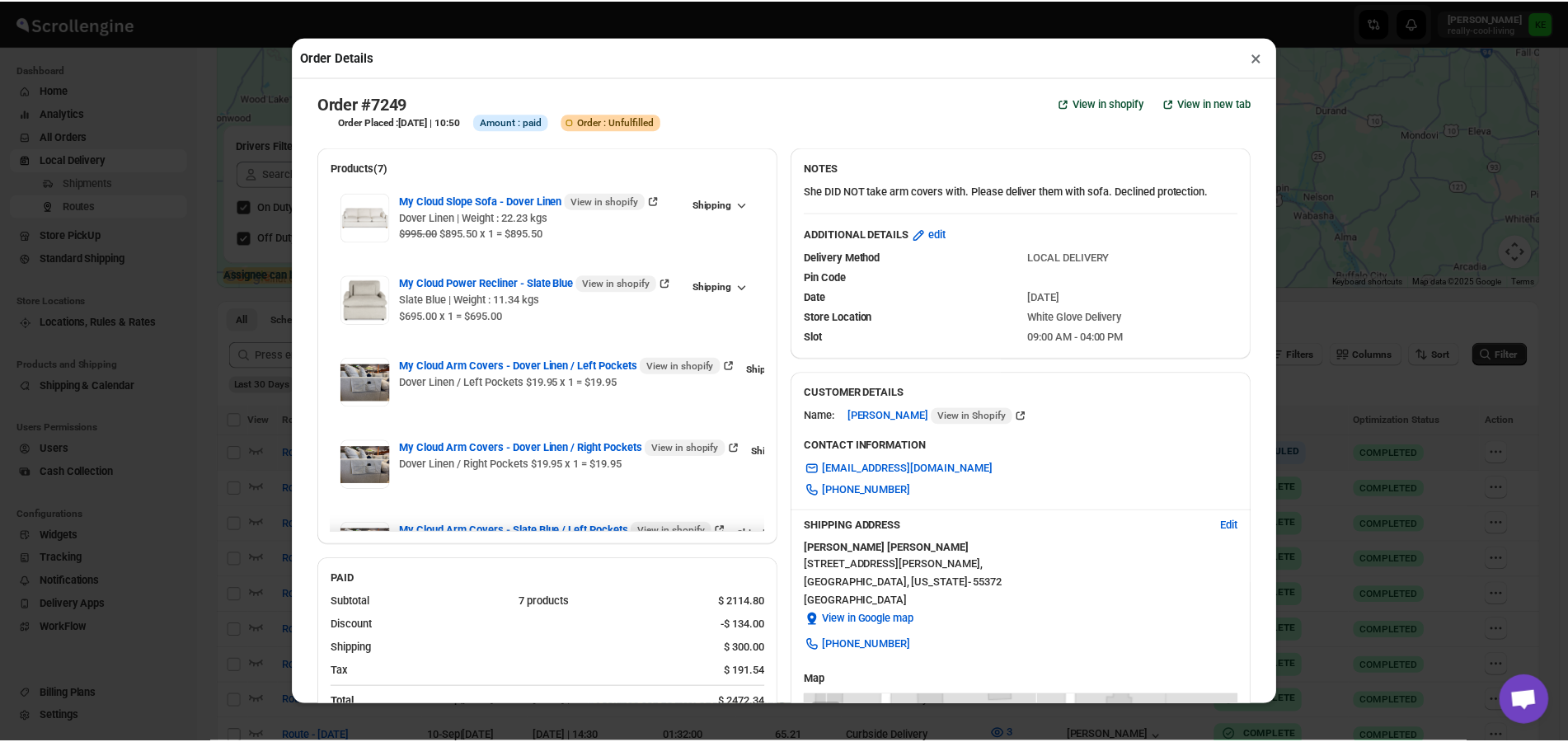
scroll to position [0, 0]
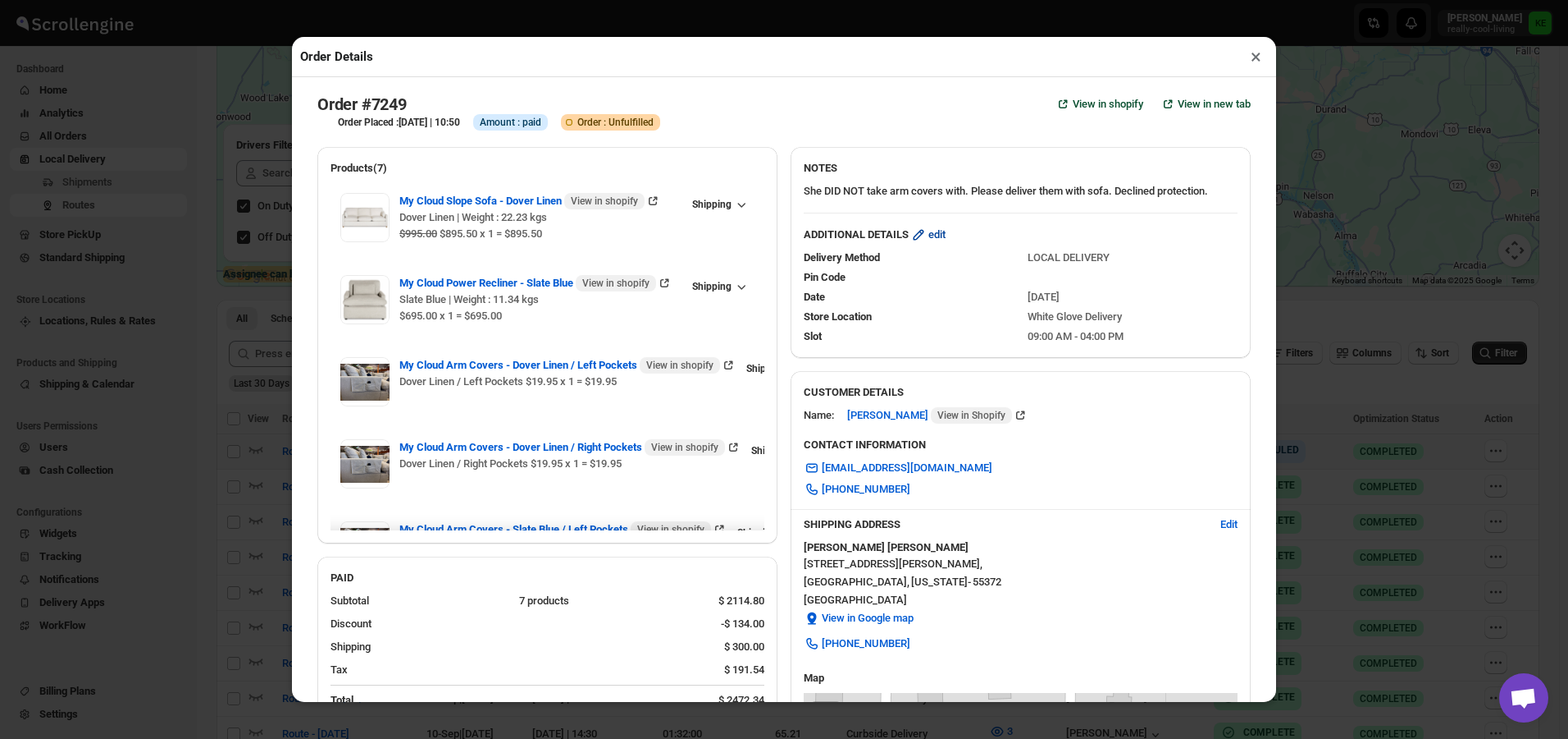
click at [936, 239] on span "edit" at bounding box center [938, 234] width 18 height 17
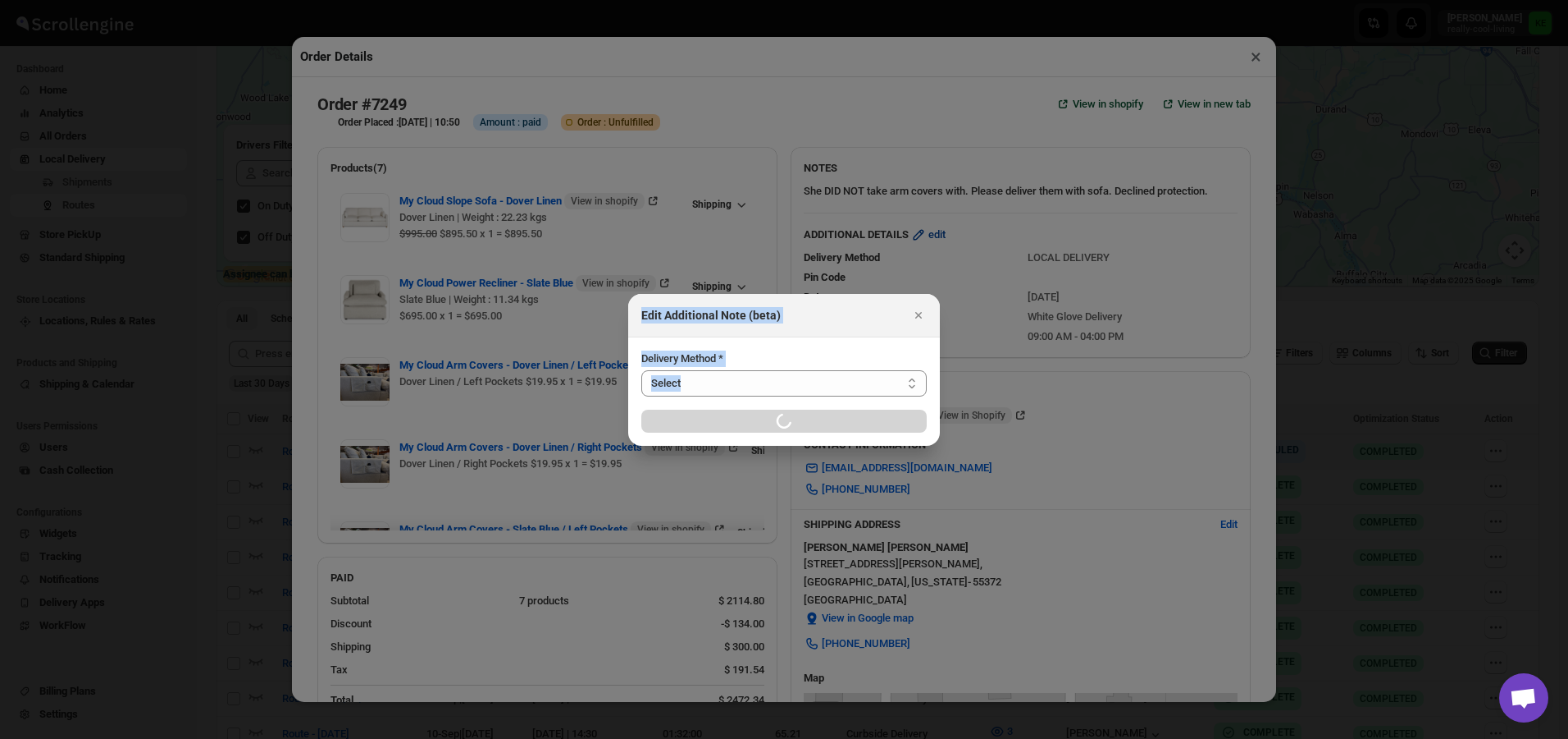
select select "LOCAL_DELIVERY"
select select "LOCATION_BASES"
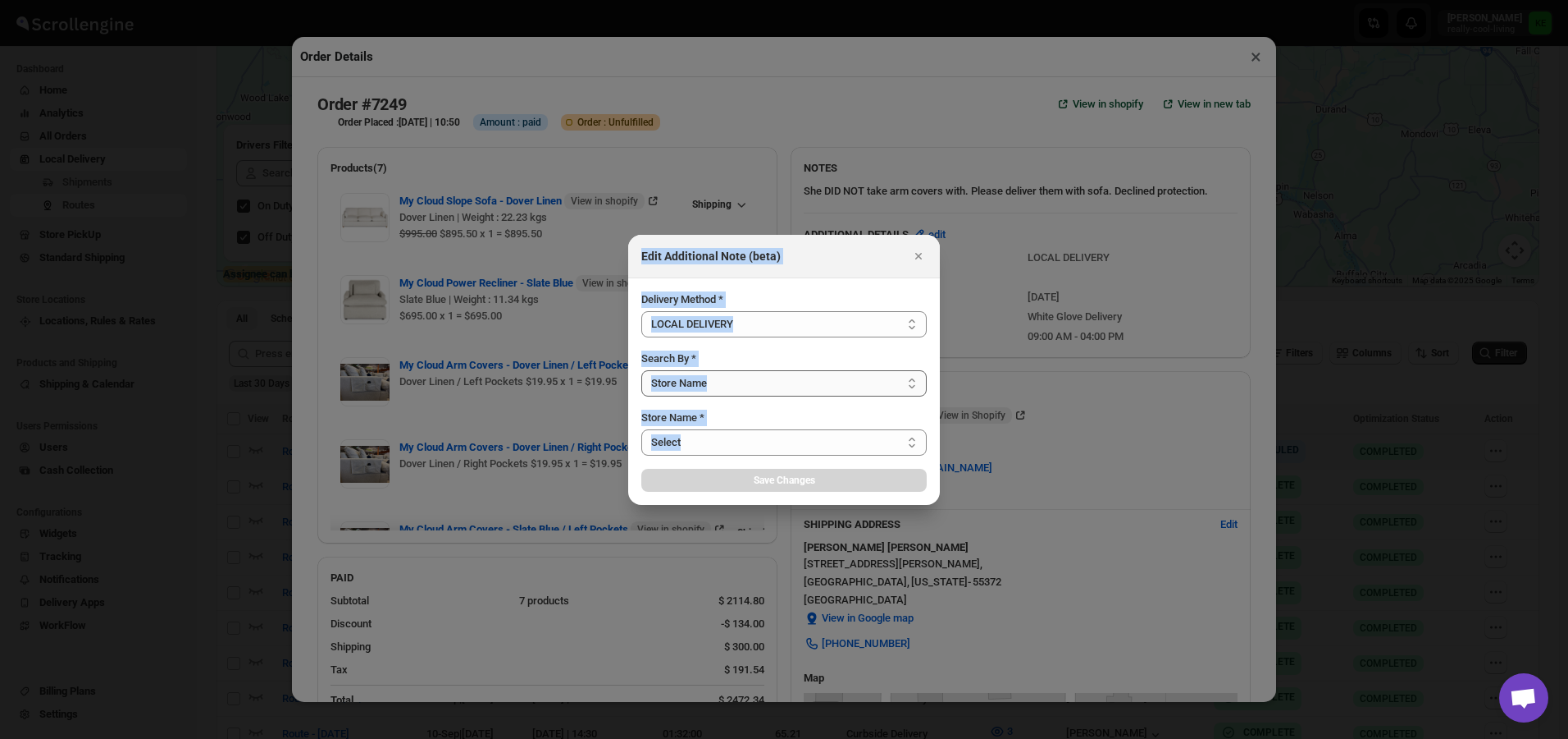
select select "656744df154a64d9bb065b6e"
select select "[DATE]"
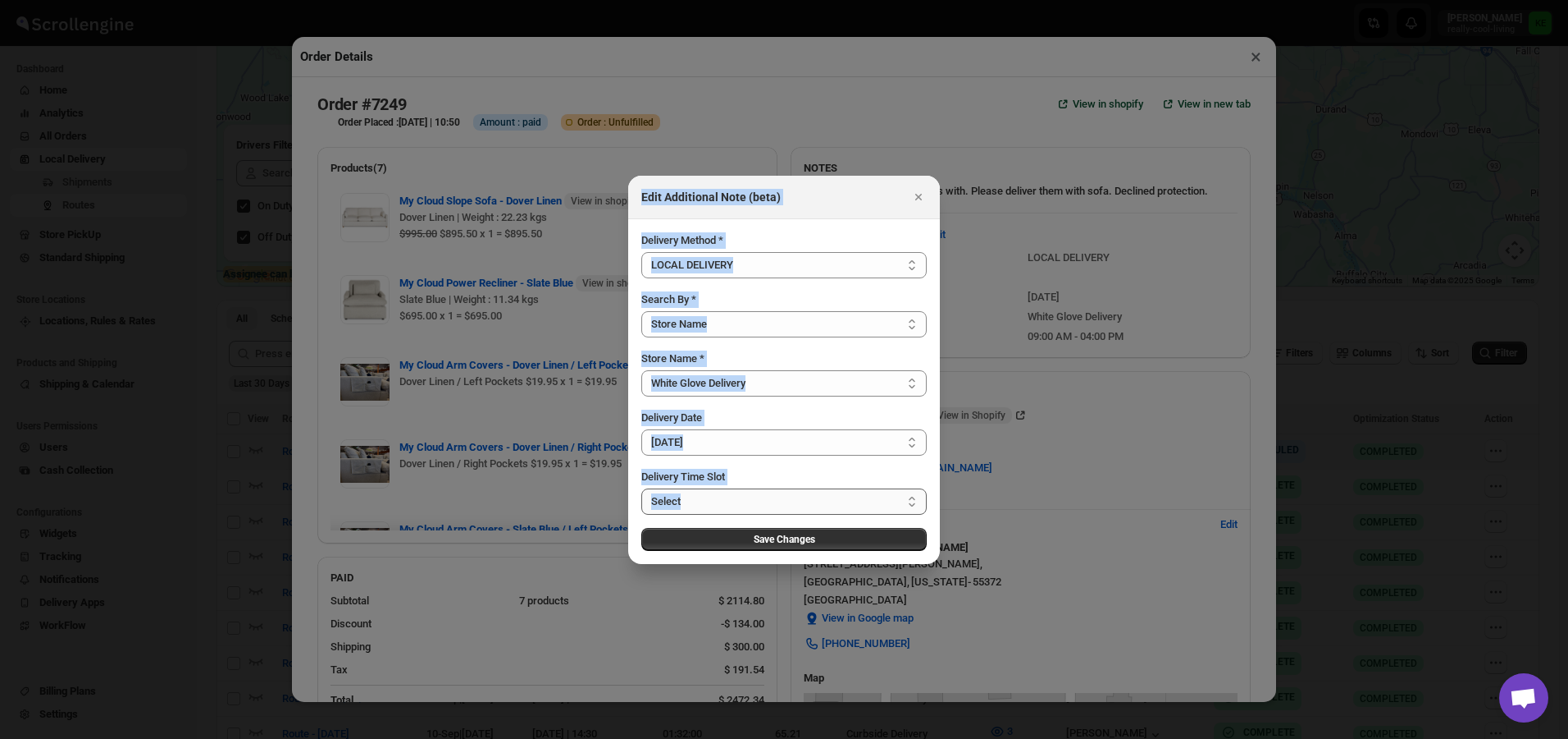
click at [913, 505] on select "Select 09:00 AM - 04:00 PM 09:00 AM - 12:00 PM 10:00 AM - 01:00 PM 11:00 AM - 0…" at bounding box center [784, 501] width 286 height 26
select select "67cf0f8b676fe980bfd59e10"
click at [641, 488] on select "Select 09:00 AM - 04:00 PM 09:00 AM - 12:00 PM 10:00 AM - 01:00 PM 11:00 AM - 0…" at bounding box center [784, 501] width 286 height 26
click at [813, 543] on span "Save Changes" at bounding box center [784, 539] width 61 height 13
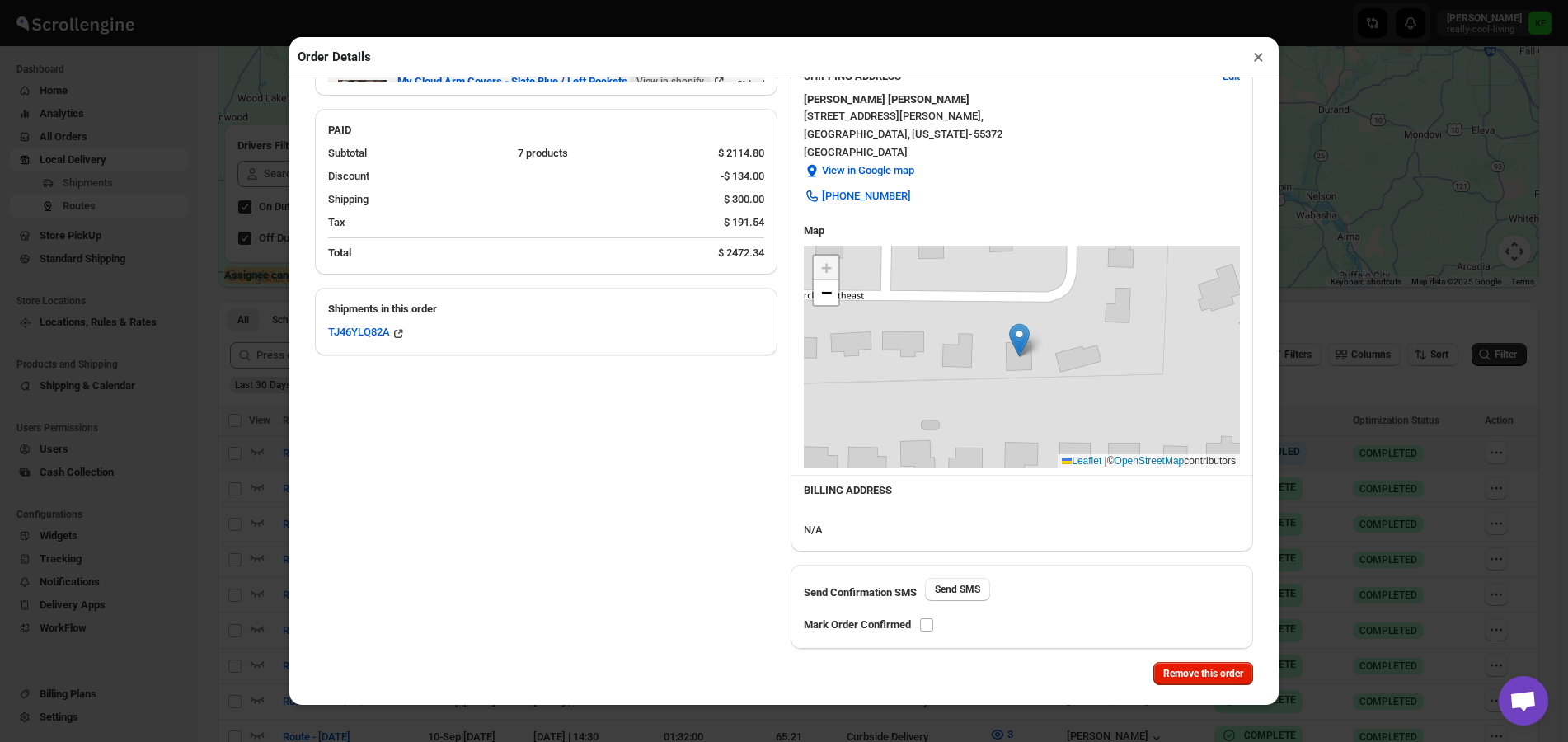
scroll to position [469, 0]
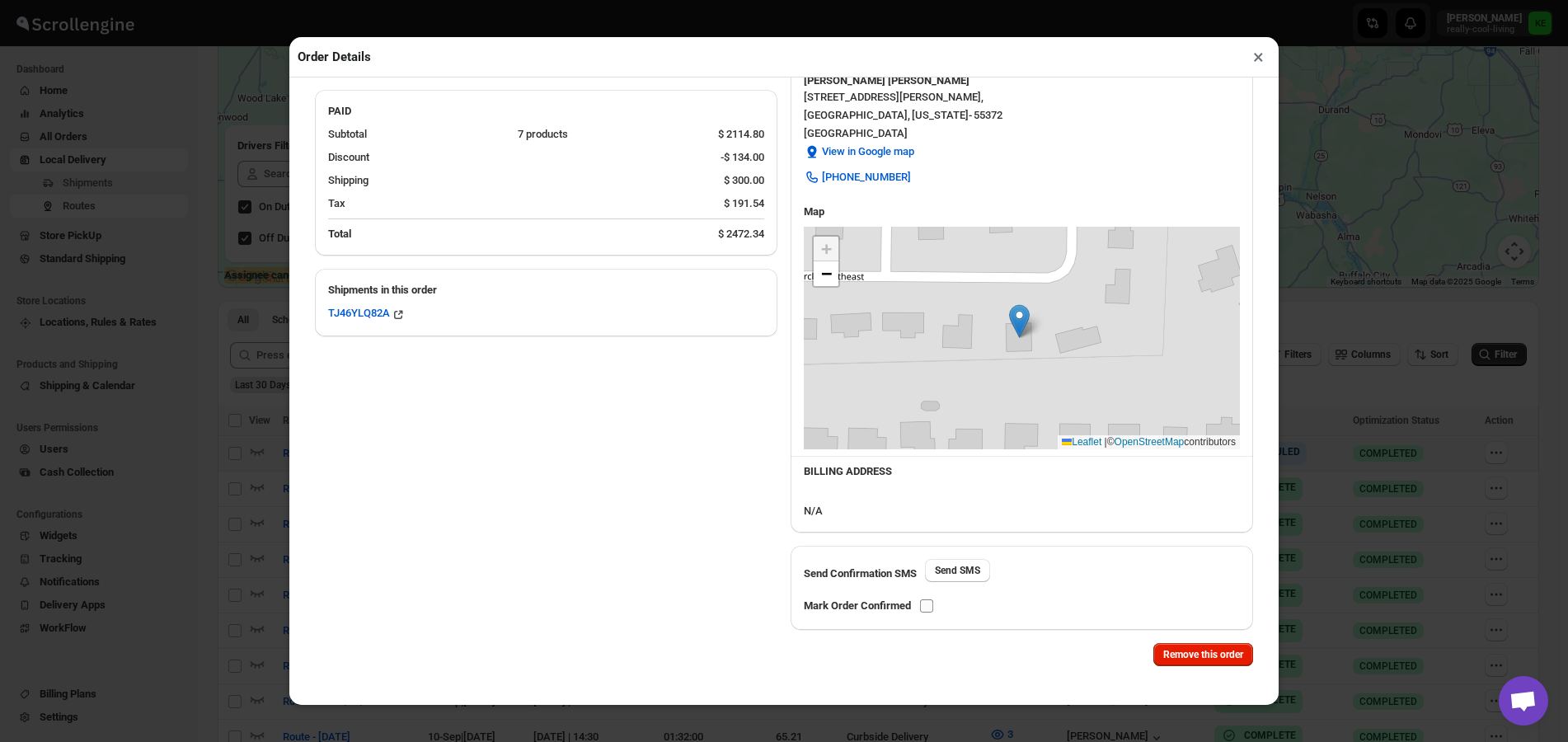
click at [927, 606] on input "checkbox" at bounding box center [926, 605] width 13 height 13
checkbox input "true"
click at [1259, 64] on button "×" at bounding box center [1258, 57] width 24 height 24
